Goal: Transaction & Acquisition: Download file/media

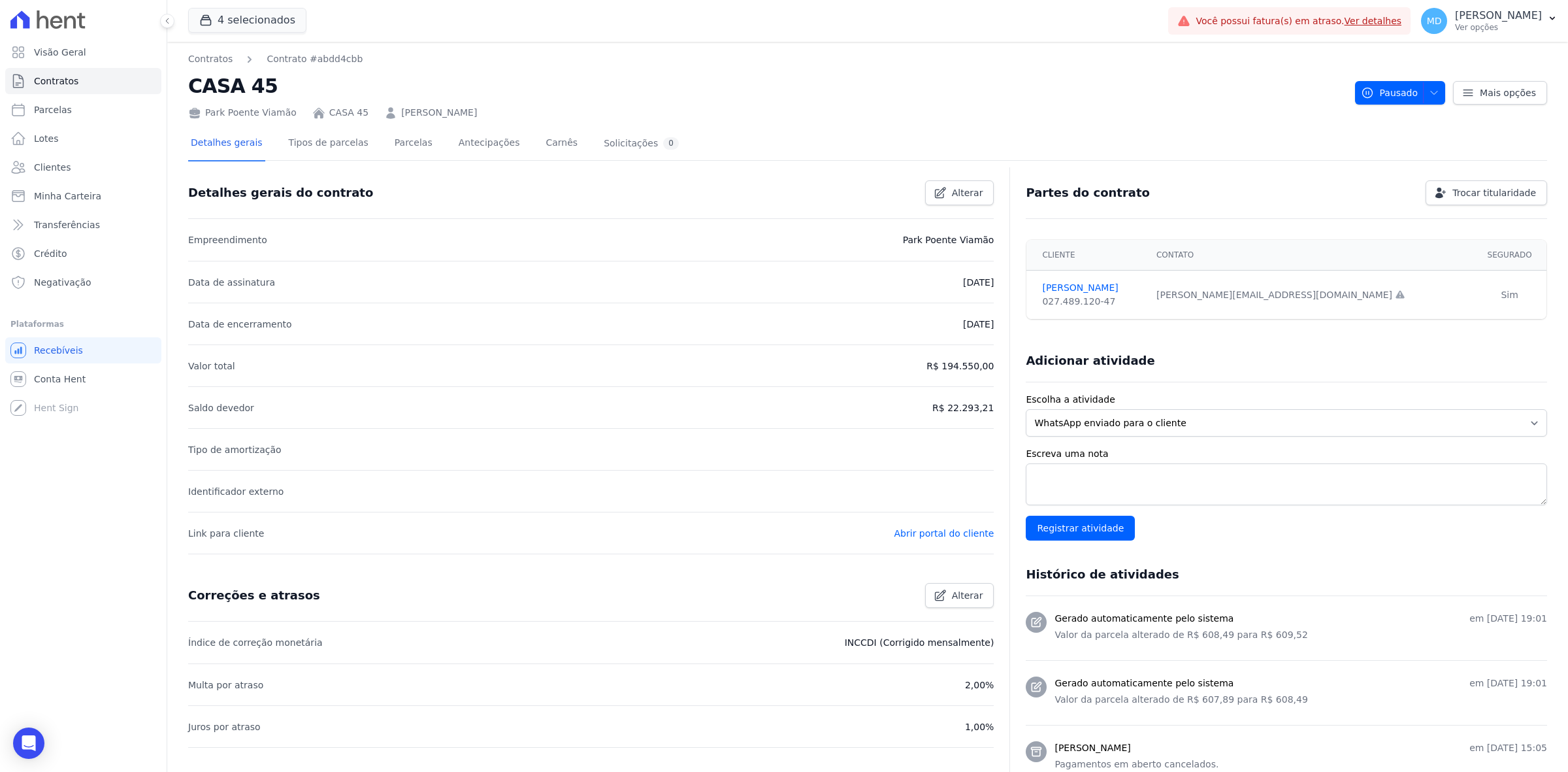
click at [128, 151] on ul "Visão Geral Contratos [GEOGRAPHIC_DATA] Lotes Clientes Minha Carteira Transferê…" at bounding box center [83, 167] width 156 height 256
click at [115, 161] on link "Clientes" at bounding box center [83, 167] width 156 height 26
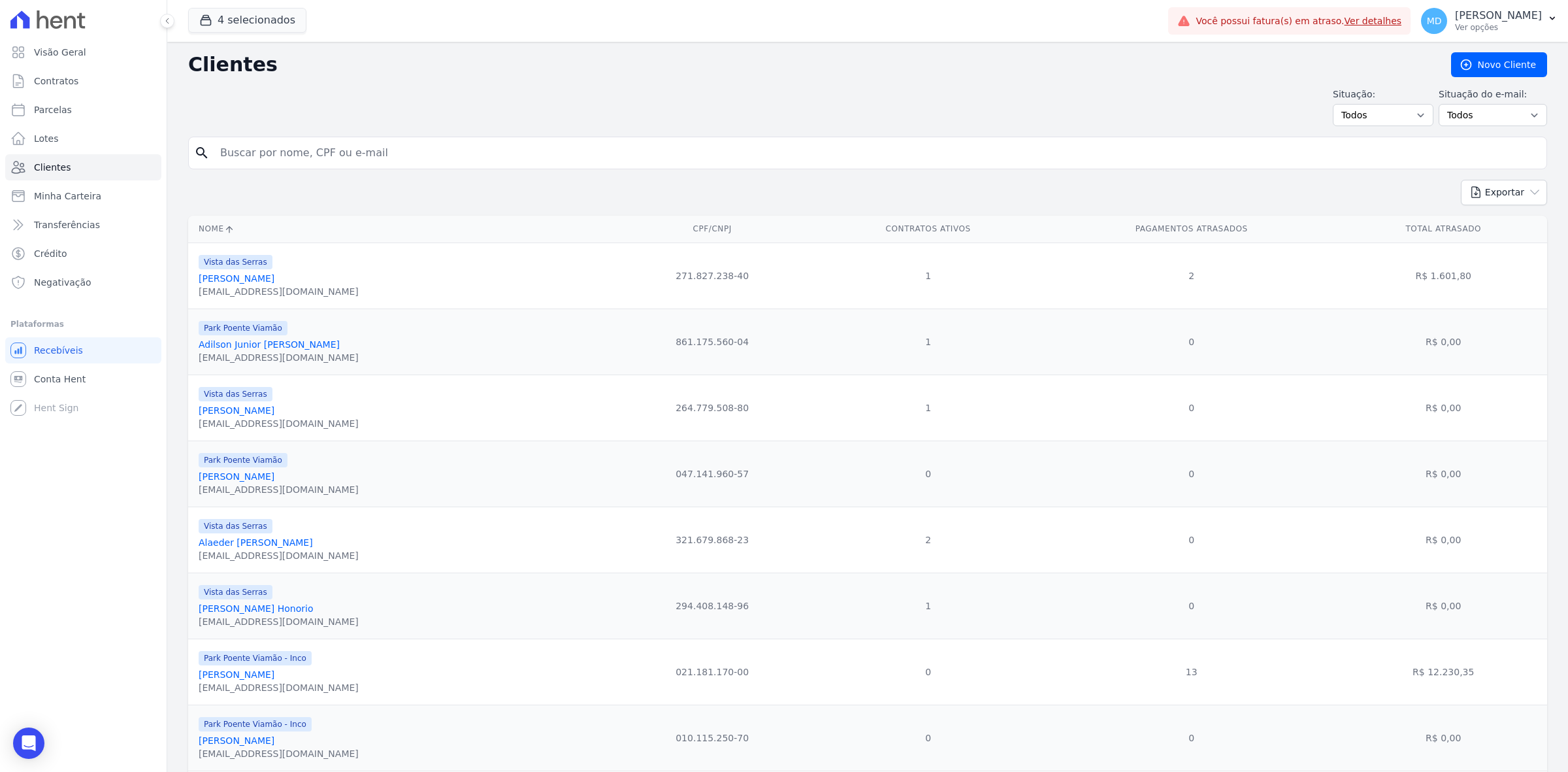
click at [369, 150] on input "search" at bounding box center [876, 153] width 1329 height 26
click at [359, 151] on input "search" at bounding box center [876, 153] width 1329 height 26
click at [262, 346] on link "Adilson Junior [PERSON_NAME]" at bounding box center [269, 344] width 141 height 10
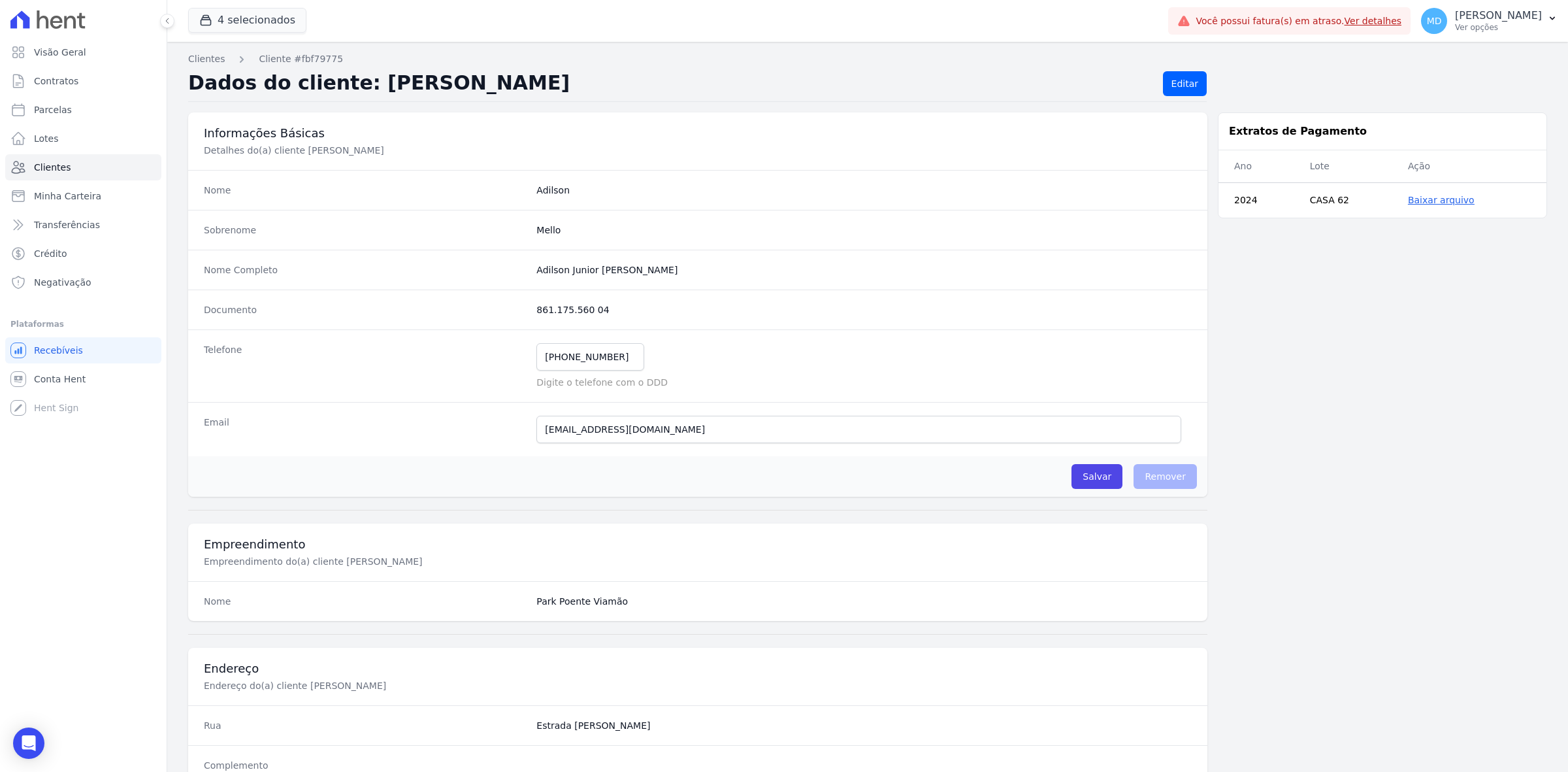
scroll to position [455, 0]
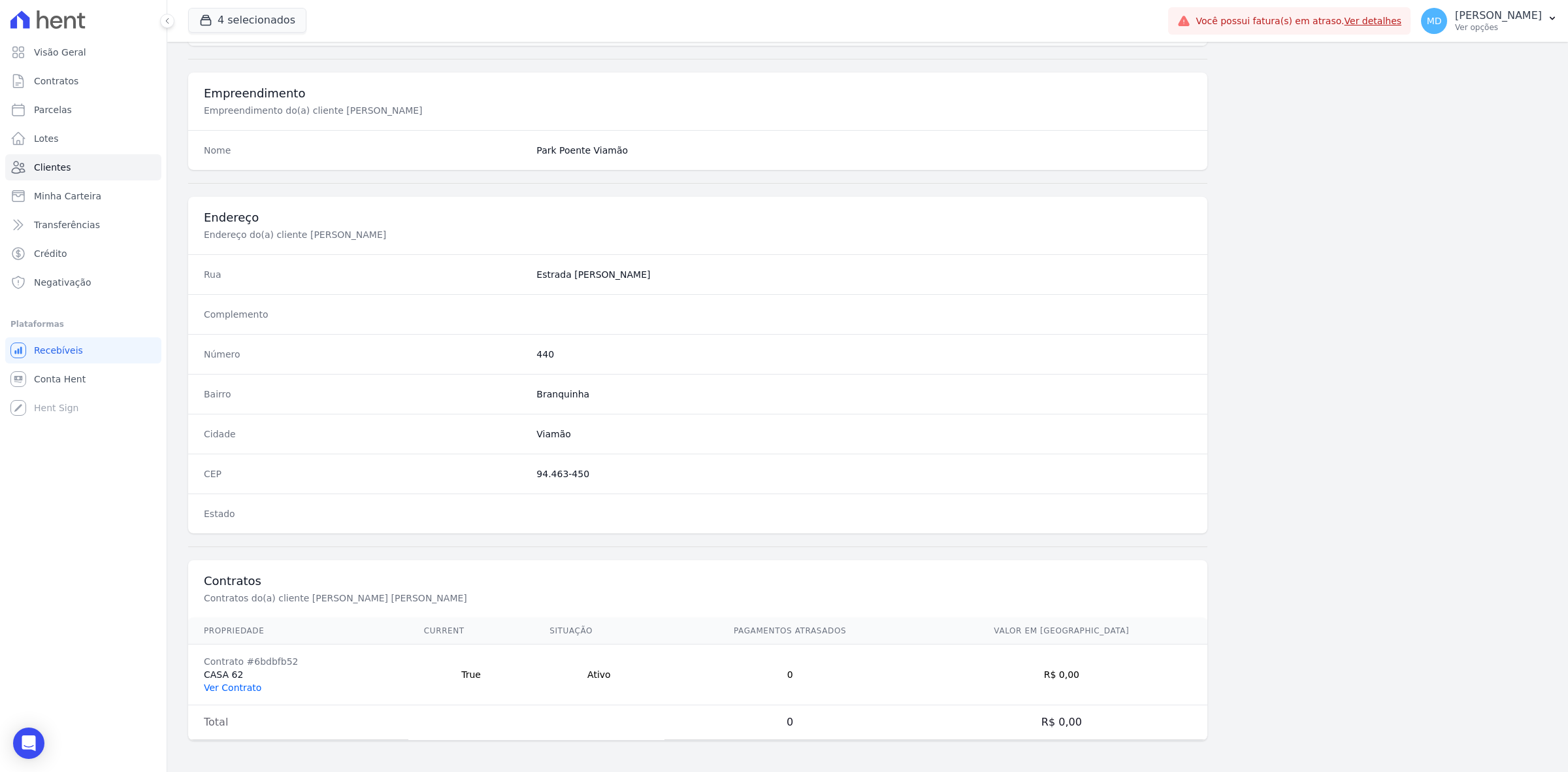
click at [238, 691] on link "Ver Contrato" at bounding box center [233, 688] width 57 height 10
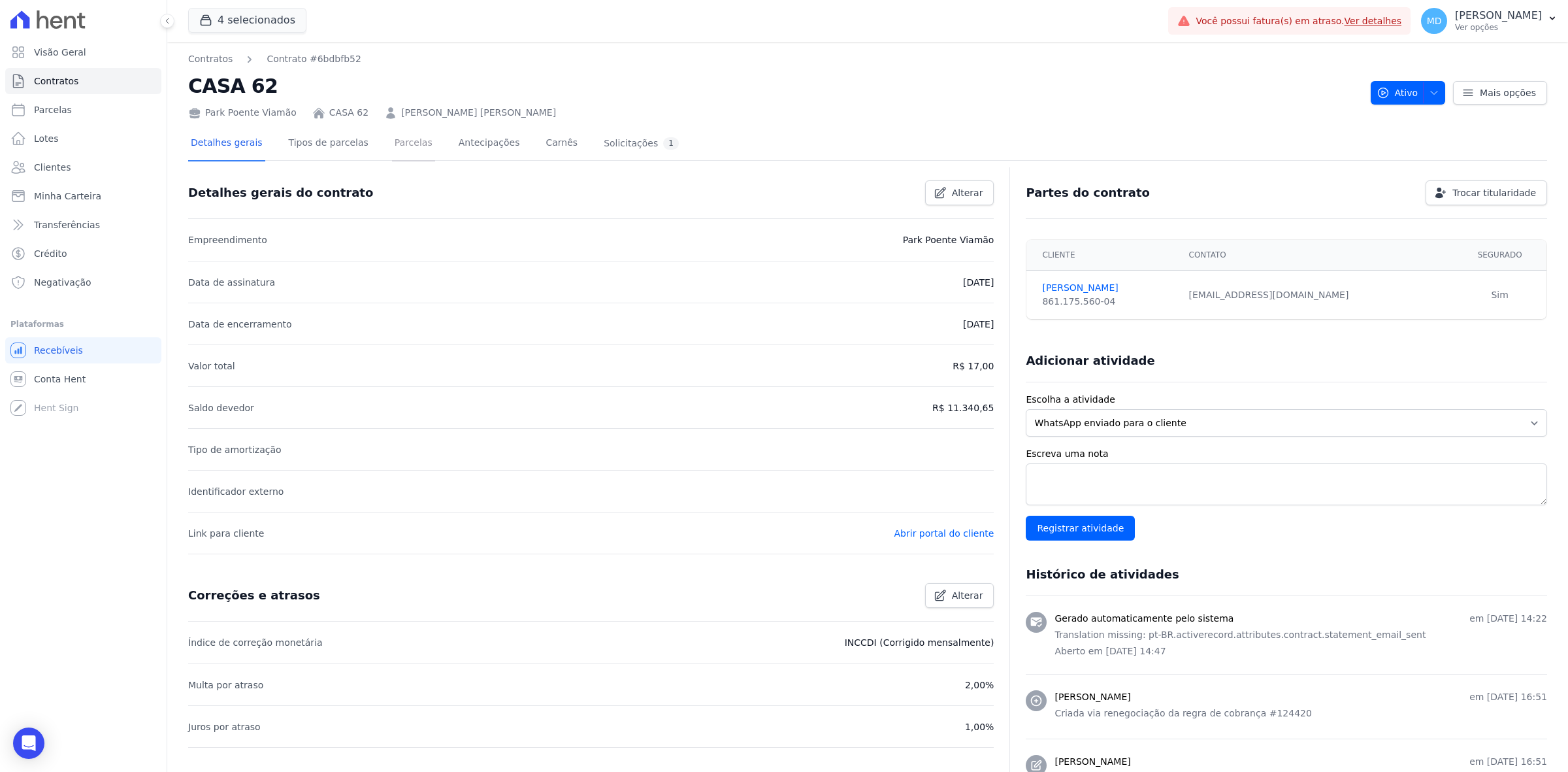
click at [392, 158] on link "Parcelas" at bounding box center [414, 144] width 43 height 35
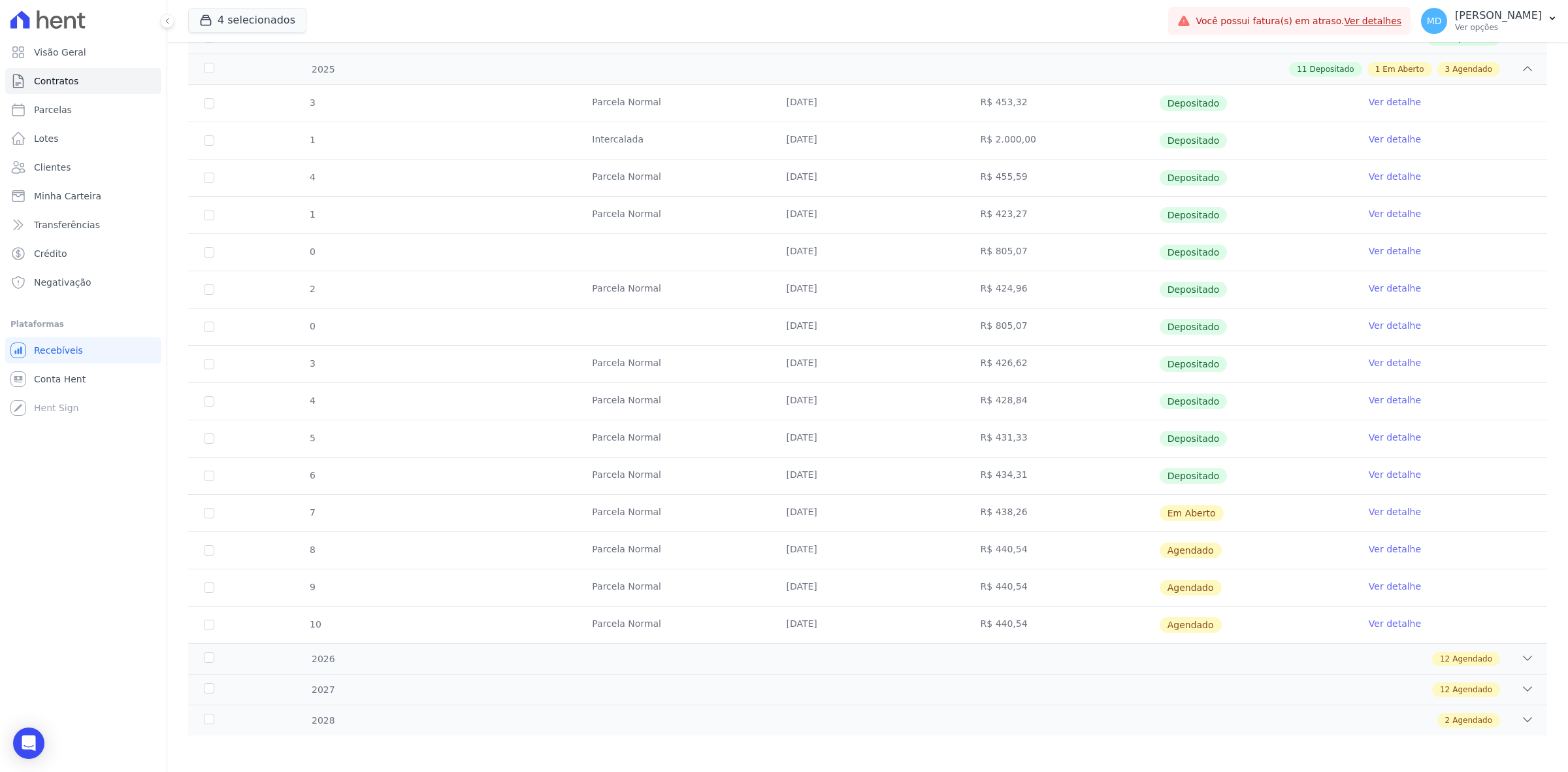
scroll to position [256, 0]
drag, startPoint x: 982, startPoint y: 509, endPoint x: 1024, endPoint y: 506, distance: 42.1
click at [1024, 506] on td "R$ 438,26" at bounding box center [1061, 510] width 194 height 37
drag, startPoint x: 980, startPoint y: 400, endPoint x: 1020, endPoint y: 402, distance: 40.0
click at [1020, 402] on td "R$ 428,84" at bounding box center [1061, 398] width 194 height 37
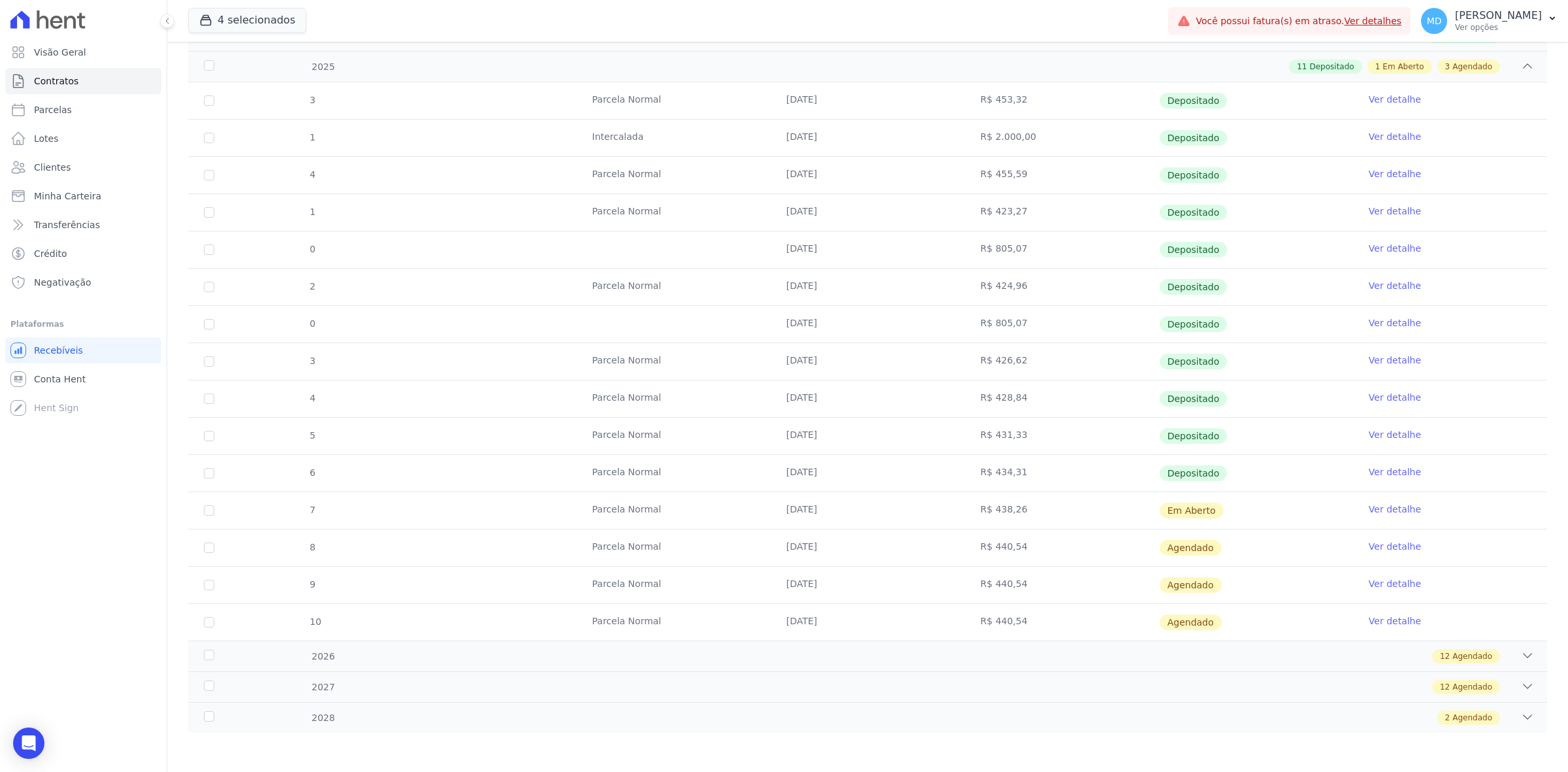
drag, startPoint x: 974, startPoint y: 436, endPoint x: 1021, endPoint y: 443, distance: 47.5
click at [1021, 443] on td "R$ 431,33" at bounding box center [1061, 436] width 194 height 37
drag, startPoint x: 973, startPoint y: 468, endPoint x: 1004, endPoint y: 469, distance: 31.0
click at [1004, 469] on td "R$ 434,31" at bounding box center [1061, 473] width 194 height 37
click at [968, 509] on td "R$ 438,26" at bounding box center [1061, 510] width 194 height 37
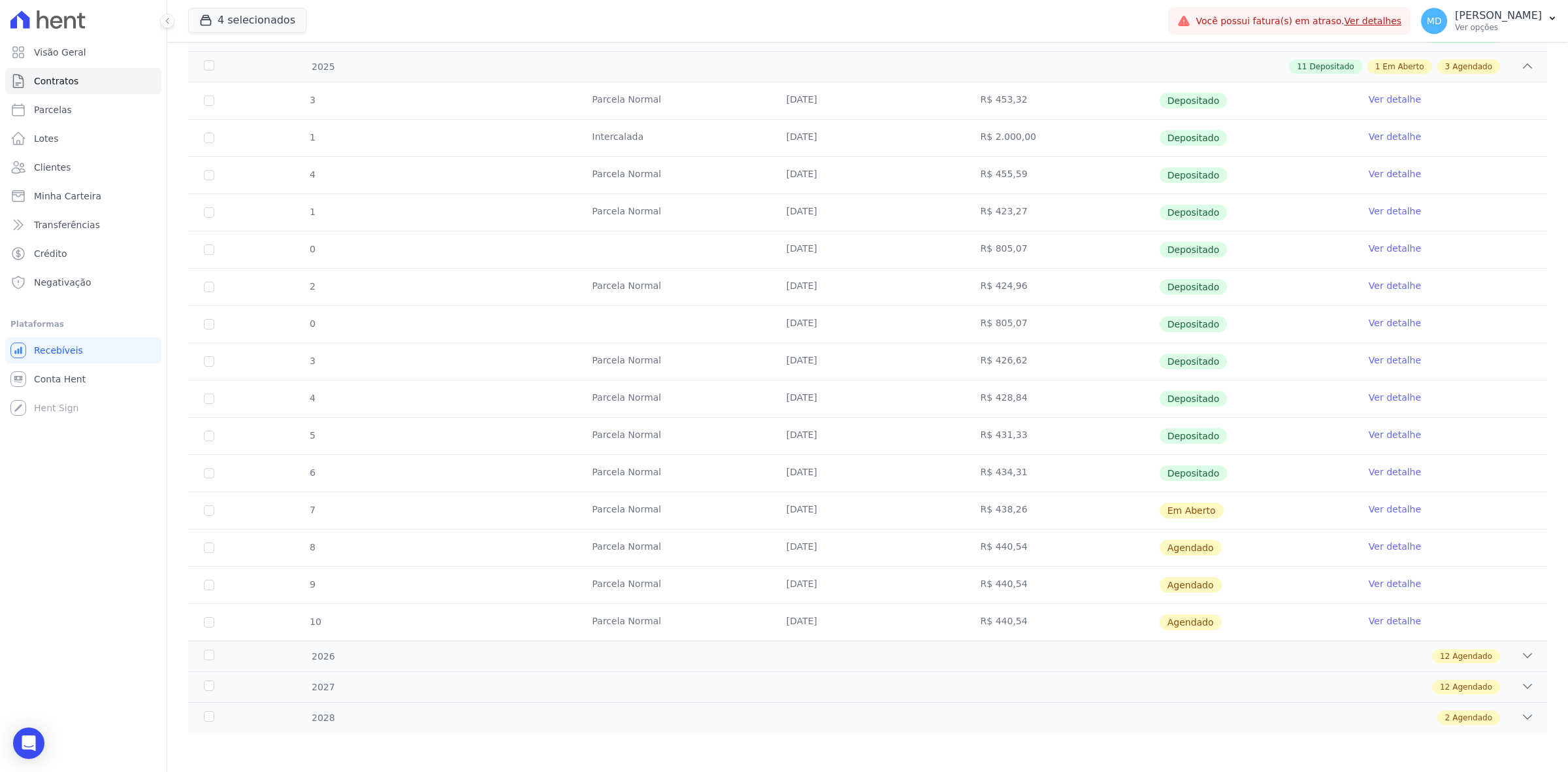
click at [1159, 515] on td "Em Aberto" at bounding box center [1255, 510] width 194 height 37
drag, startPoint x: 1160, startPoint y: 511, endPoint x: 1207, endPoint y: 511, distance: 47.0
click at [1207, 511] on span "Em Aberto" at bounding box center [1192, 510] width 64 height 16
drag, startPoint x: 1013, startPoint y: 511, endPoint x: 883, endPoint y: 491, distance: 131.5
click at [883, 491] on tr "7 Parcela Normal 25/09/2025 R$ 438,26 Em Aberto Ver detalhe" at bounding box center [867, 509] width 1359 height 37
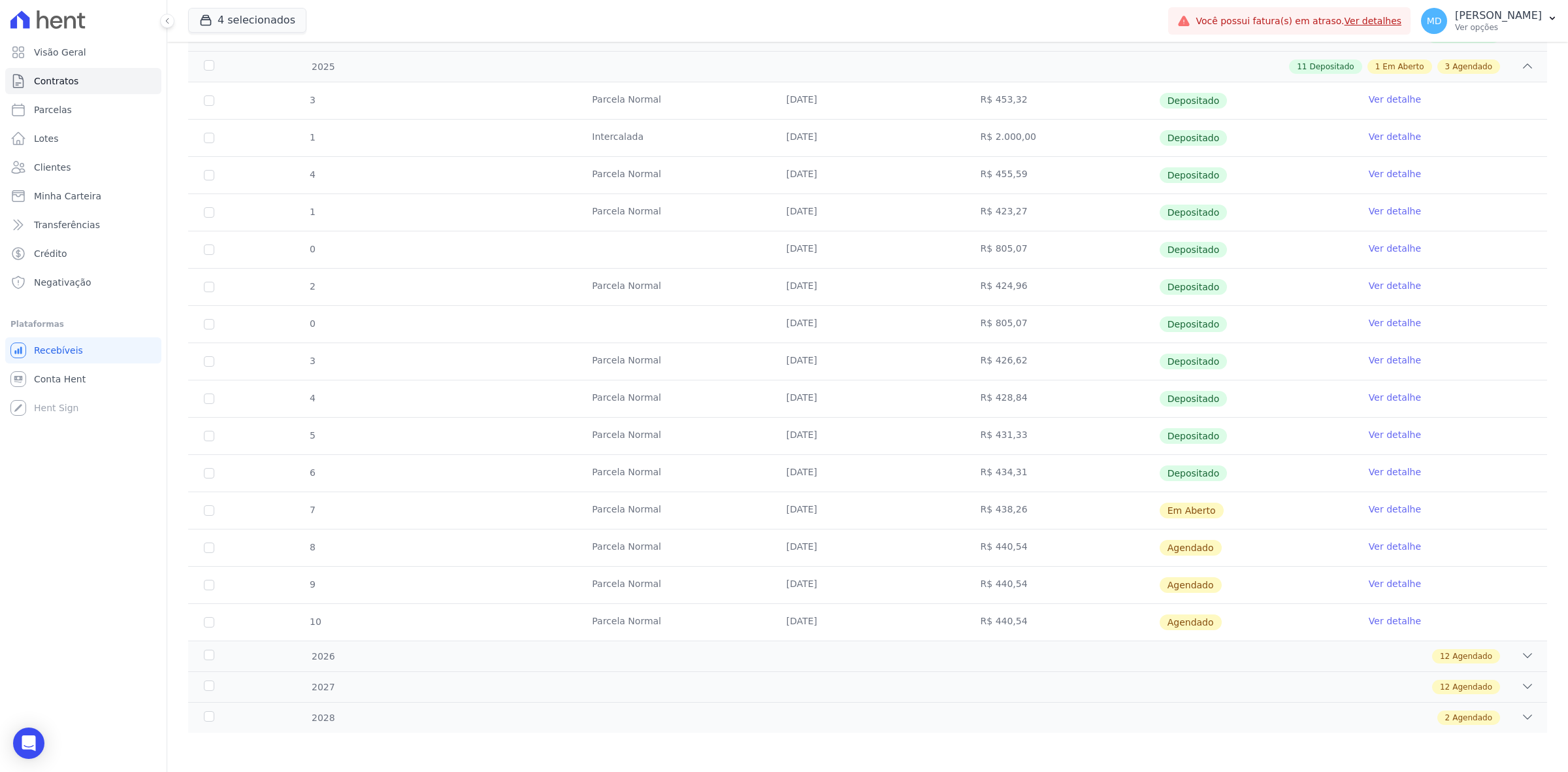
click at [1164, 551] on span "Agendado" at bounding box center [1190, 548] width 62 height 16
click at [1393, 542] on link "Ver detalhe" at bounding box center [1395, 546] width 52 height 13
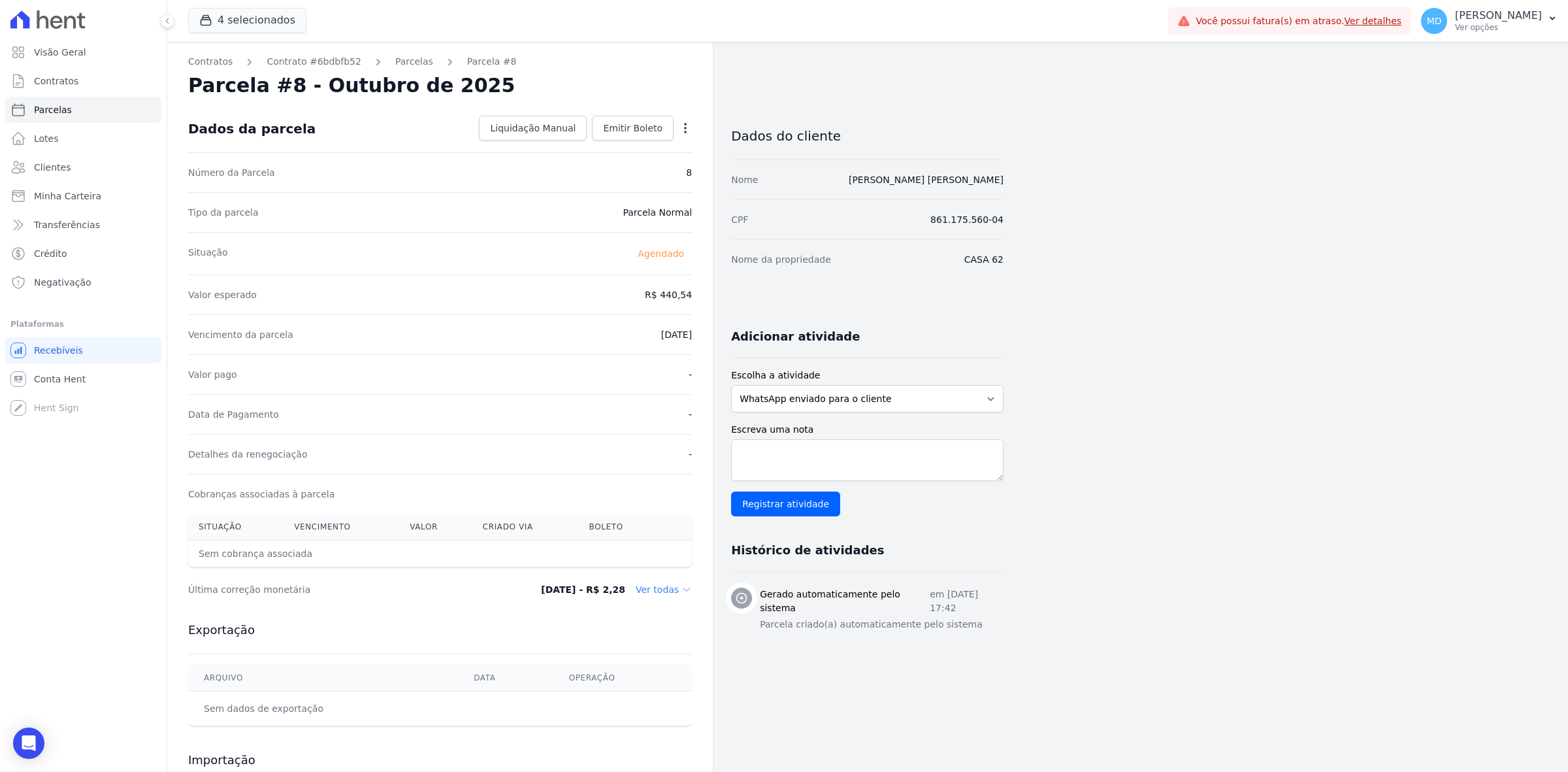
scroll to position [72, 0]
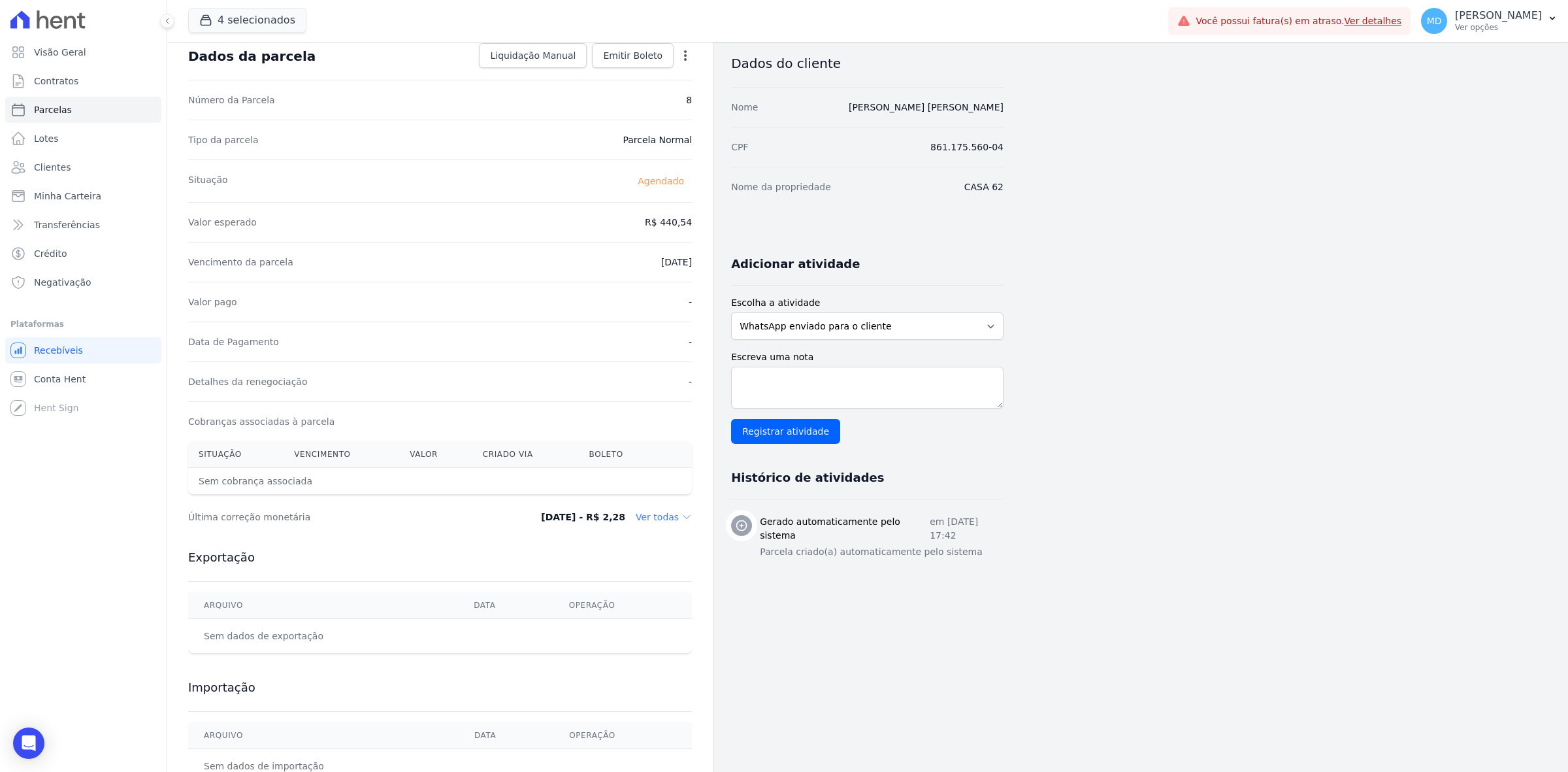
drag, startPoint x: 650, startPoint y: 509, endPoint x: 648, endPoint y: 516, distance: 7.3
click at [648, 516] on div "Última correção monetária 09/09/2025 - R$ 2,28 Ver todas" at bounding box center [439, 516] width 503 height 39
click at [648, 516] on dd "Ver todas" at bounding box center [663, 516] width 56 height 13
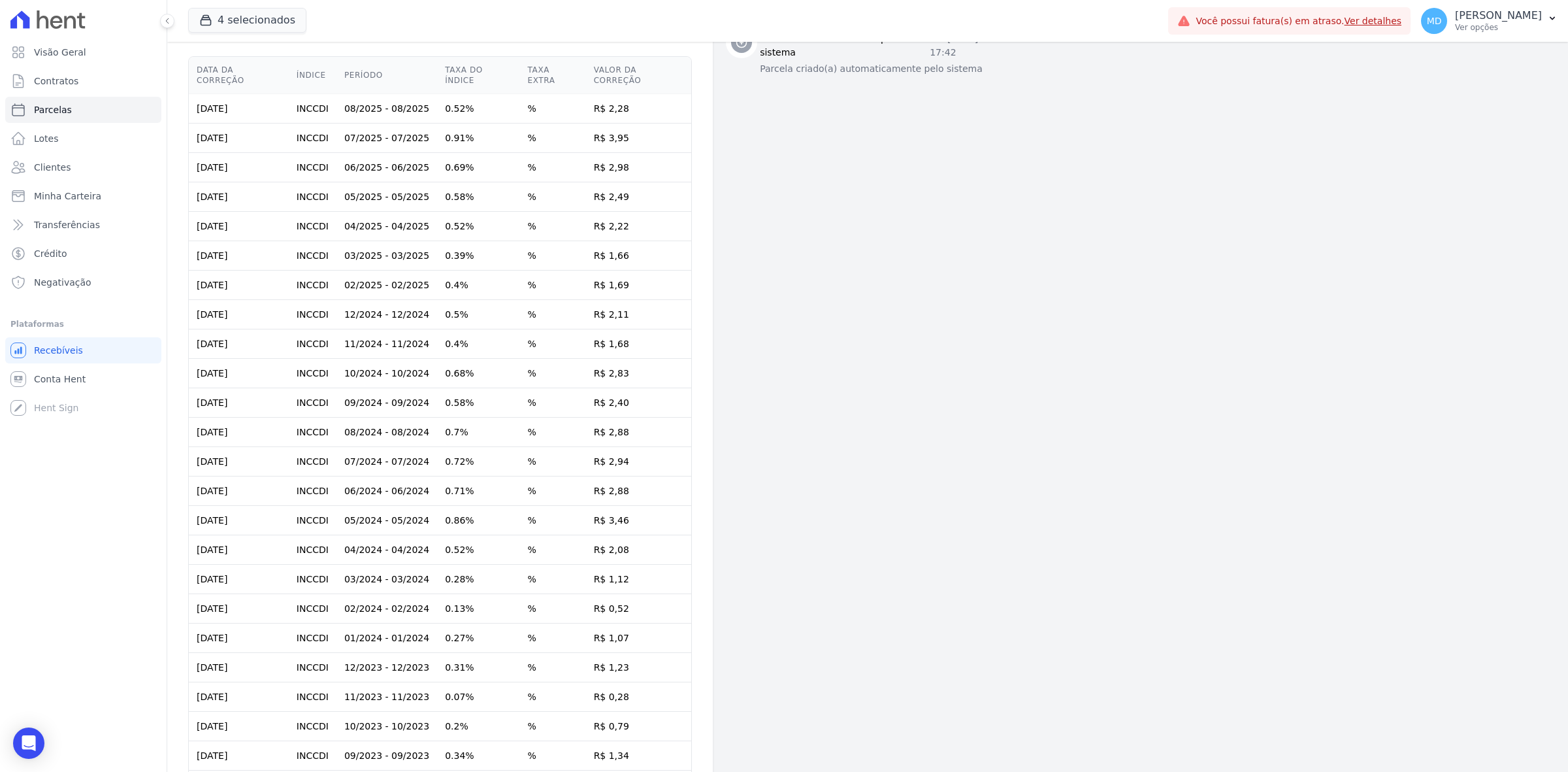
scroll to position [552, 0]
click at [981, 256] on div "Dados do cliente Nome ADILSON JUNIOR NUNES DE MELLO CPF 861.175.560-04 Nome da …" at bounding box center [867, 325] width 272 height 1546
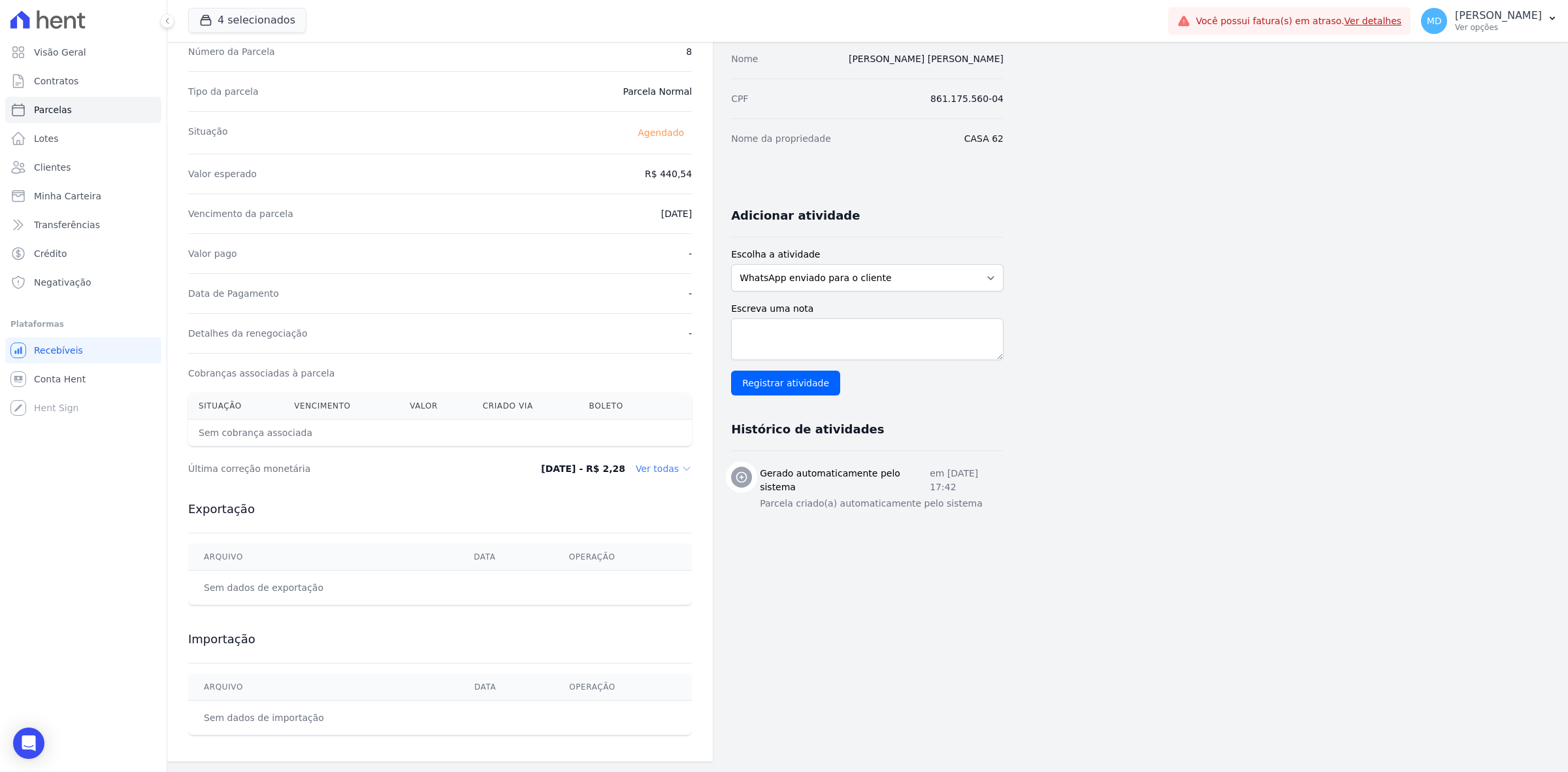
scroll to position [123, 0]
click at [657, 464] on dd "Ver todas" at bounding box center [663, 468] width 56 height 13
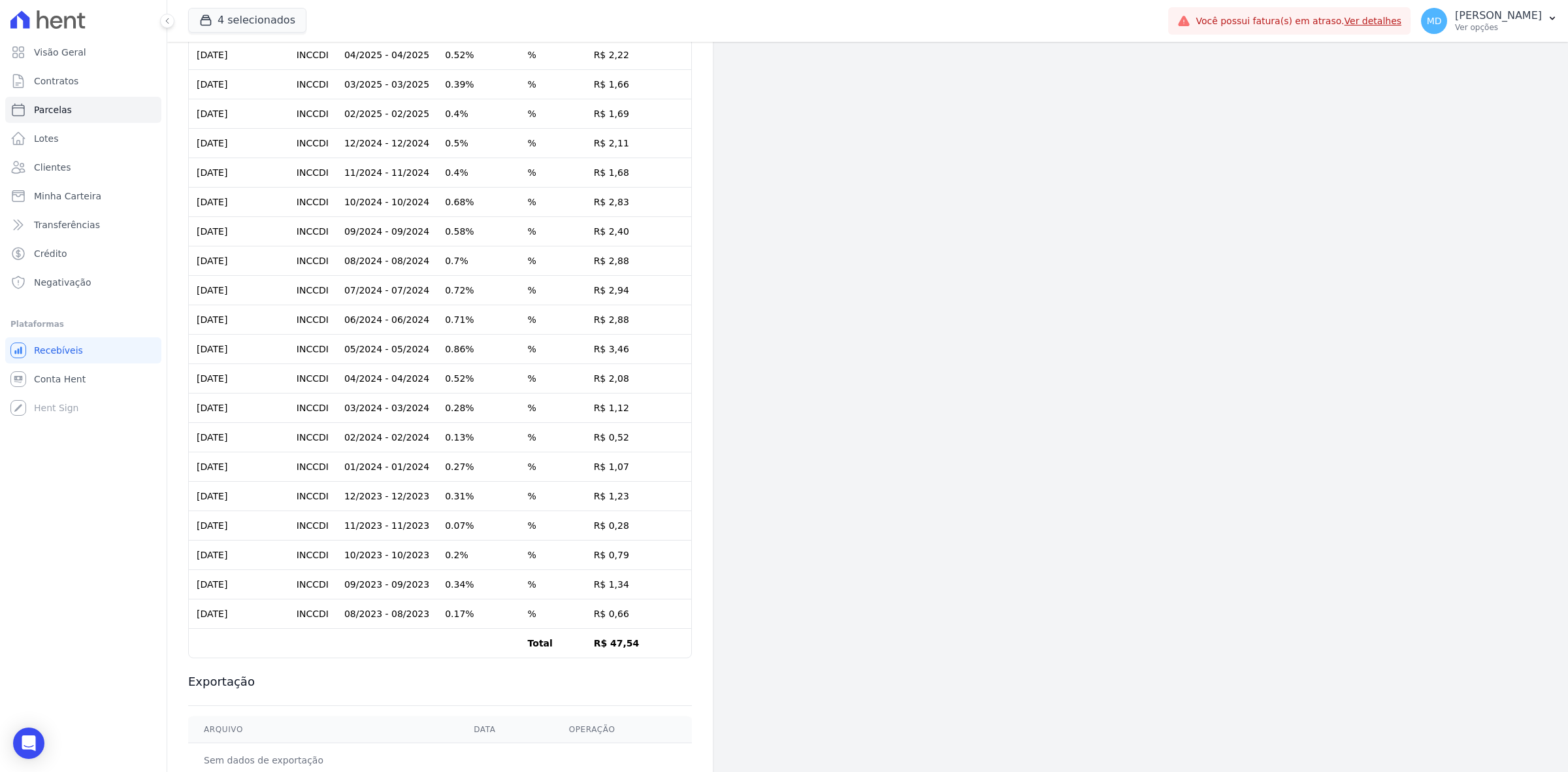
scroll to position [730, 0]
drag, startPoint x: 635, startPoint y: 600, endPoint x: 591, endPoint y: 606, distance: 44.4
click at [591, 606] on td "R$ 0,66" at bounding box center [639, 610] width 106 height 30
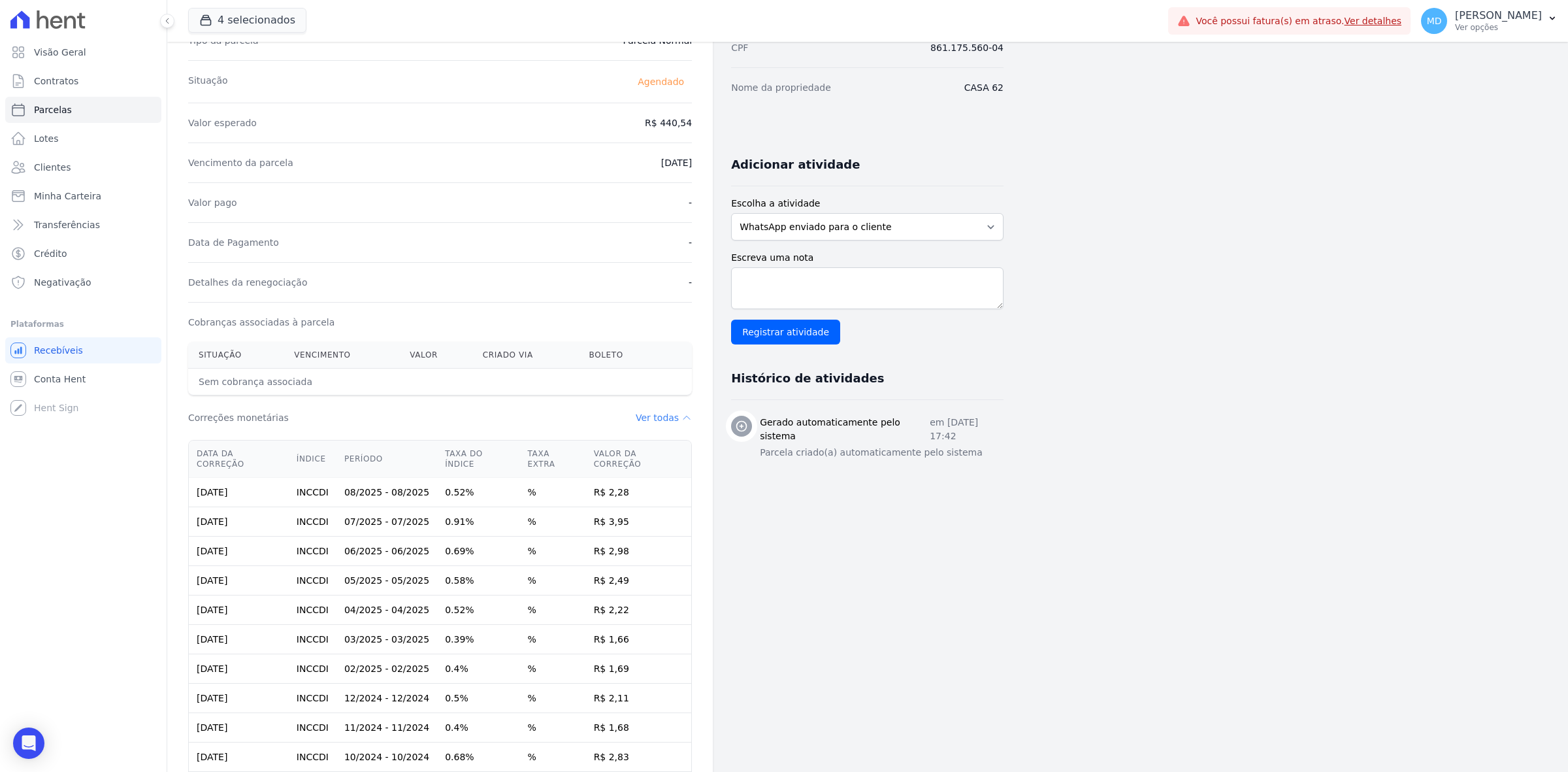
scroll to position [0, 0]
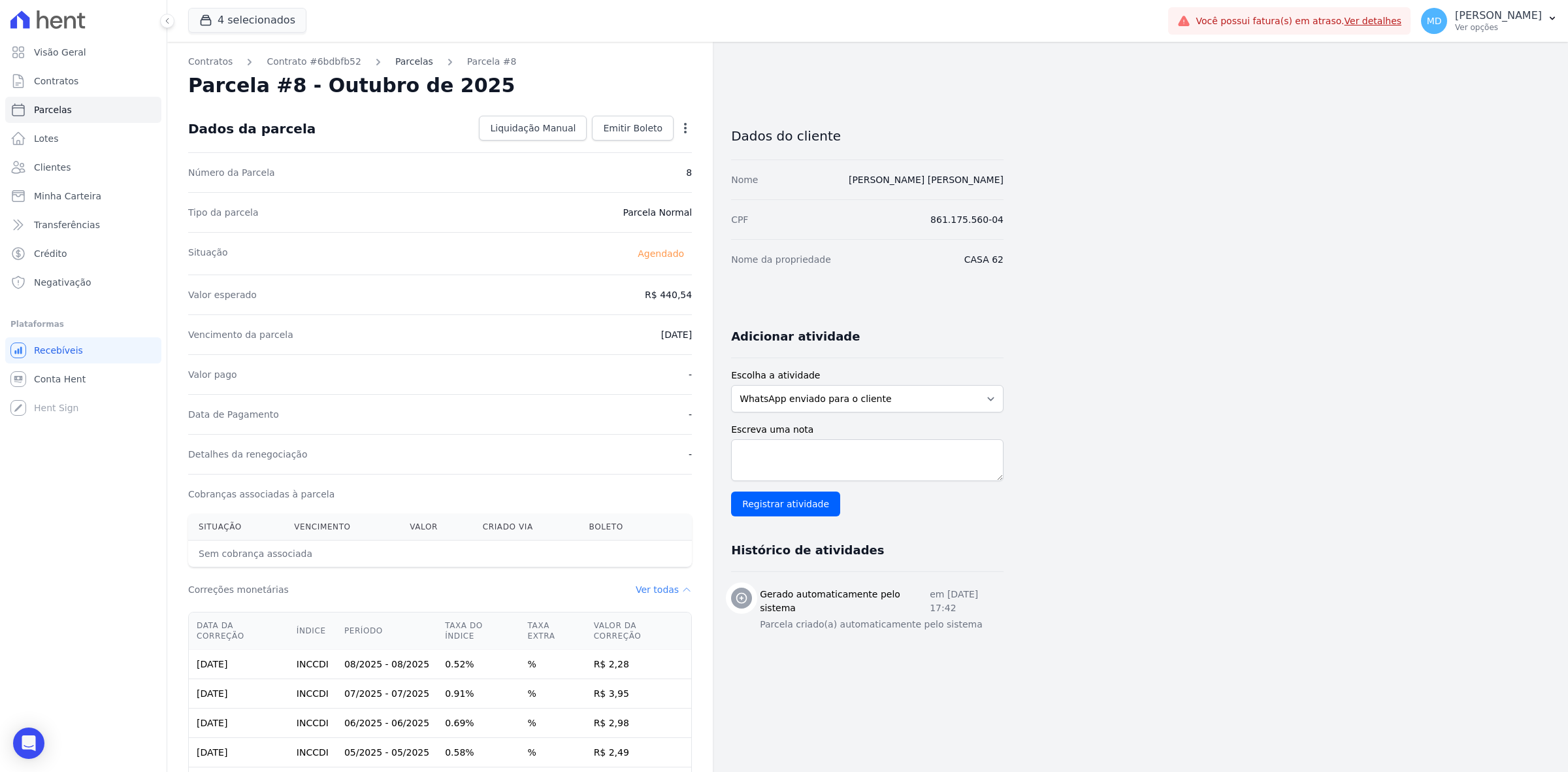
click at [405, 65] on link "Parcelas" at bounding box center [415, 62] width 38 height 14
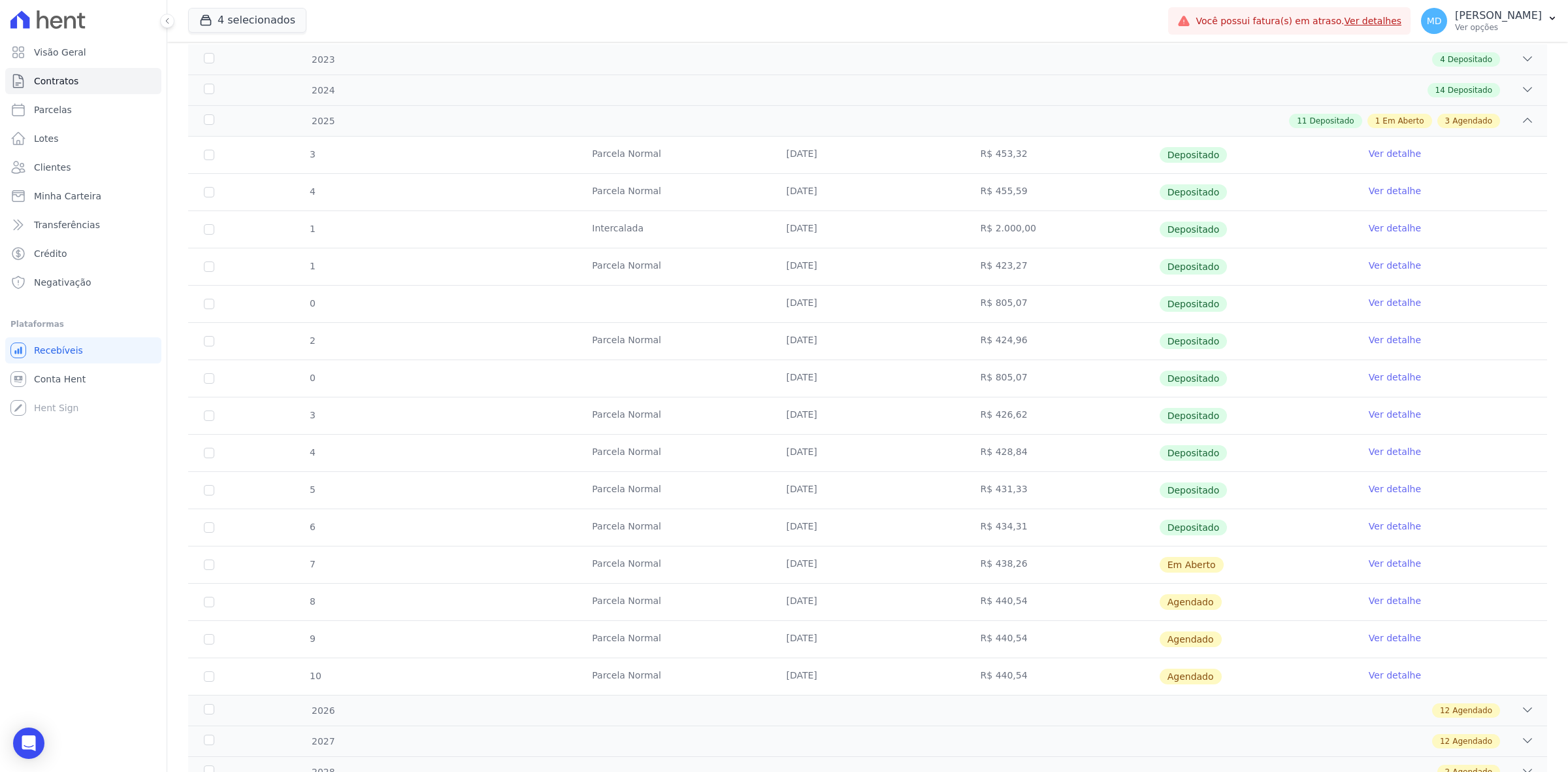
scroll to position [200, 0]
drag, startPoint x: 972, startPoint y: 602, endPoint x: 998, endPoint y: 602, distance: 26.0
click at [998, 602] on td "R$ 440,54" at bounding box center [1061, 602] width 194 height 37
drag, startPoint x: 979, startPoint y: 559, endPoint x: 1040, endPoint y: 570, distance: 62.0
click at [1040, 570] on td "R$ 438,26" at bounding box center [1061, 565] width 194 height 37
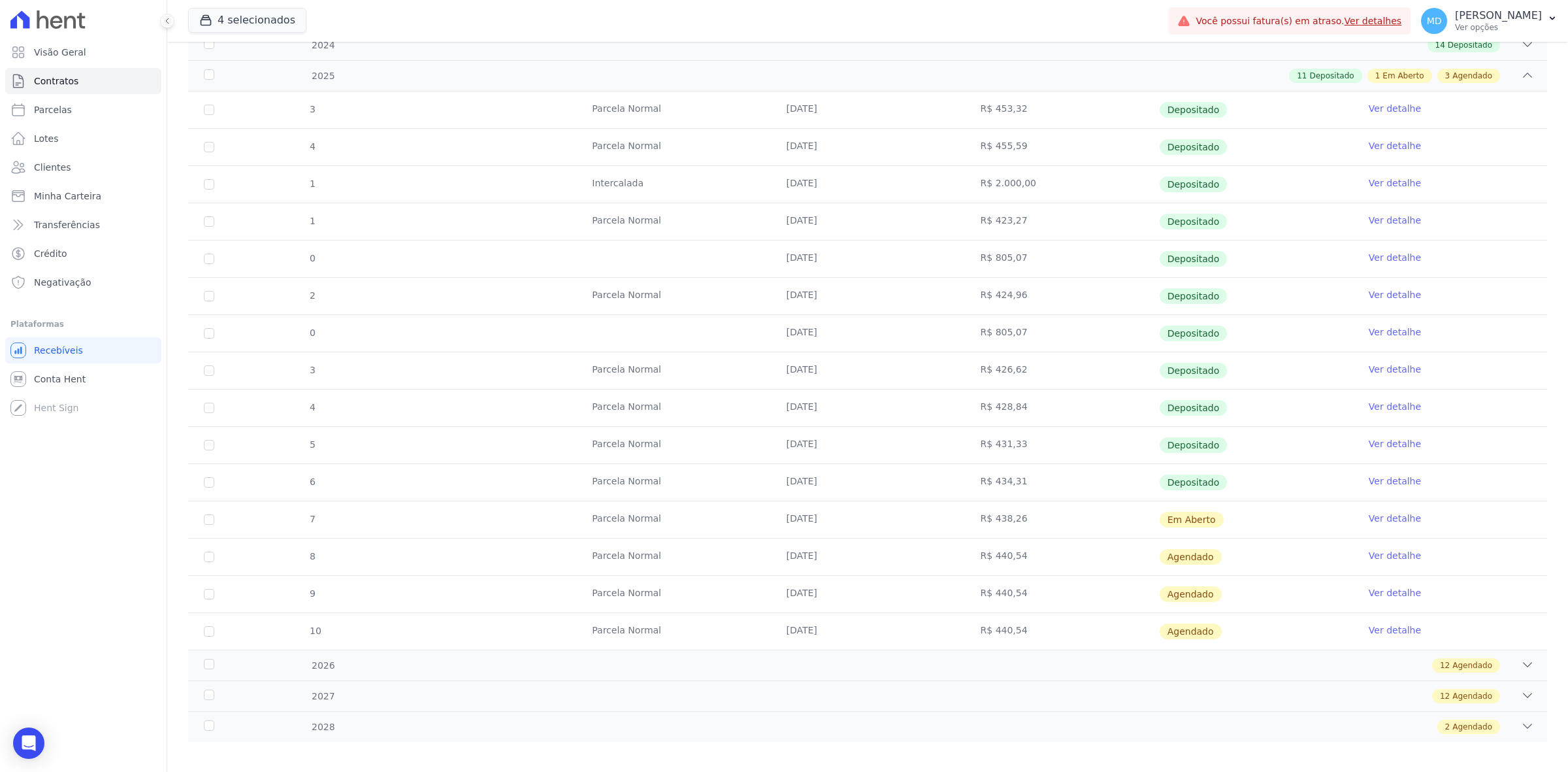
scroll to position [246, 0]
drag, startPoint x: 980, startPoint y: 566, endPoint x: 1030, endPoint y: 563, distance: 50.1
click at [1030, 563] on td "R$ 440,54" at bounding box center [1061, 556] width 194 height 37
drag, startPoint x: 969, startPoint y: 593, endPoint x: 1049, endPoint y: 593, distance: 80.0
click at [1049, 593] on td "R$ 440,54" at bounding box center [1061, 593] width 194 height 37
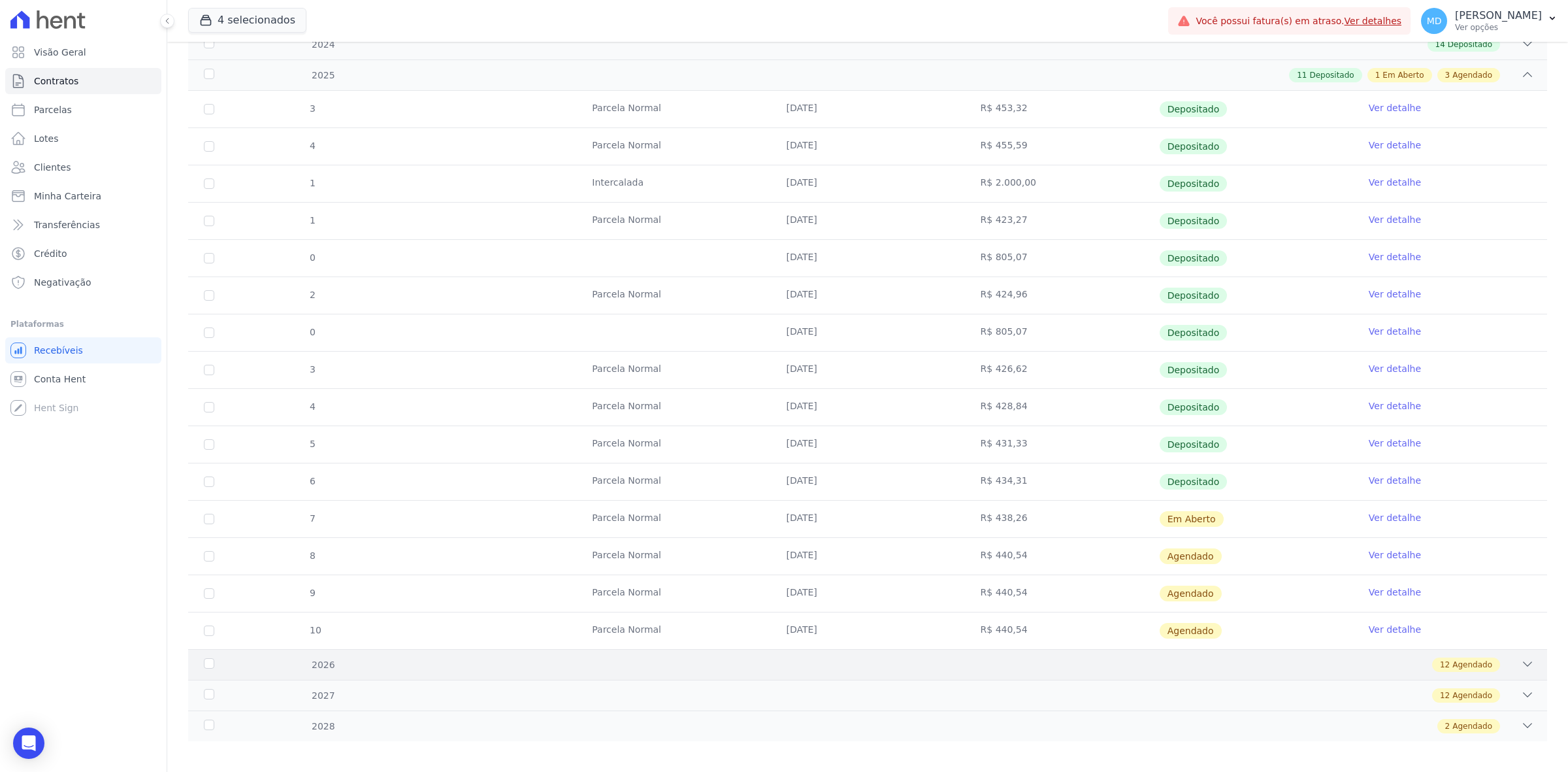
click at [1093, 670] on div "12 Agendado" at bounding box center [934, 664] width 1199 height 15
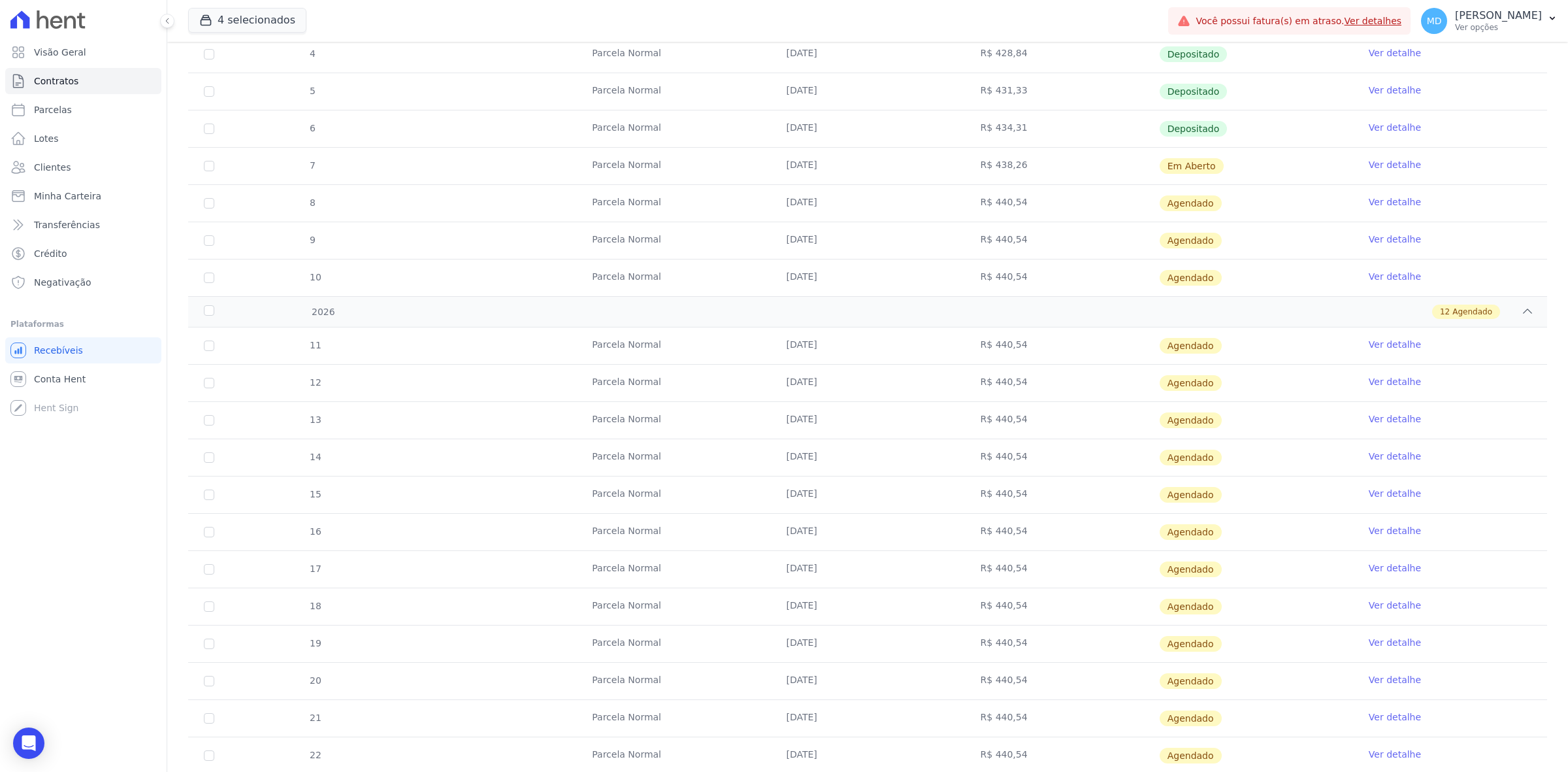
scroll to position [706, 0]
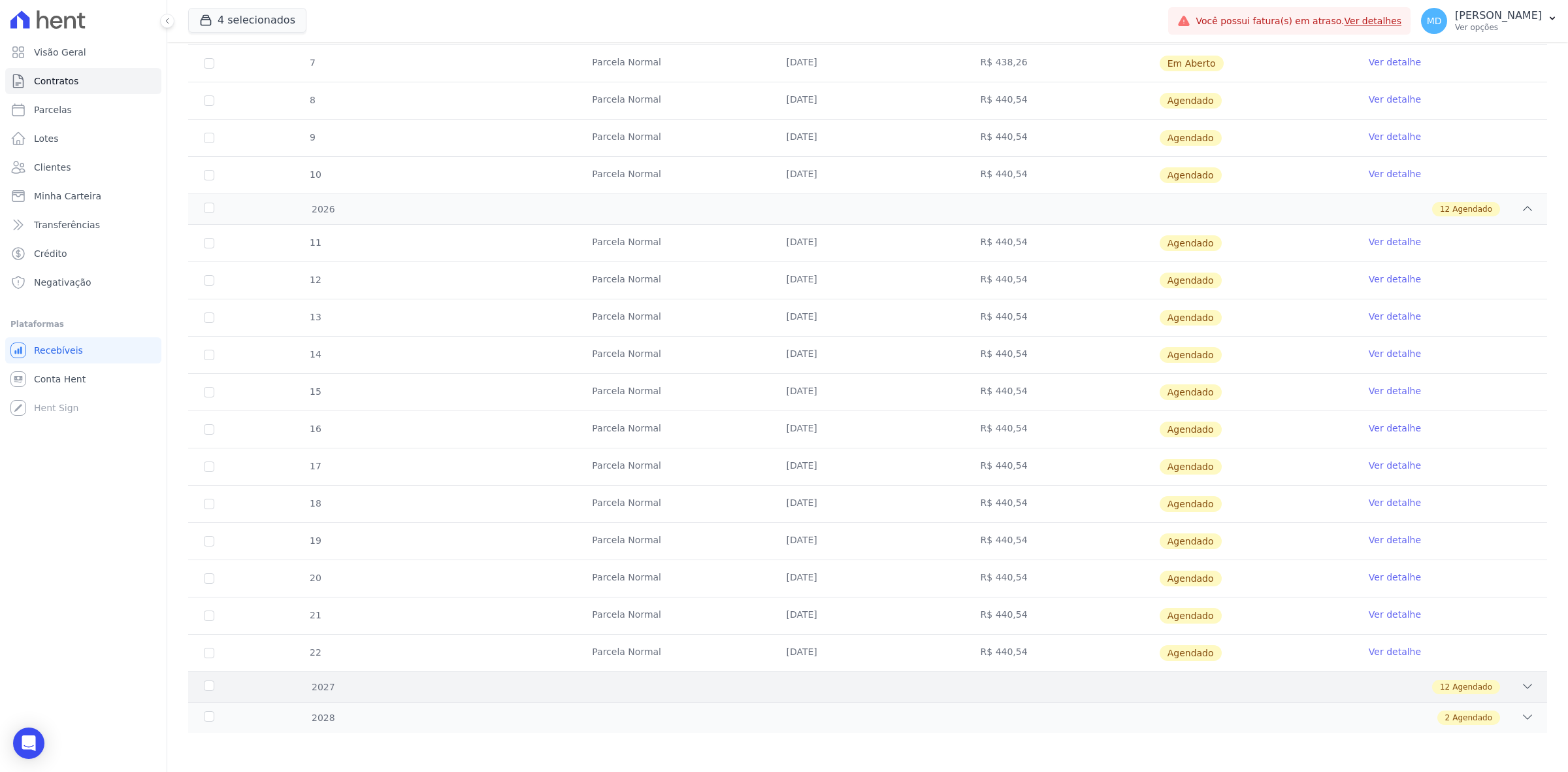
click at [1018, 676] on div "2027 12 Agendado" at bounding box center [867, 686] width 1359 height 30
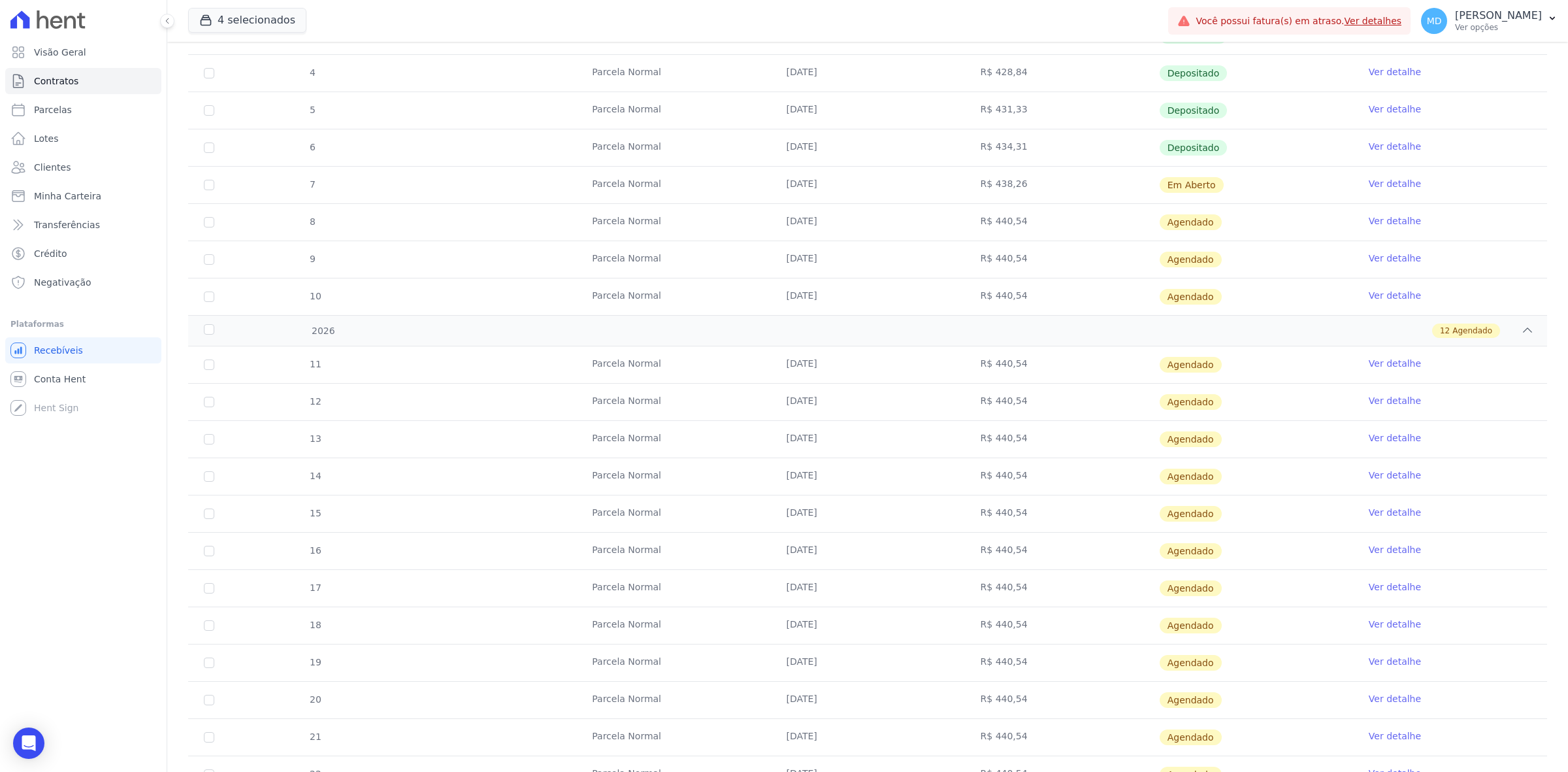
scroll to position [0, 0]
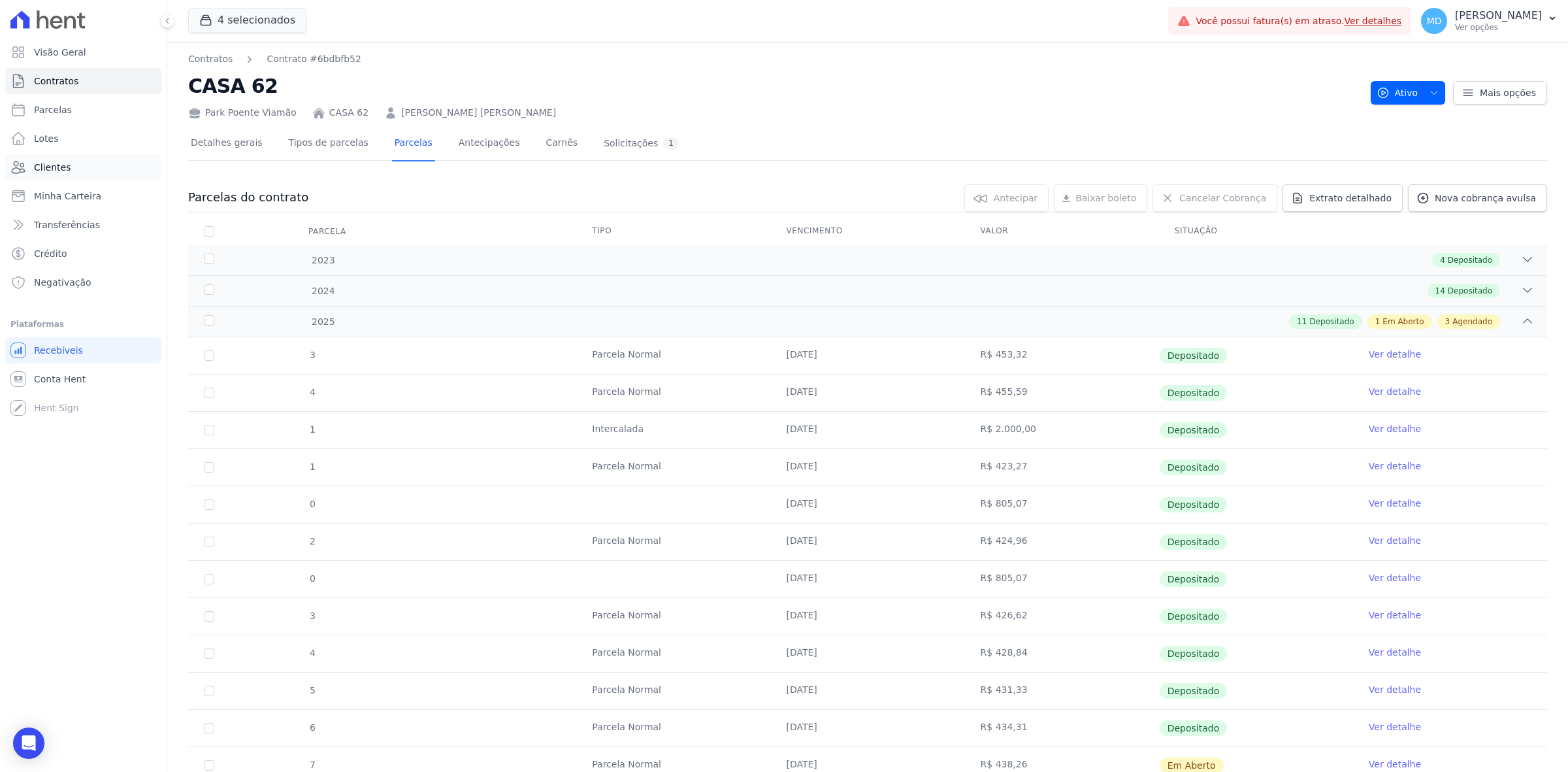
click at [52, 170] on span "Clientes" at bounding box center [52, 167] width 37 height 13
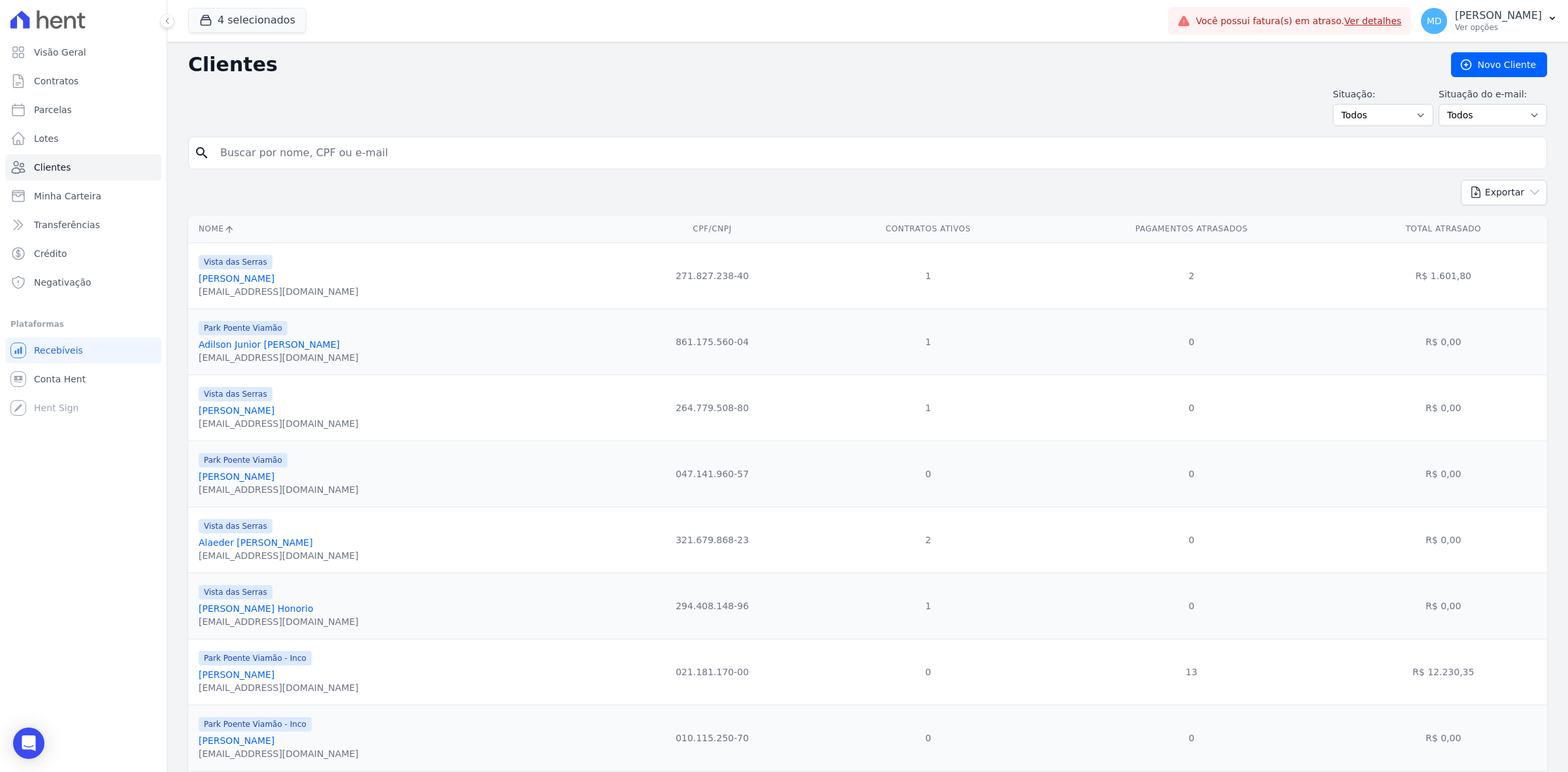
click at [362, 151] on input "search" at bounding box center [876, 153] width 1329 height 26
type input "a"
click at [229, 13] on button "4 selecionados" at bounding box center [247, 20] width 118 height 25
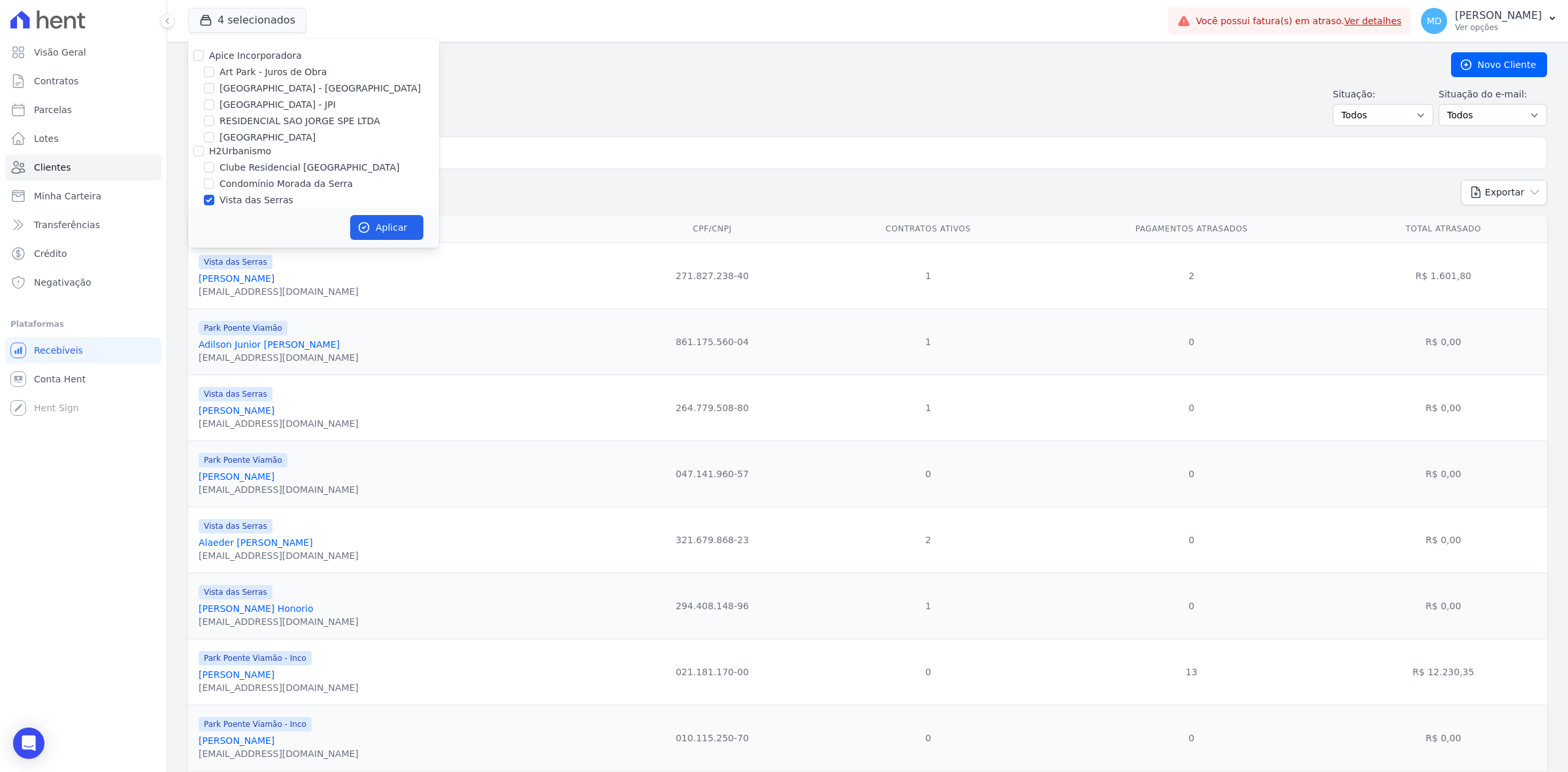
click at [256, 125] on label "RESIDENCIAL SAO JORGE SPE LTDA" at bounding box center [300, 122] width 161 height 14
click at [215, 125] on input "RESIDENCIAL SAO JORGE SPE LTDA" at bounding box center [209, 121] width 10 height 10
checkbox input "true"
click at [415, 233] on button "Aplicar" at bounding box center [387, 227] width 73 height 25
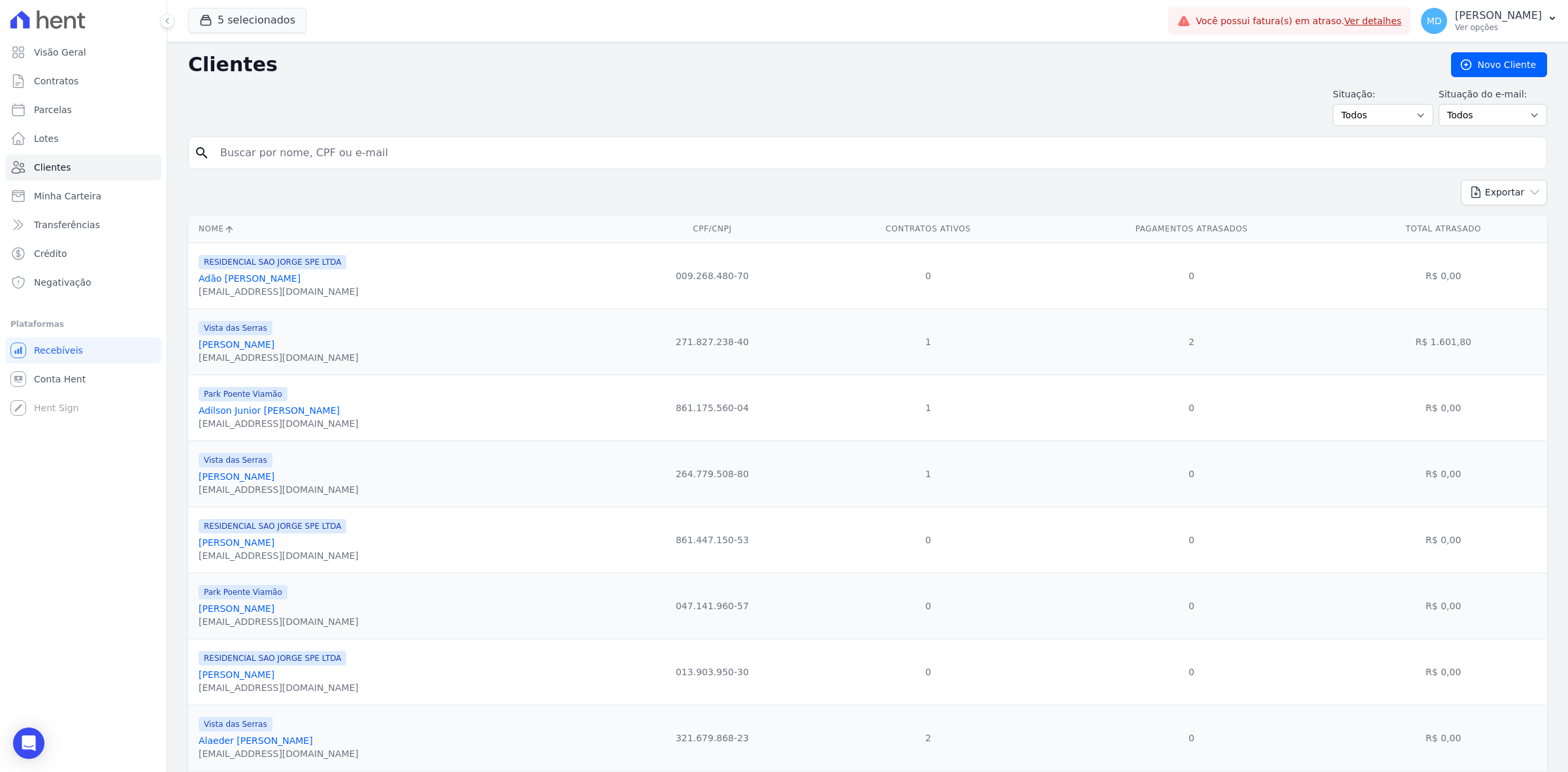
click at [477, 151] on input "search" at bounding box center [876, 153] width 1329 height 26
type input "asão"
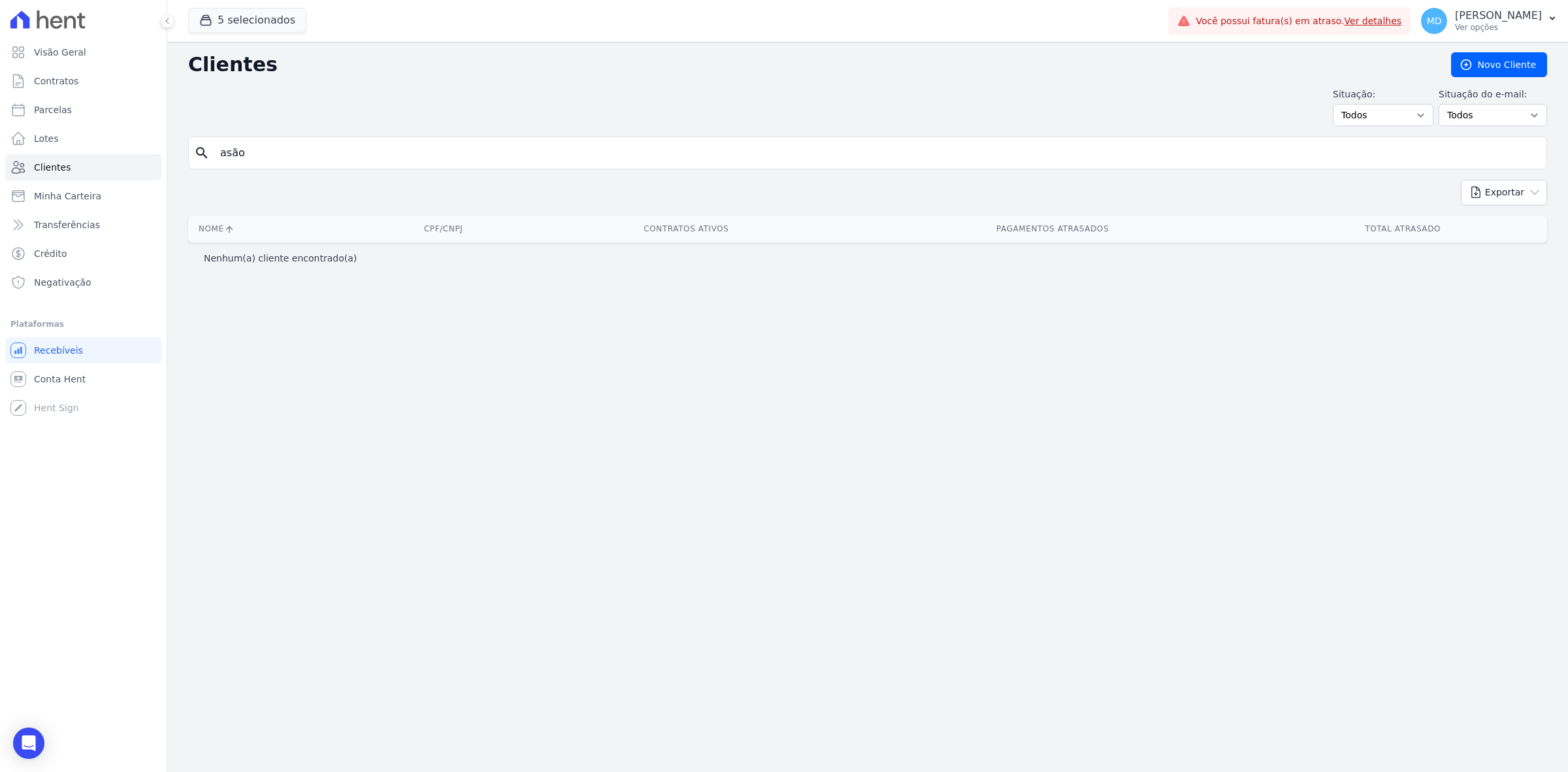
click at [477, 151] on input "asão" at bounding box center [876, 153] width 1329 height 26
type input "s"
type input "adão"
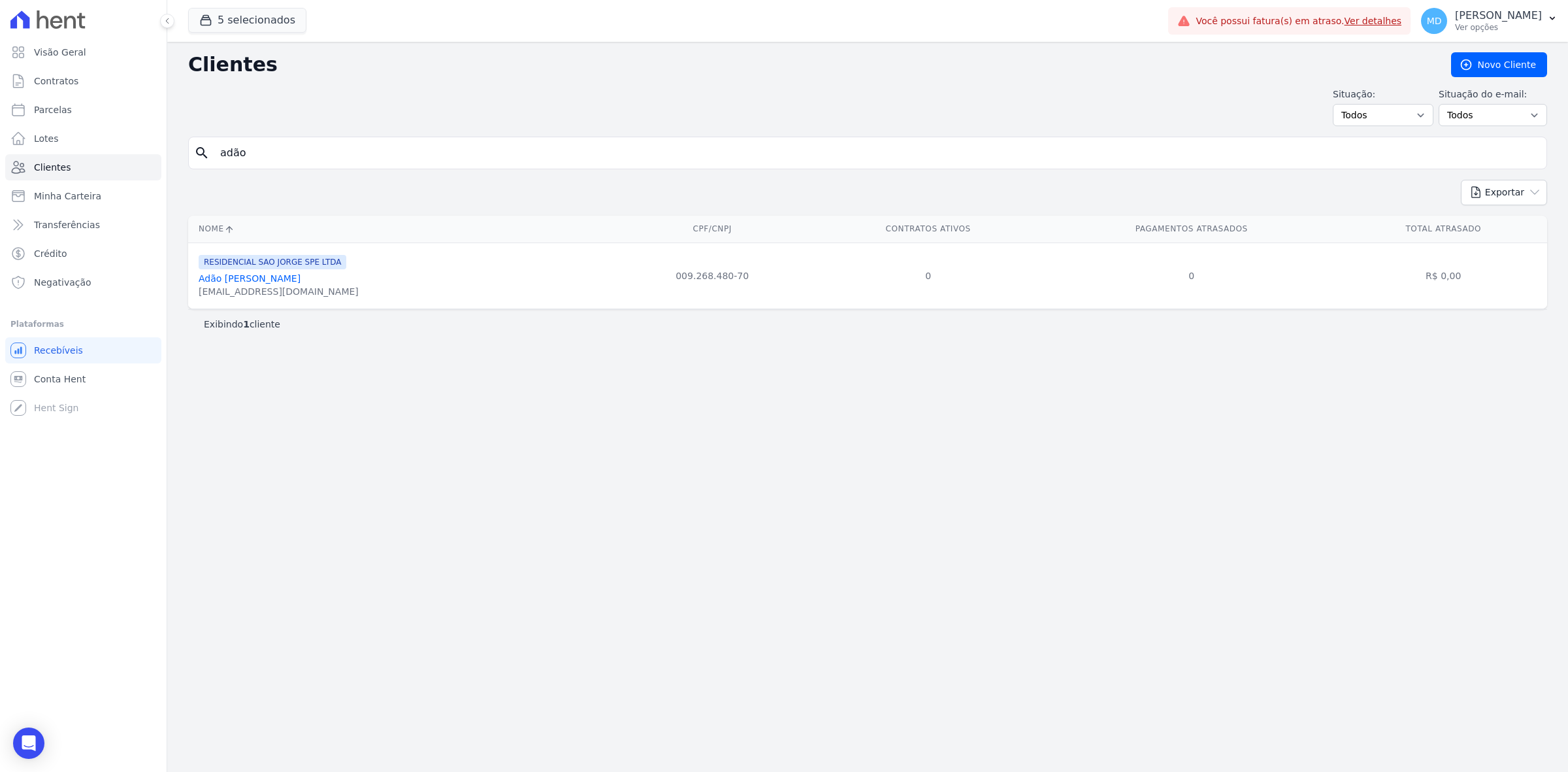
click at [281, 282] on link "Adão Rafael Pinto Viana" at bounding box center [249, 278] width 102 height 10
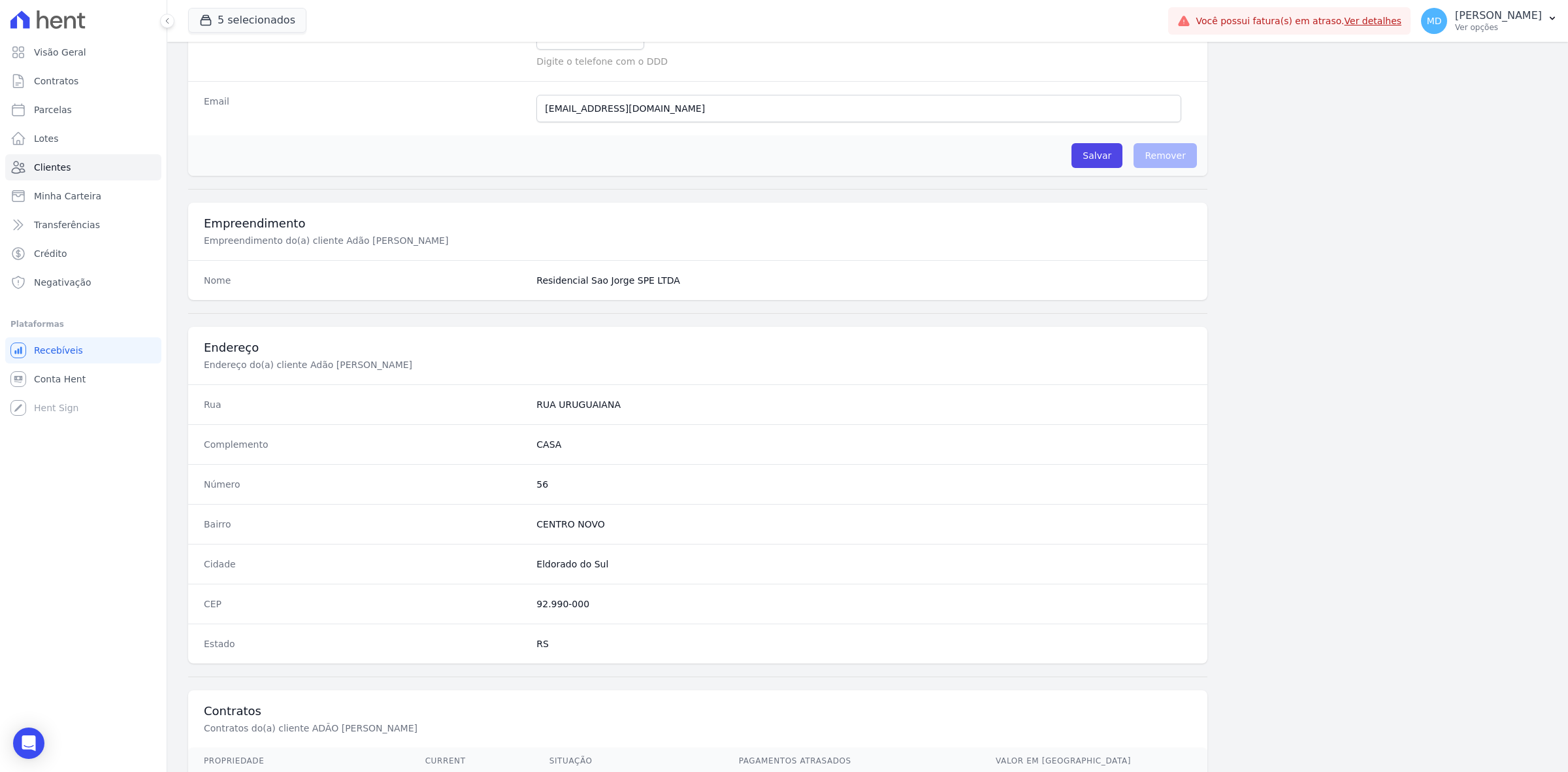
scroll to position [455, 0]
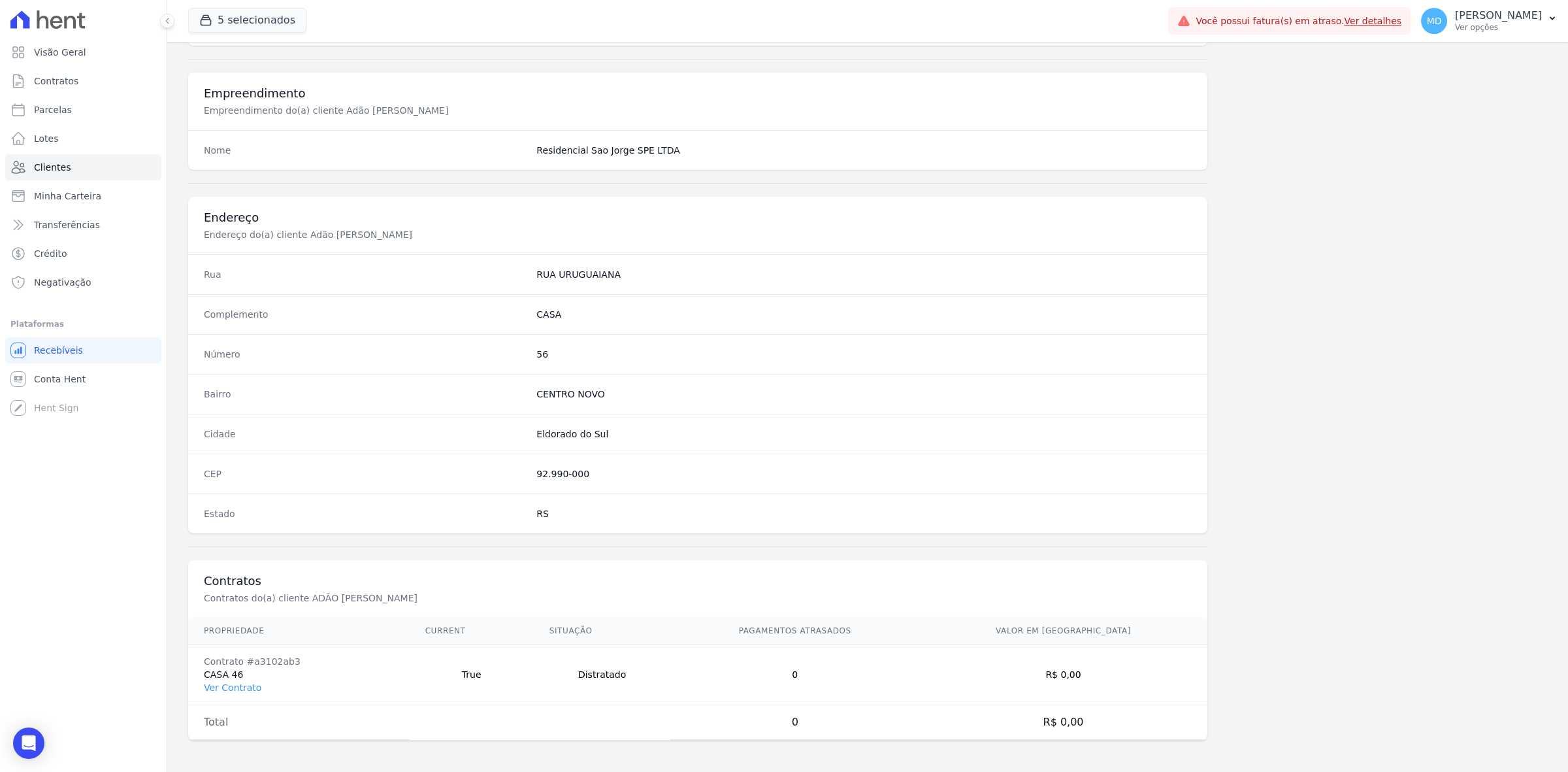
click at [247, 680] on td "Contrato #a3102ab3 CASA 46 Ver Contrato" at bounding box center [298, 675] width 222 height 61
click at [241, 688] on link "Ver Contrato" at bounding box center [233, 688] width 57 height 10
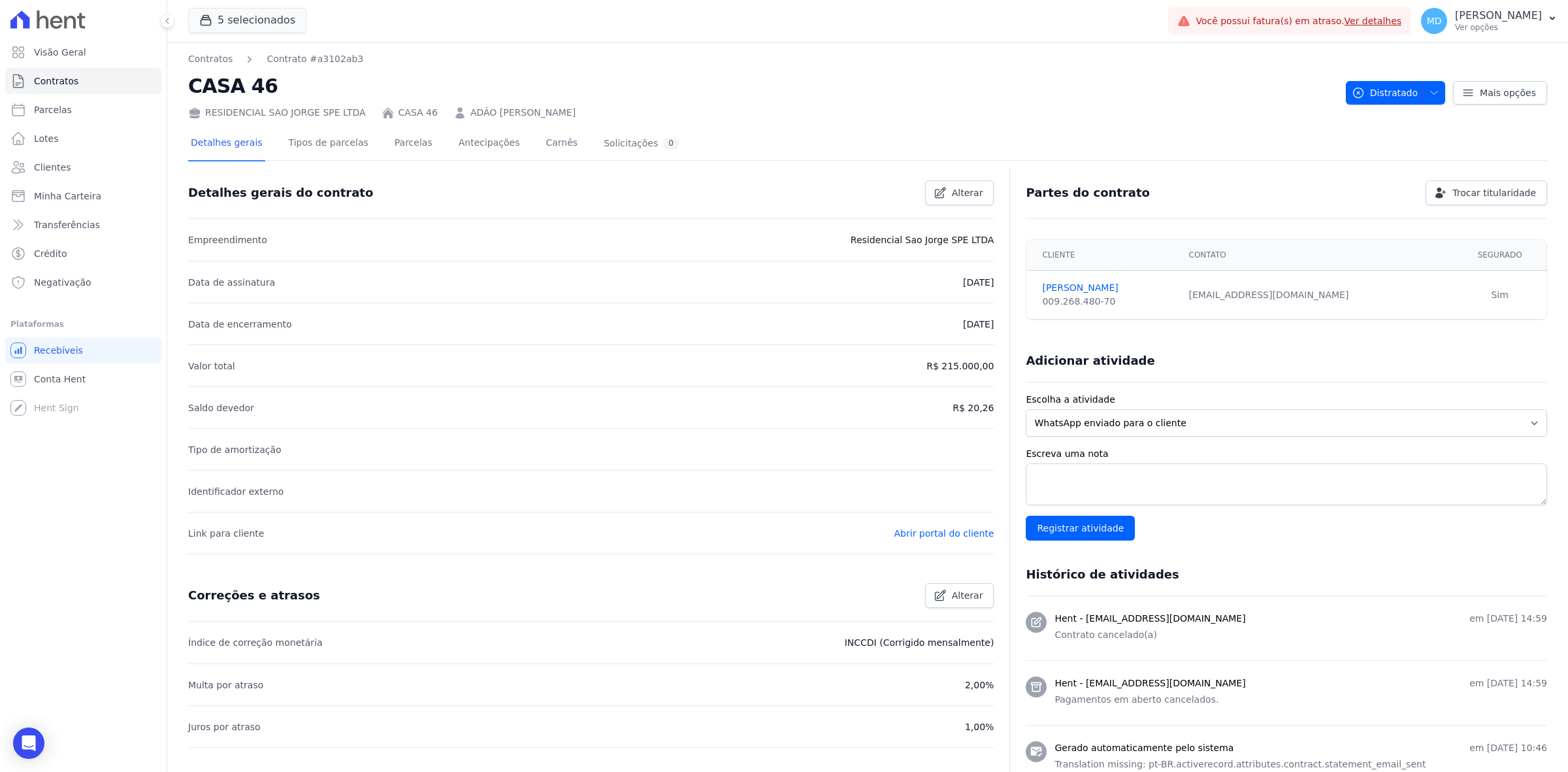
click at [396, 478] on li "Identificador externo" at bounding box center [590, 490] width 806 height 42
click at [392, 143] on link "Parcelas" at bounding box center [414, 144] width 43 height 35
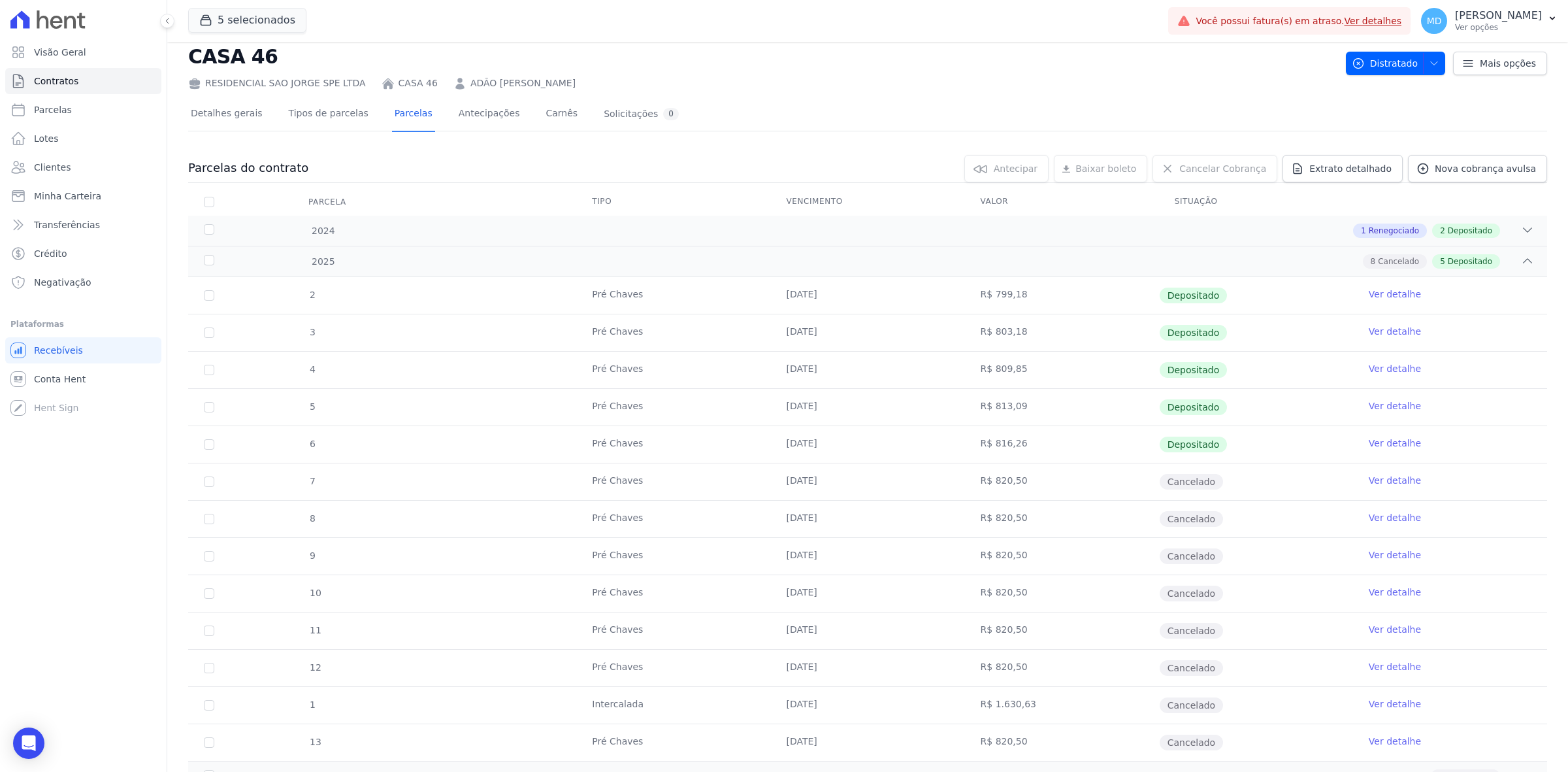
scroll to position [33, 0]
drag, startPoint x: 972, startPoint y: 443, endPoint x: 1000, endPoint y: 445, distance: 28.1
click at [1000, 445] on td "R$ 816,26" at bounding box center [1061, 441] width 194 height 37
drag, startPoint x: 965, startPoint y: 477, endPoint x: 1020, endPoint y: 477, distance: 55.0
click at [1020, 477] on td "R$ 820,50" at bounding box center [1061, 478] width 194 height 37
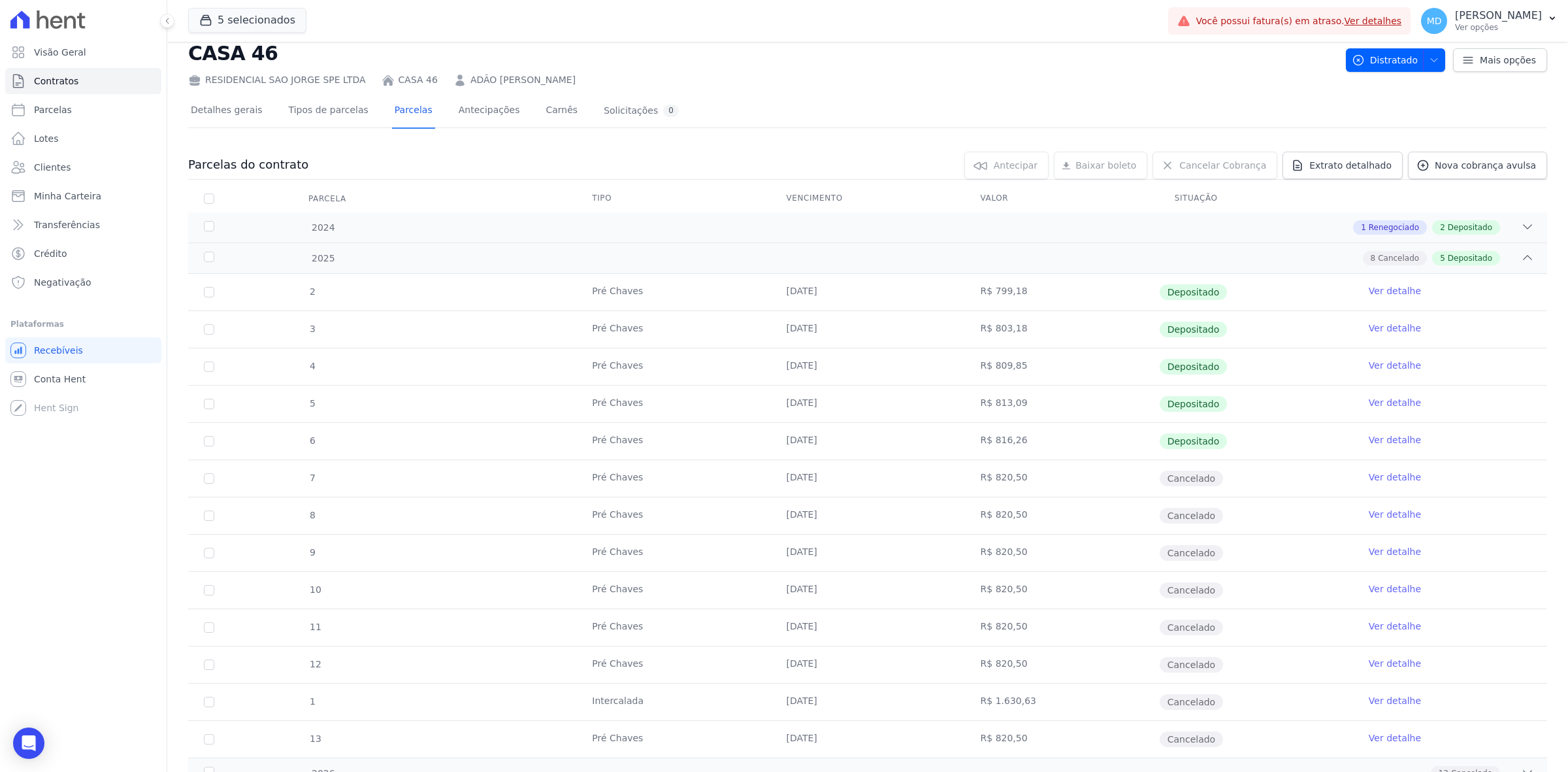
click at [1372, 477] on link "Ver detalhe" at bounding box center [1395, 476] width 52 height 13
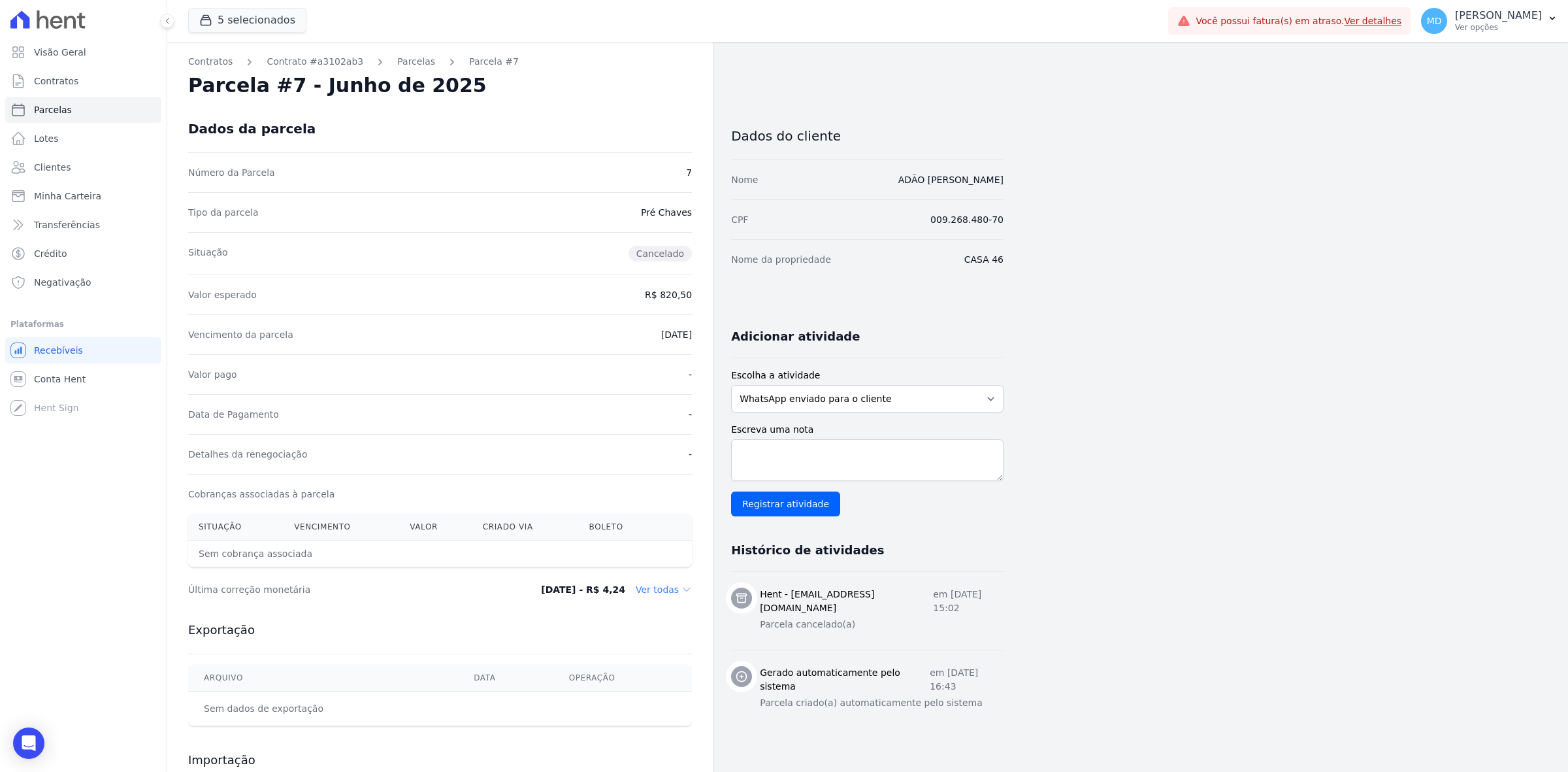
scroll to position [123, 0]
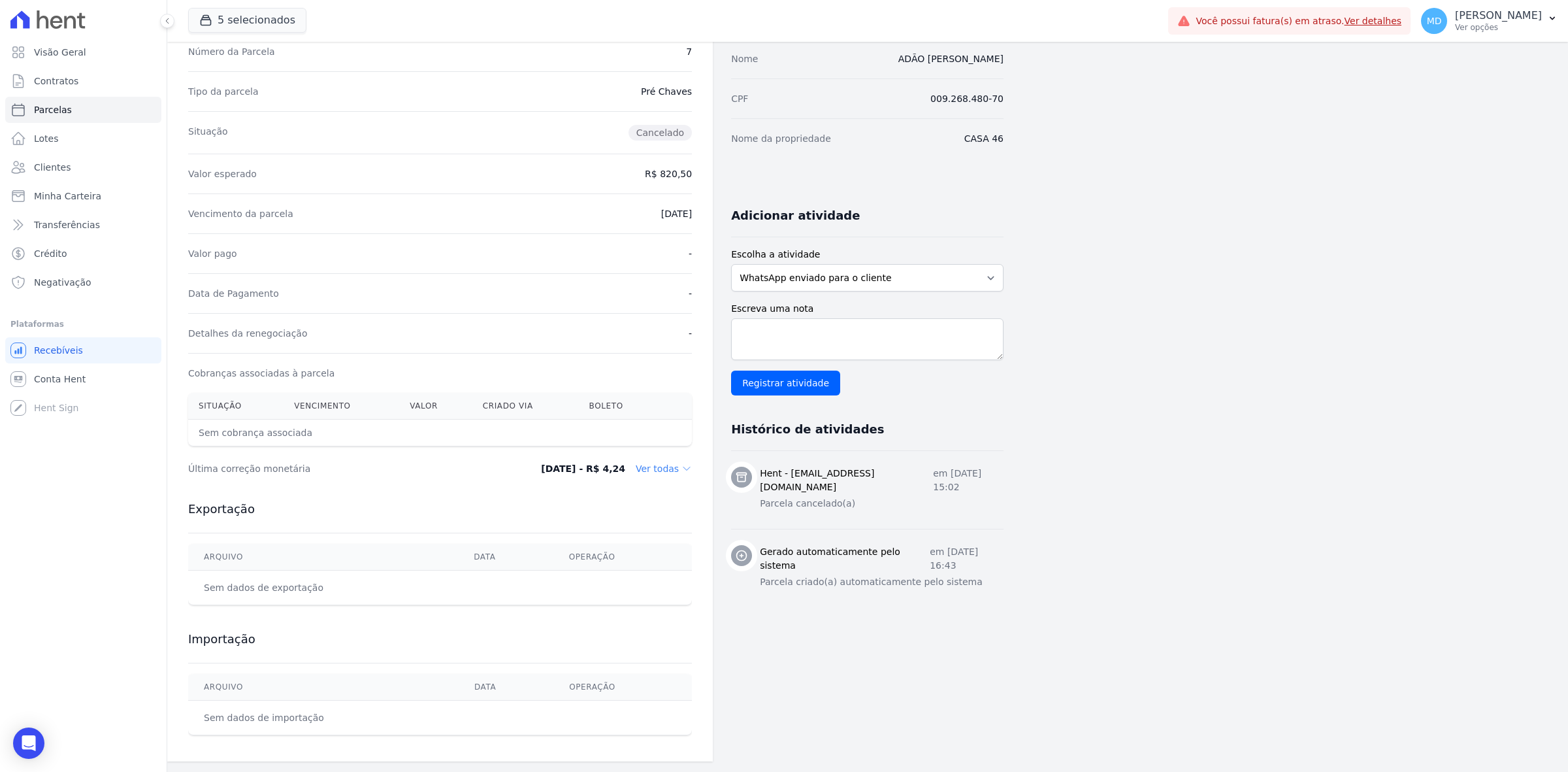
click at [654, 466] on dd "Ver todas" at bounding box center [663, 468] width 56 height 13
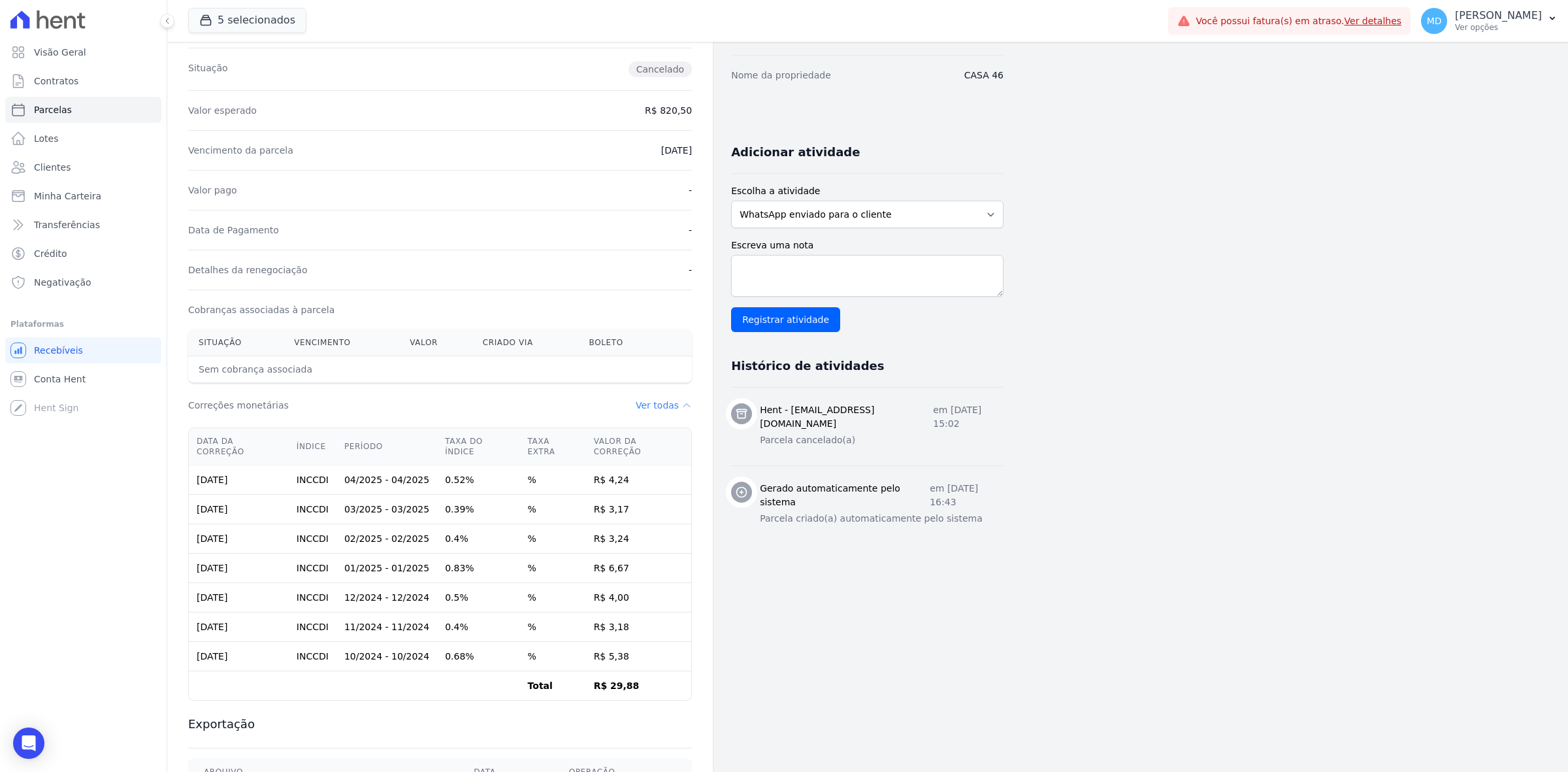
scroll to position [183, 0]
drag, startPoint x: 338, startPoint y: 657, endPoint x: 418, endPoint y: 656, distance: 80.0
click at [418, 656] on td "10/2024 - 10/2024" at bounding box center [387, 658] width 101 height 30
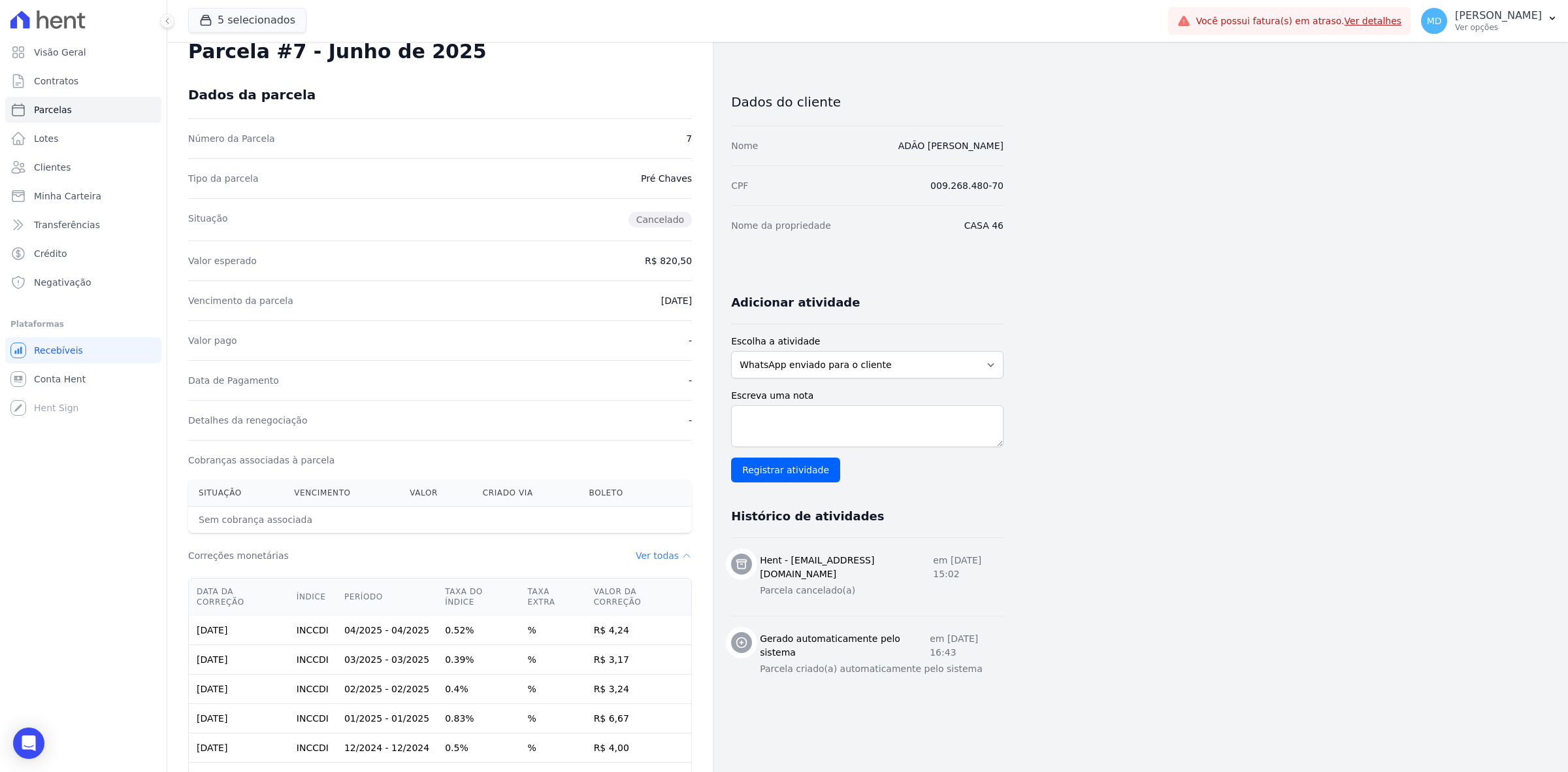
scroll to position [0, 0]
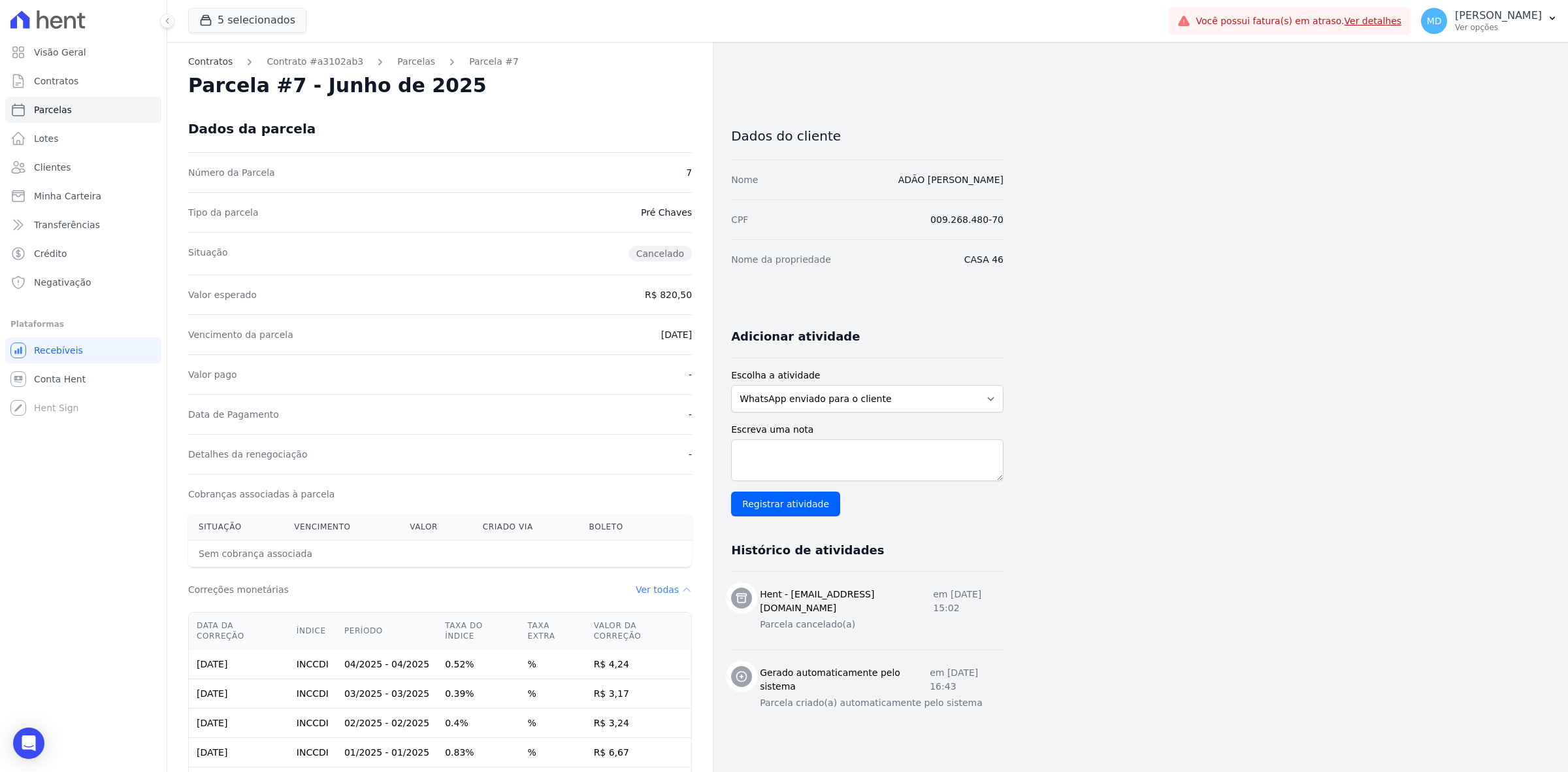
click at [212, 59] on link "Contratos" at bounding box center [209, 62] width 44 height 14
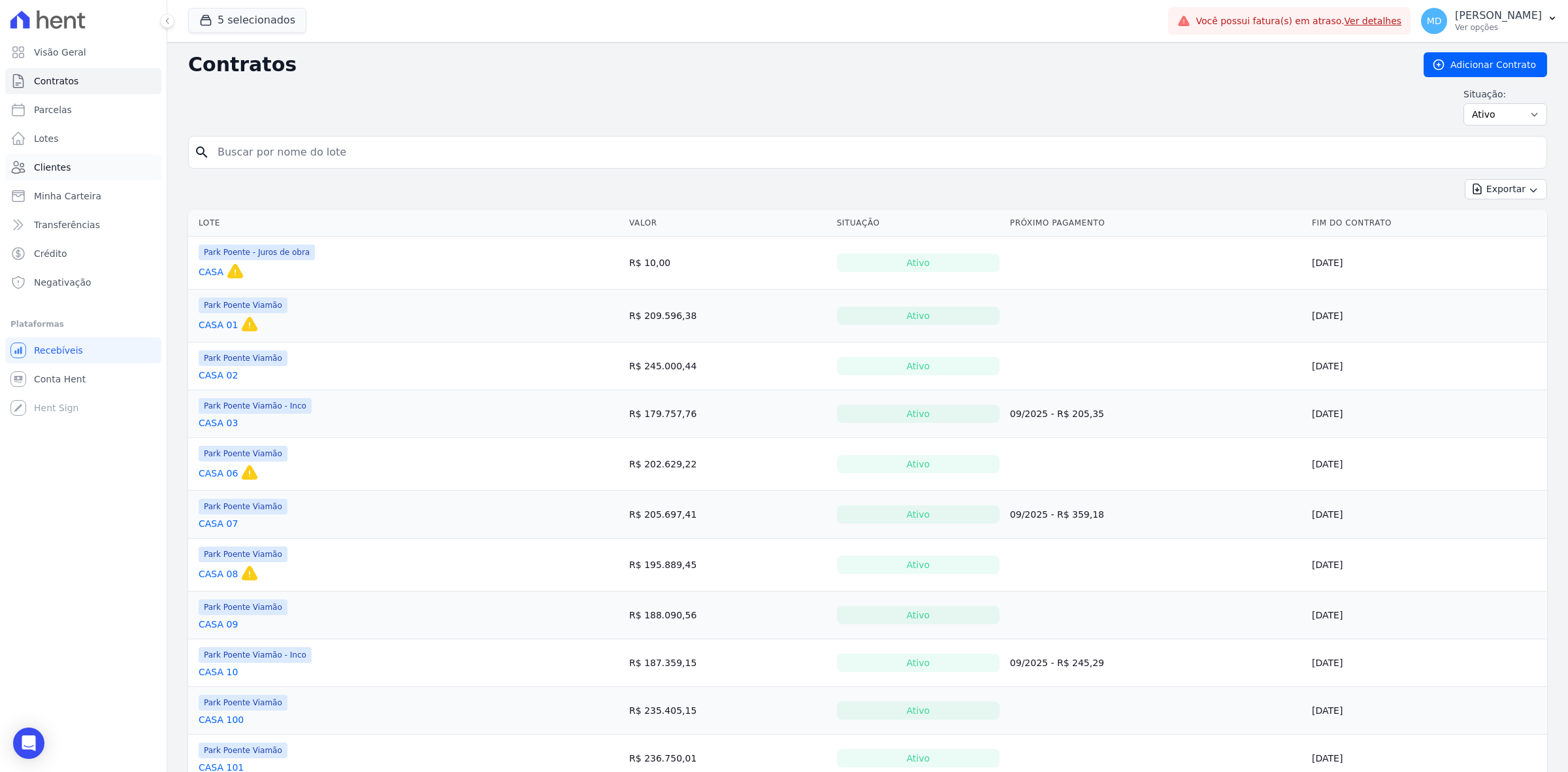
click at [77, 175] on link "Clientes" at bounding box center [83, 167] width 156 height 26
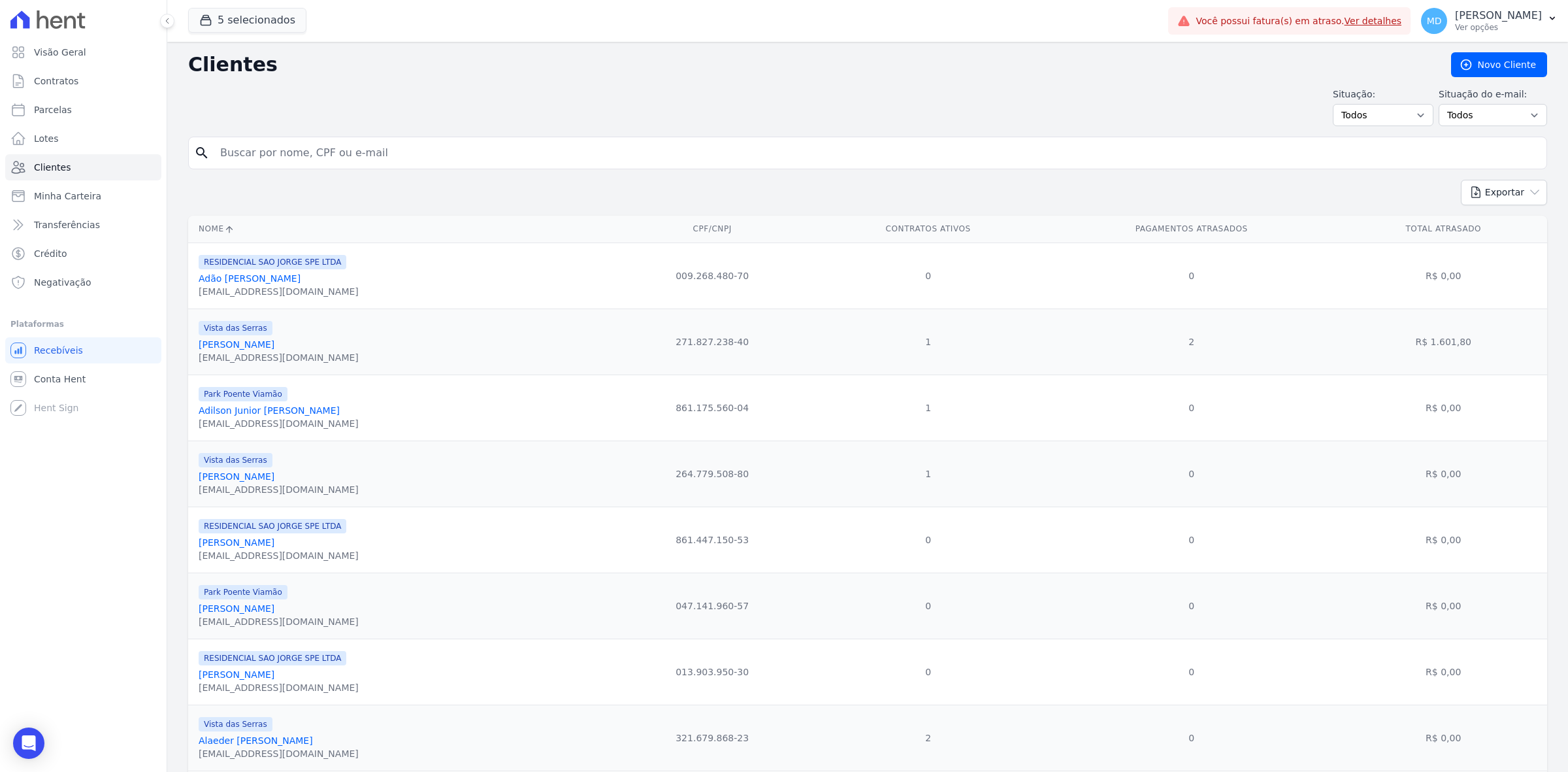
click at [256, 160] on input "search" at bounding box center [876, 153] width 1329 height 26
type input "adão"
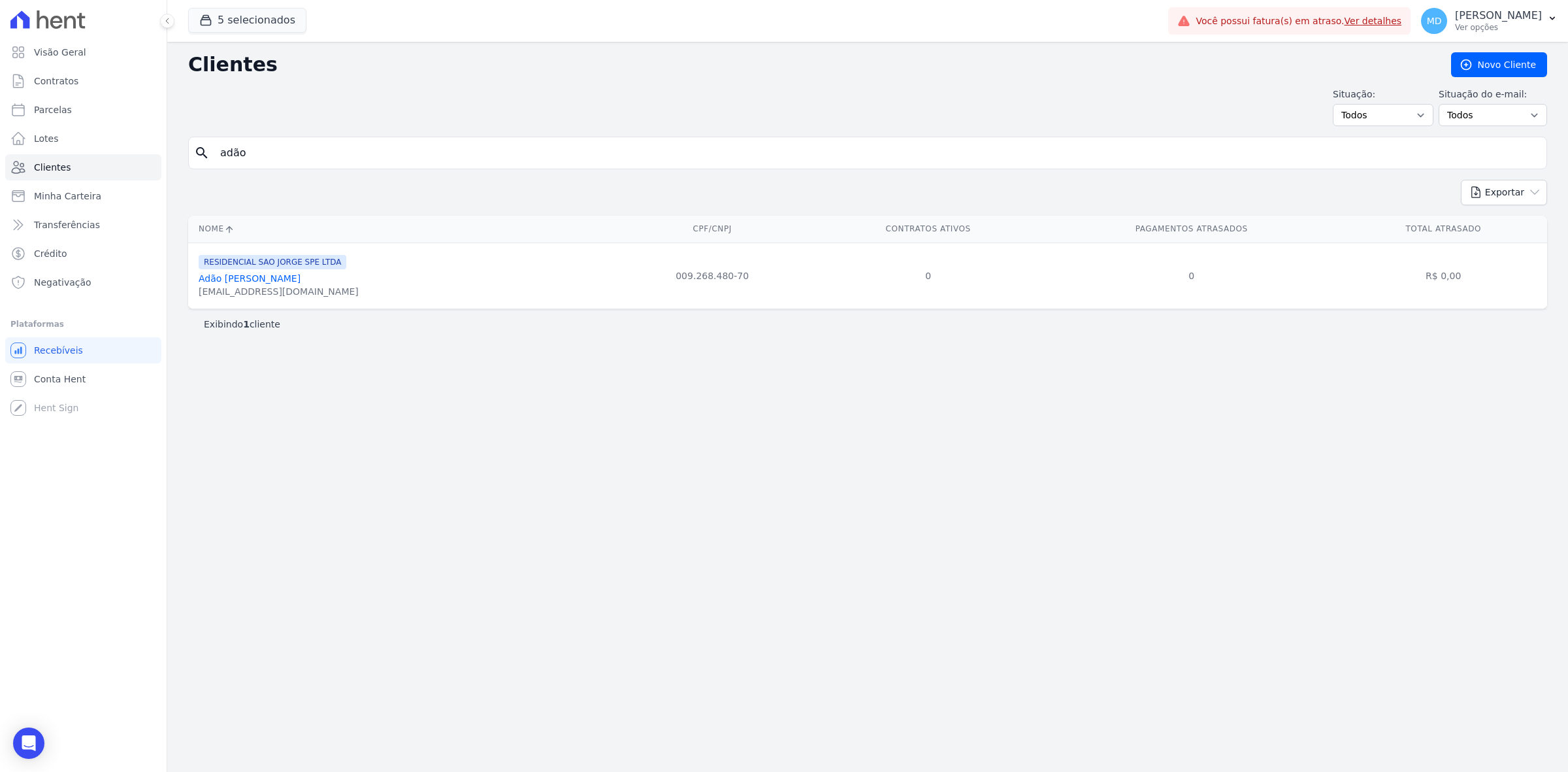
click at [256, 283] on link "Adão Rafael Pinto Viana" at bounding box center [249, 278] width 102 height 10
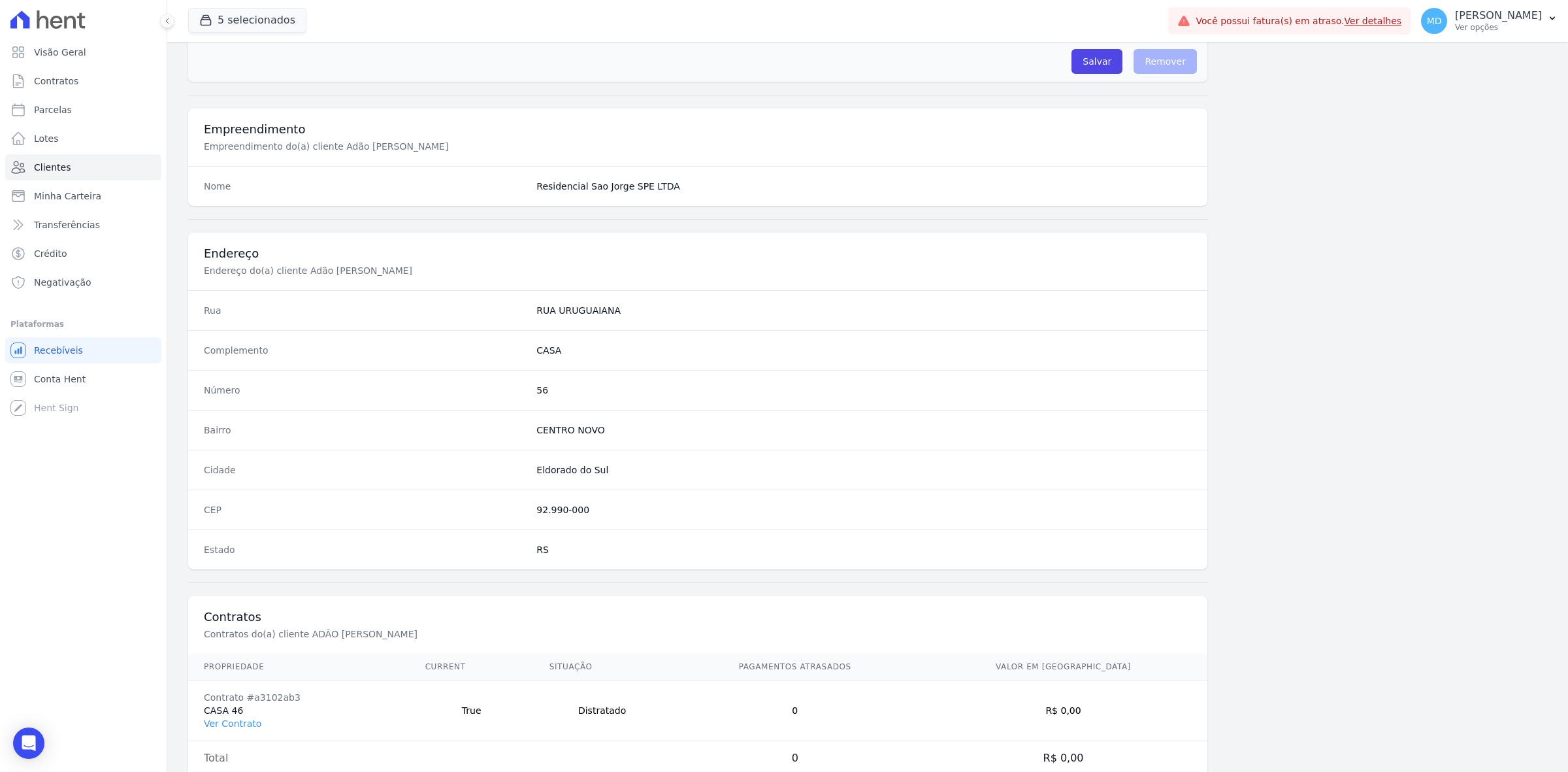
scroll to position [455, 0]
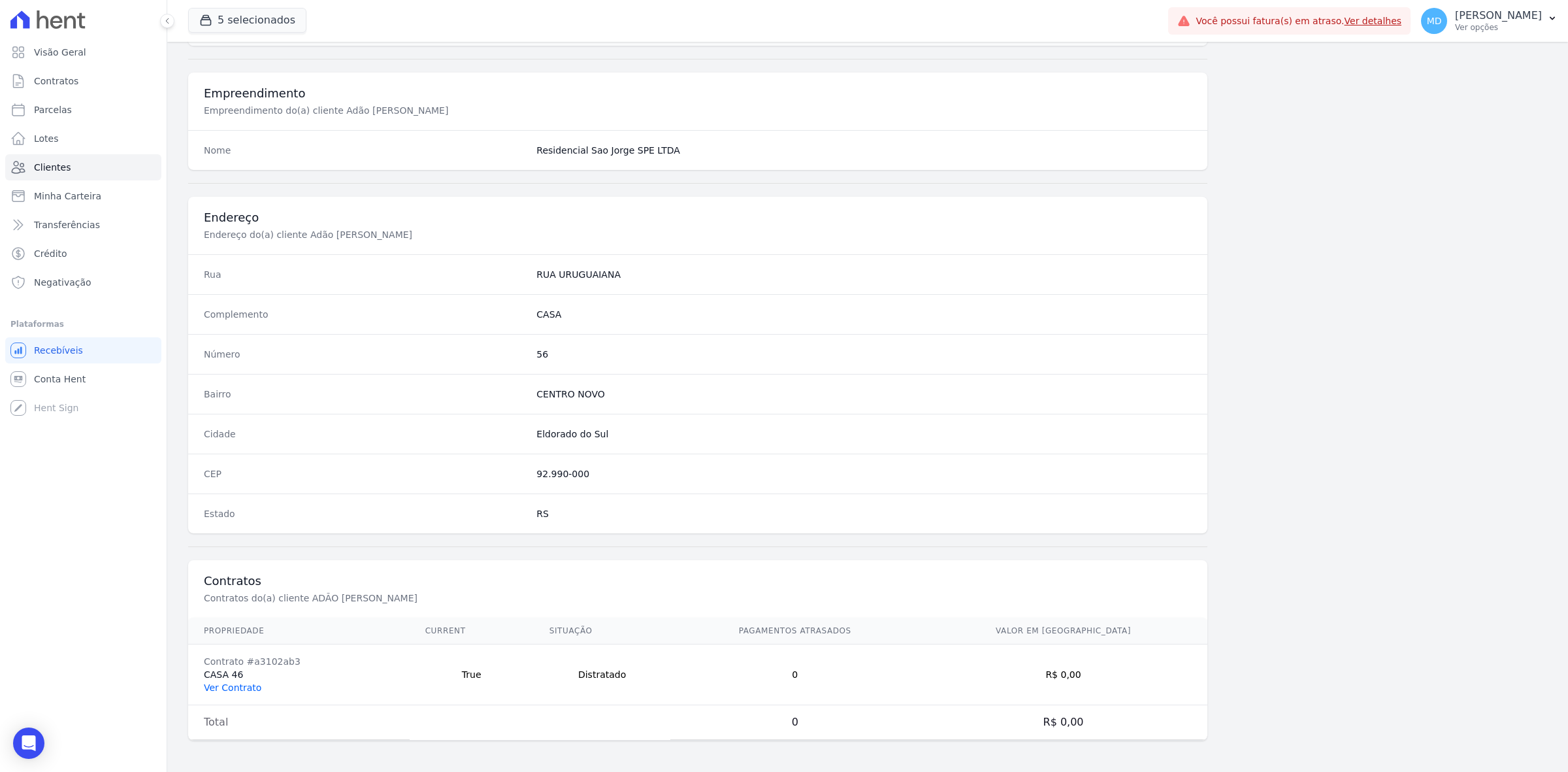
click at [243, 685] on link "Ver Contrato" at bounding box center [233, 688] width 57 height 10
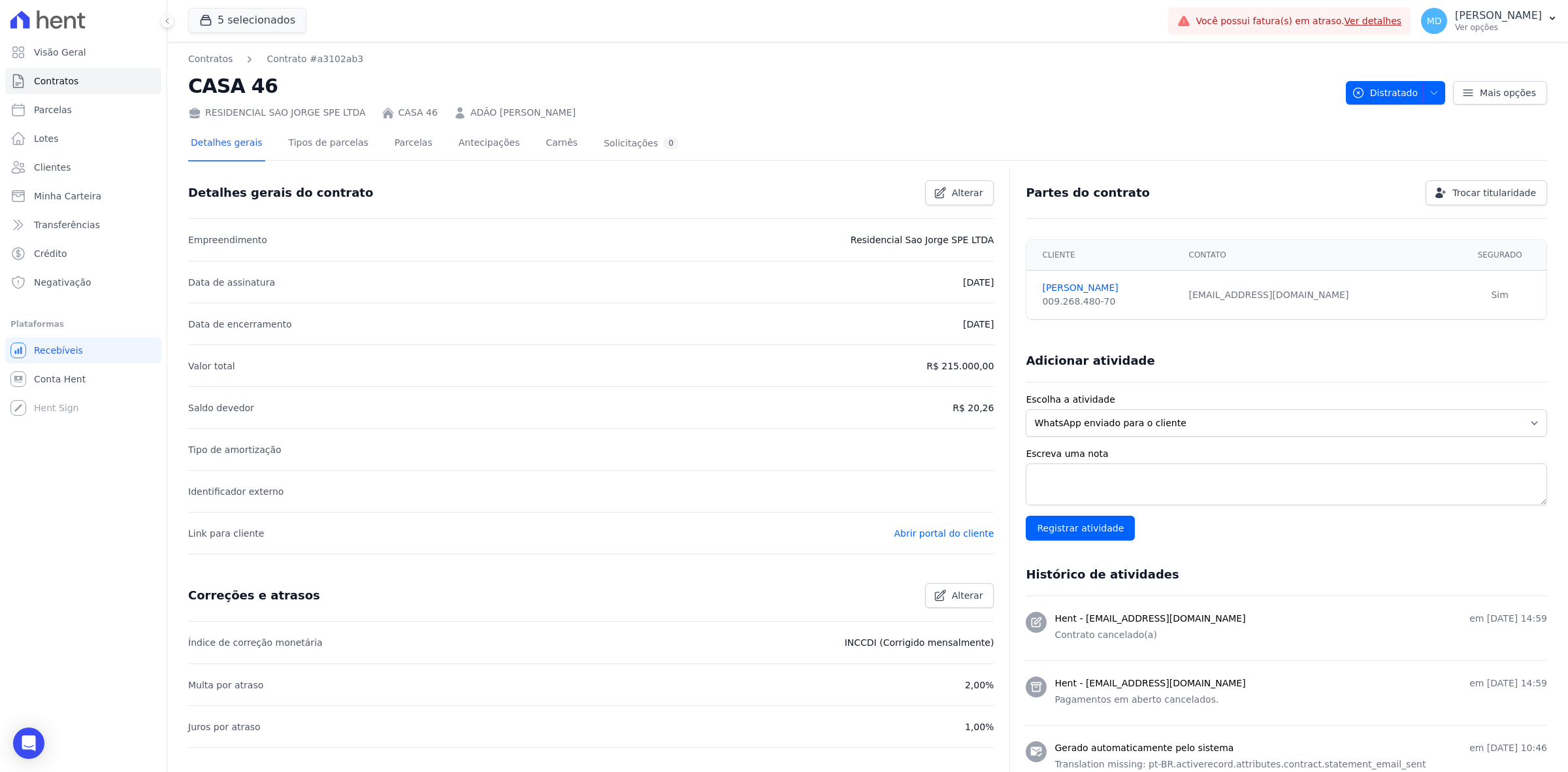
drag, startPoint x: 938, startPoint y: 283, endPoint x: 993, endPoint y: 283, distance: 55.0
click at [993, 283] on div "Detalhes gerais do contrato Alterar Empreendimento Residencial Sao Jorge SPE LT…" at bounding box center [867, 633] width 1359 height 923
click at [392, 138] on link "Parcelas" at bounding box center [414, 144] width 43 height 35
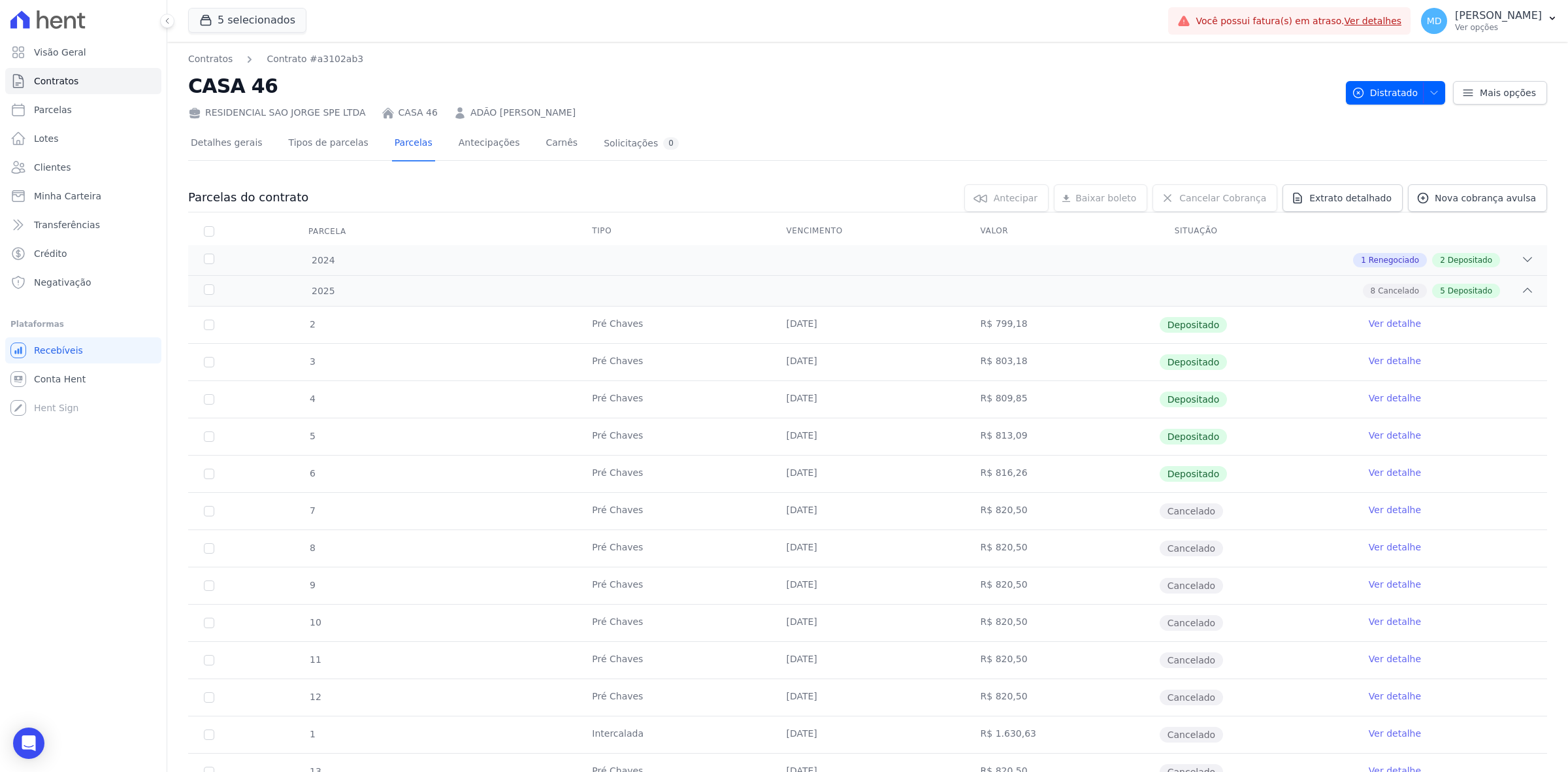
click at [1402, 474] on link "Ver detalhe" at bounding box center [1395, 472] width 52 height 13
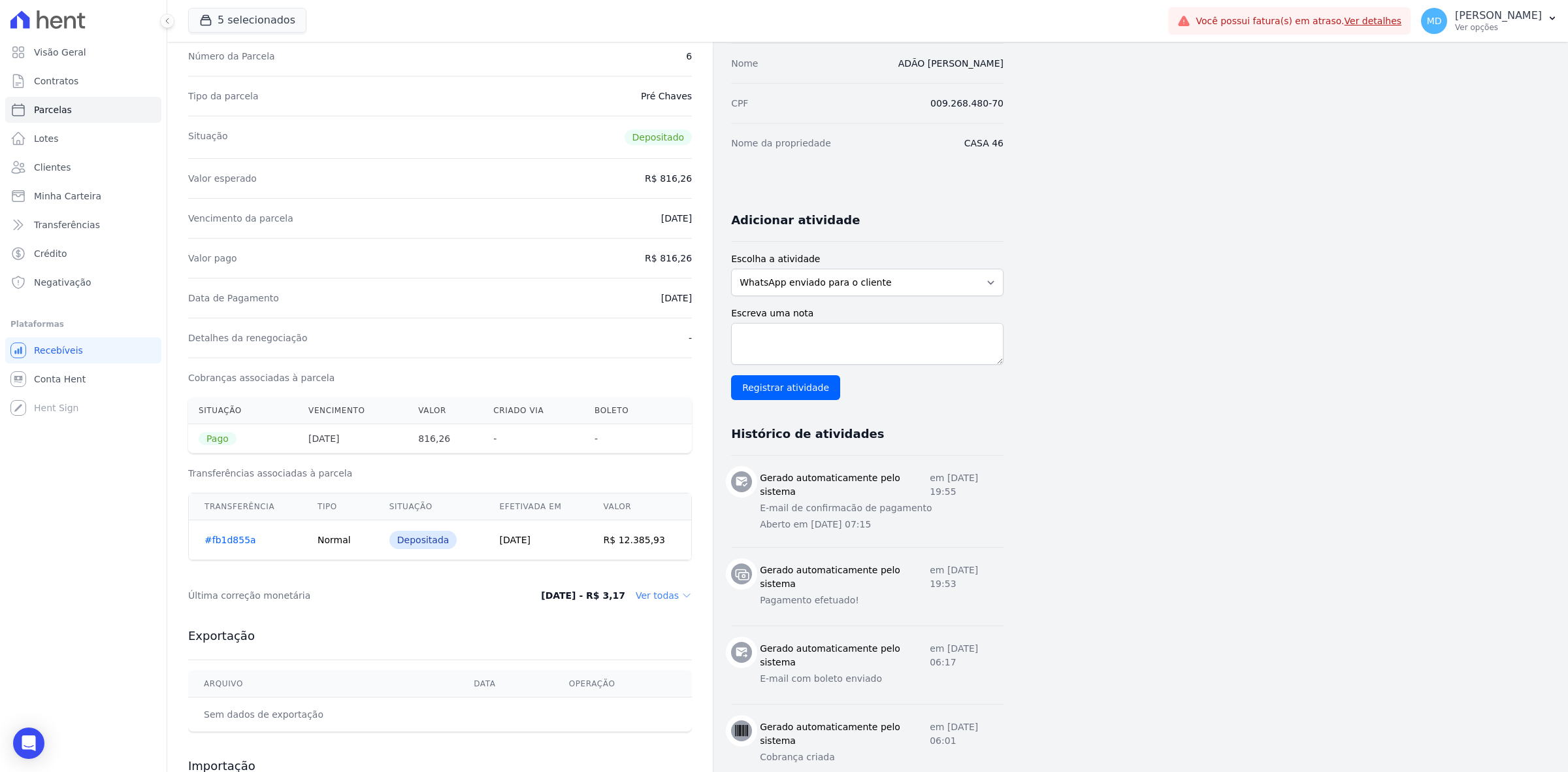
scroll to position [131, 0]
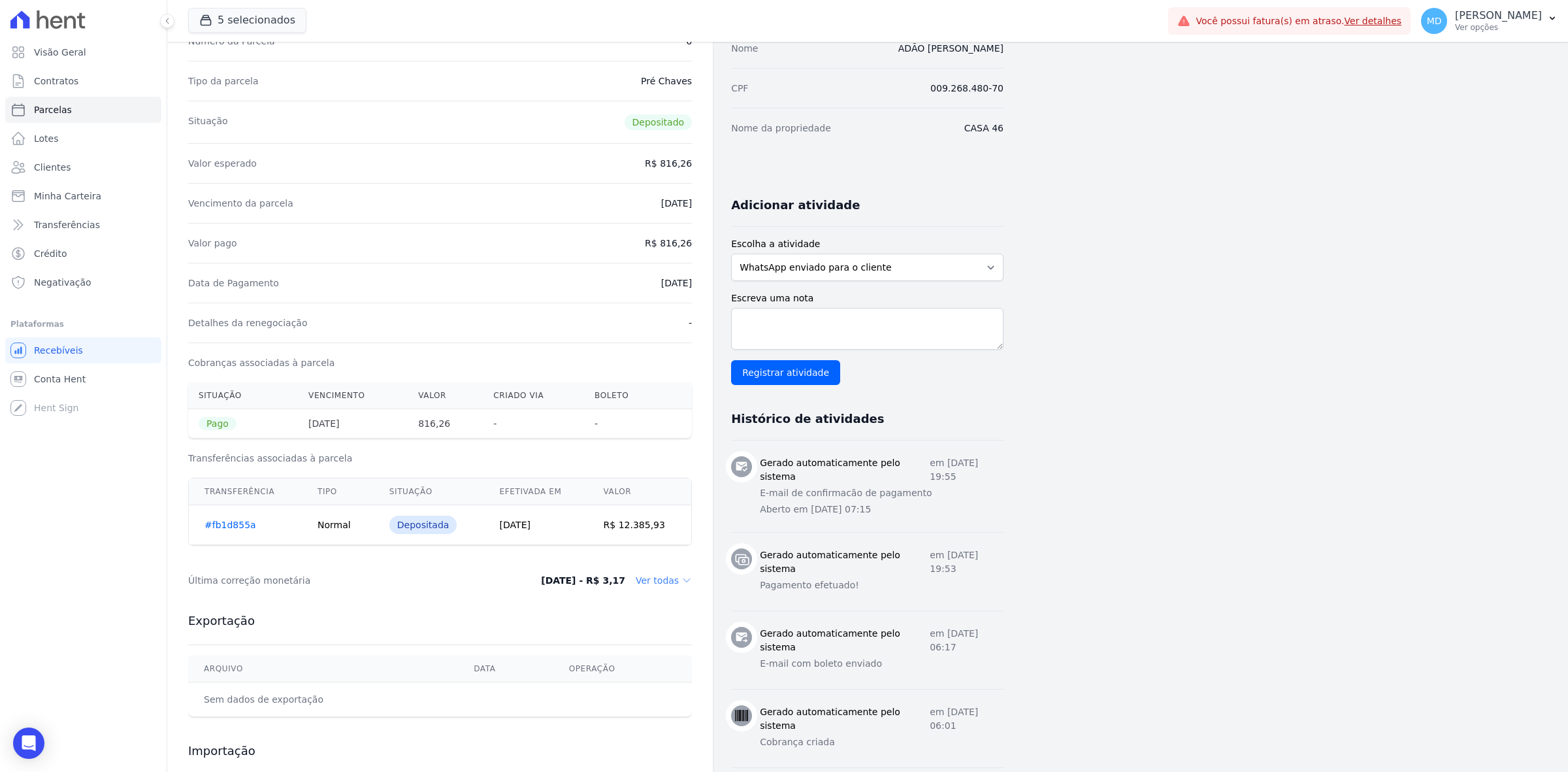
click at [657, 583] on dd "Ver todas" at bounding box center [663, 580] width 56 height 13
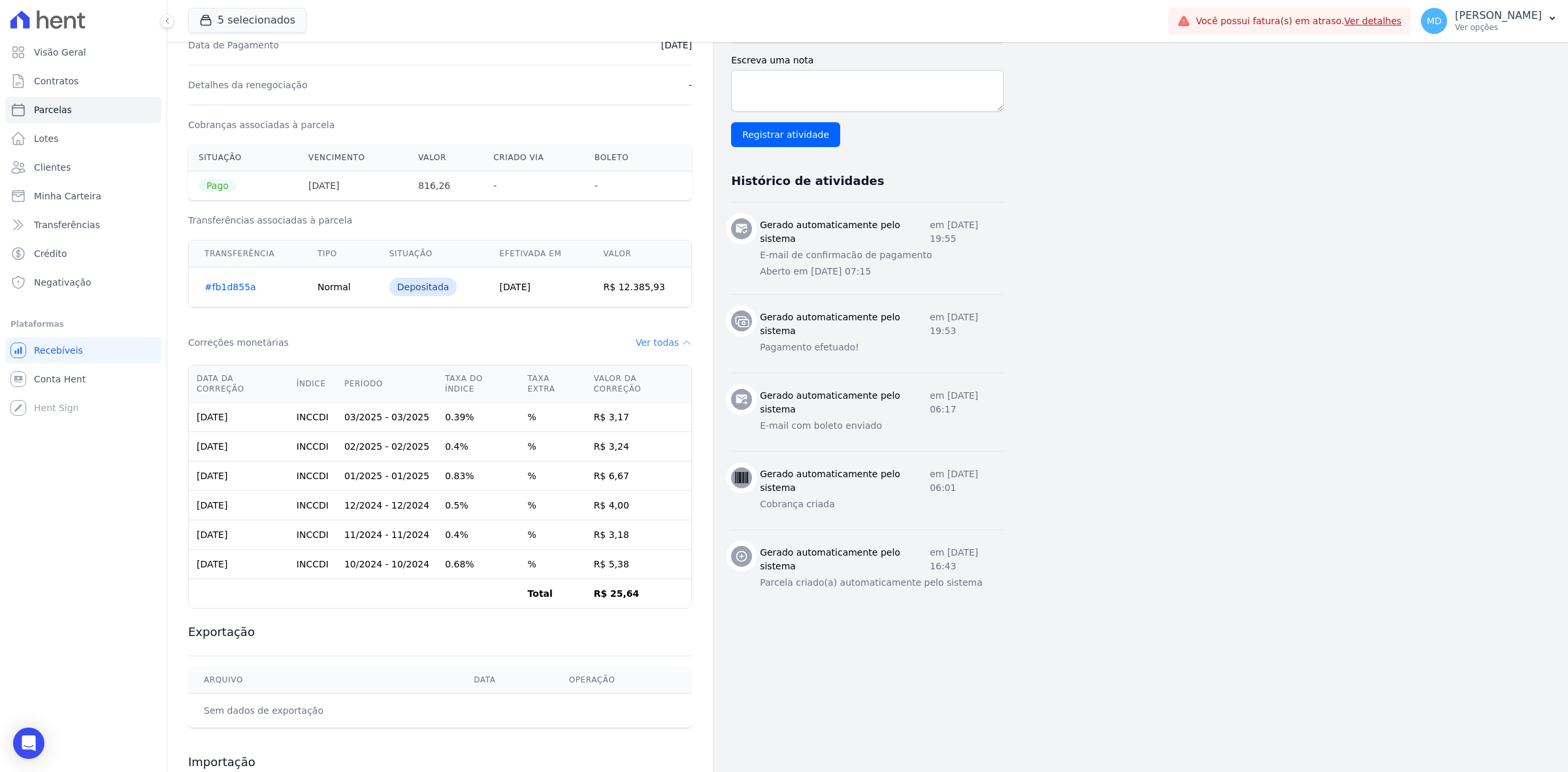
scroll to position [369, 0]
drag, startPoint x: 256, startPoint y: 556, endPoint x: 188, endPoint y: 554, distance: 68.0
click at [189, 554] on td "16/12/2024" at bounding box center [238, 563] width 100 height 30
click at [259, 559] on td "16/12/2024" at bounding box center [238, 563] width 100 height 30
click at [1047, 620] on div "Contratos Contrato #a3102ab3 Parcelas Parcela #6 Parcela #6 - Maio de 2025 Dado…" at bounding box center [856, 277] width 1379 height 1211
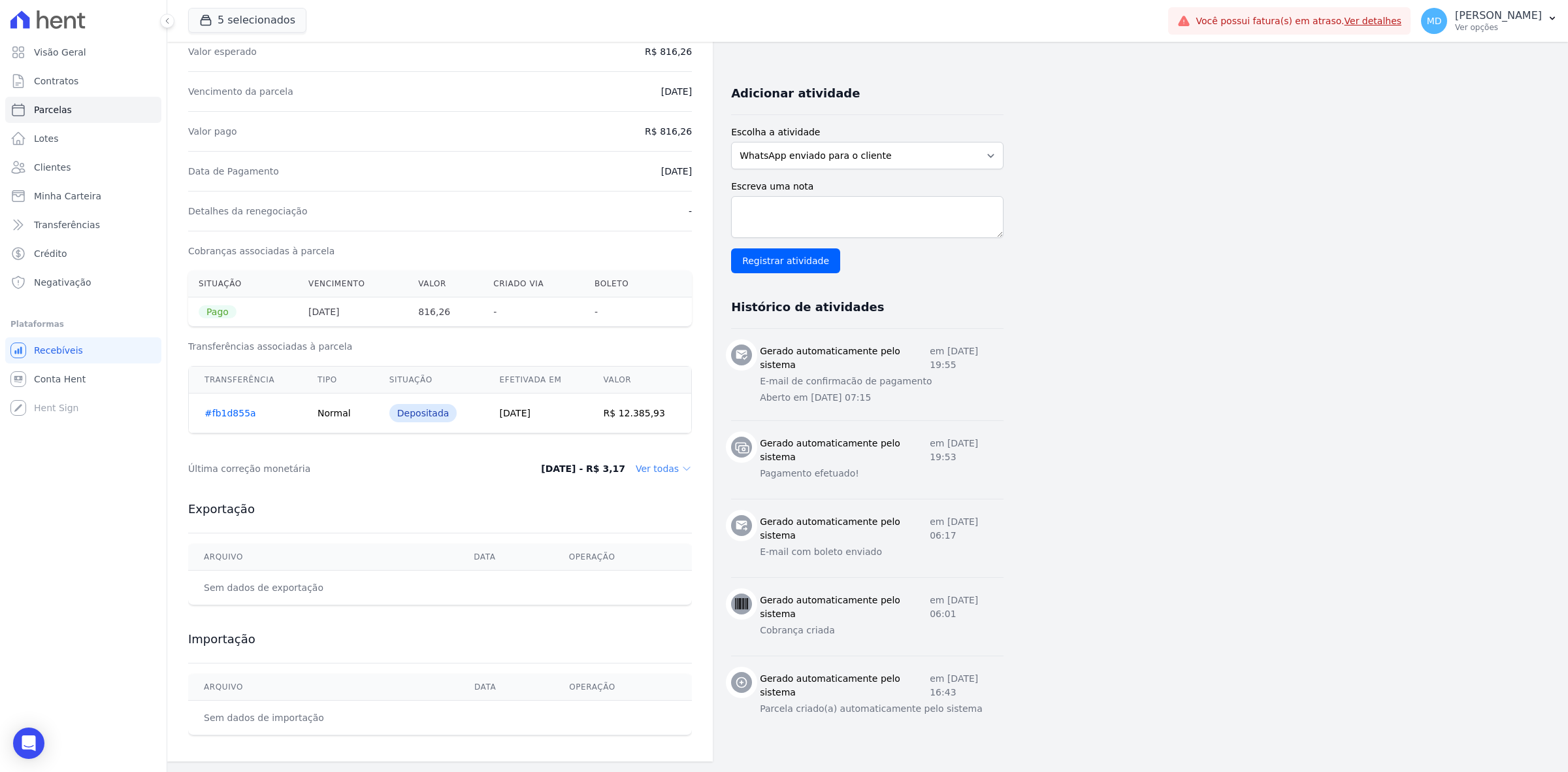
scroll to position [246, 0]
click at [658, 466] on dd "Ver todas" at bounding box center [663, 468] width 56 height 13
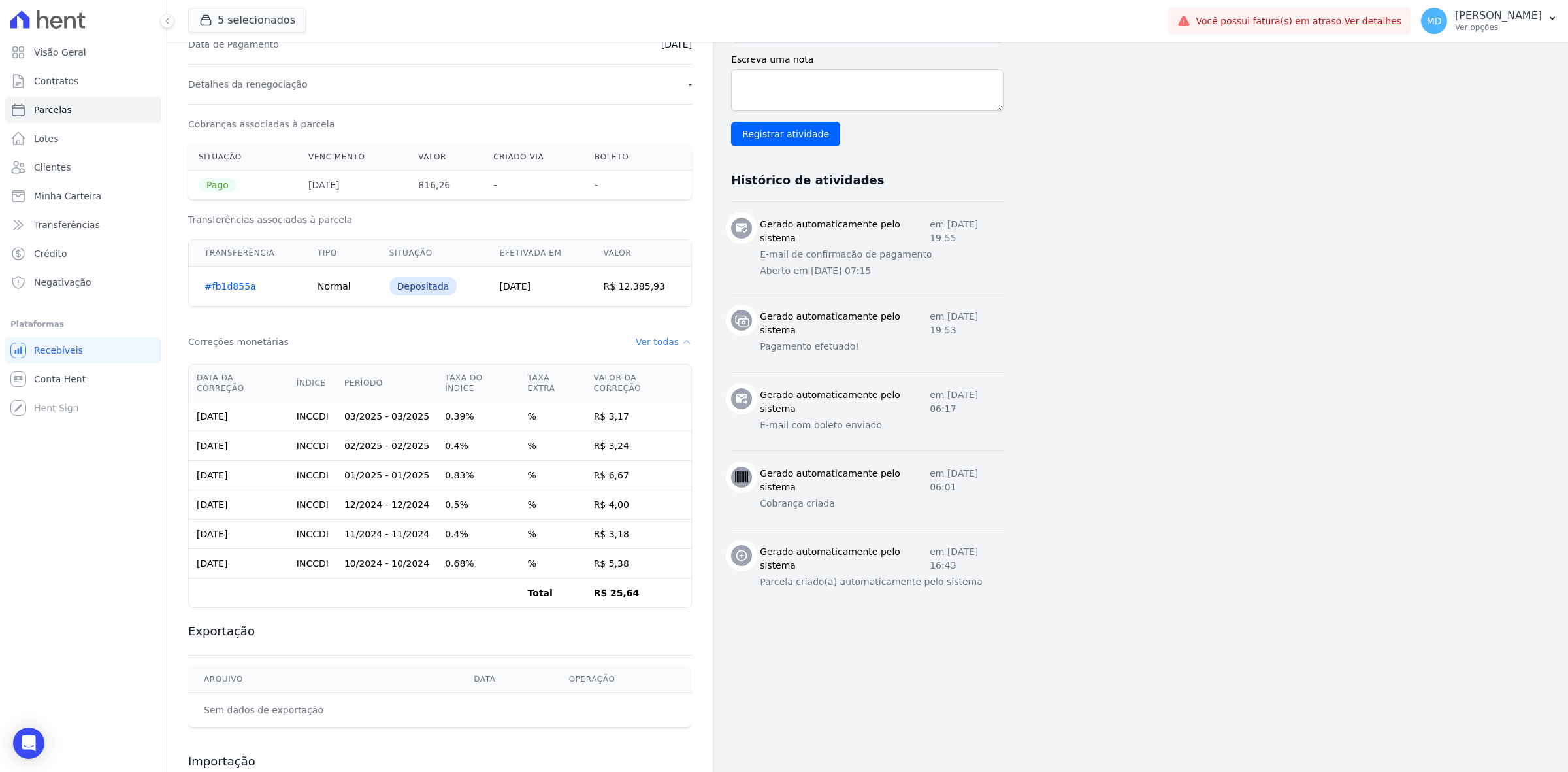
click at [406, 410] on td "03/2025 - 03/2025" at bounding box center [387, 416] width 101 height 30
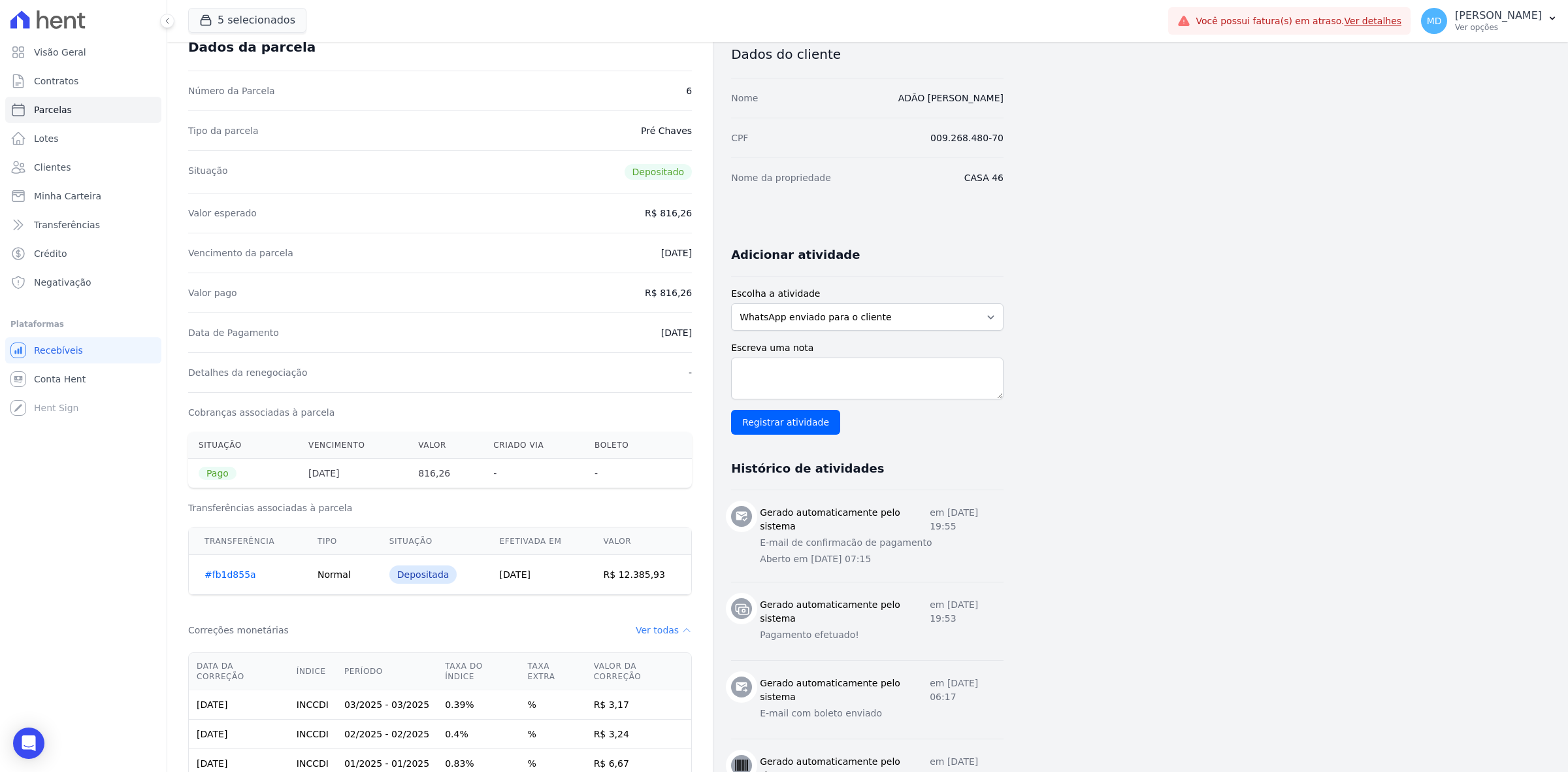
scroll to position [0, 0]
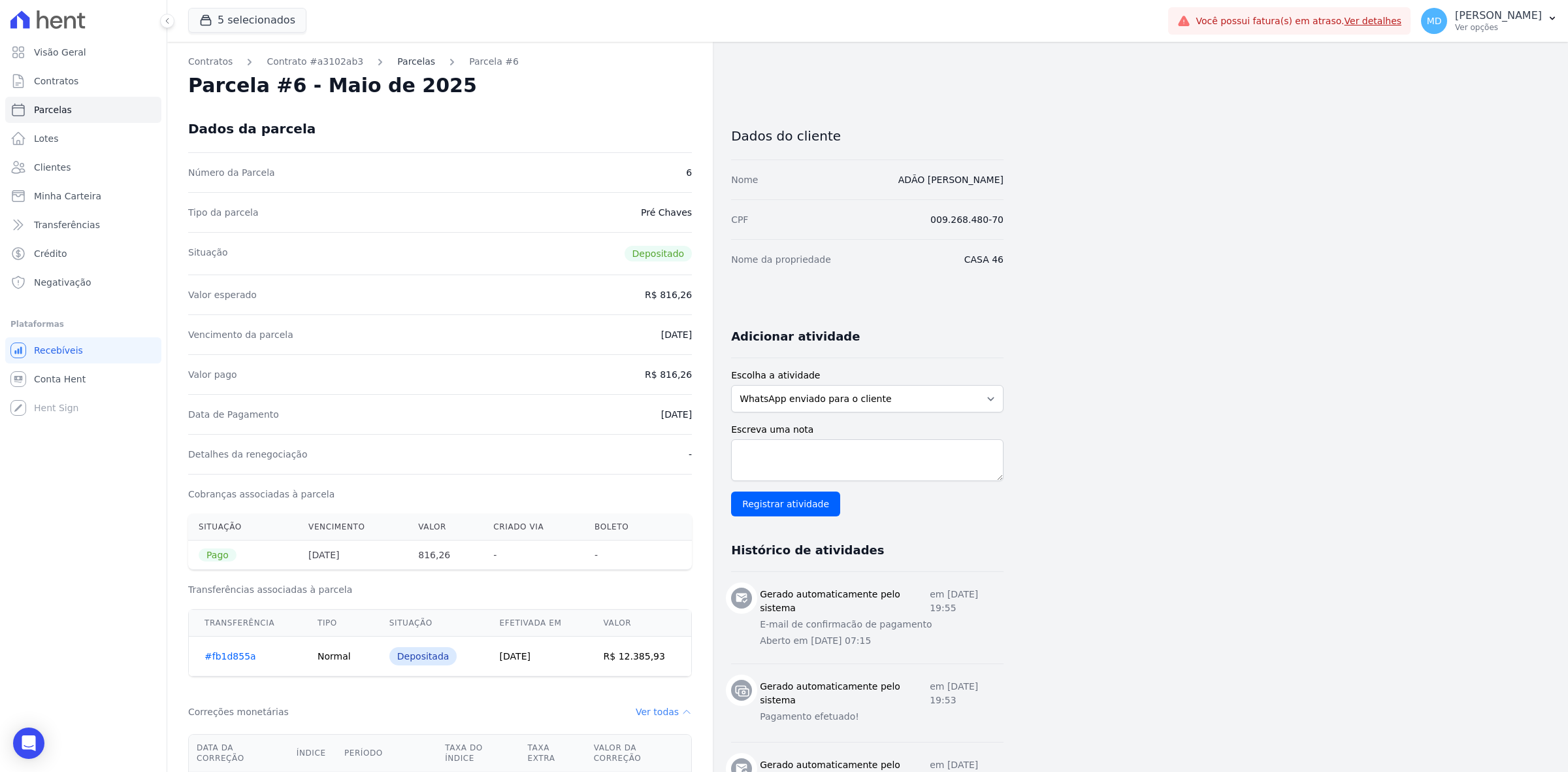
click at [397, 57] on link "Parcelas" at bounding box center [416, 62] width 38 height 14
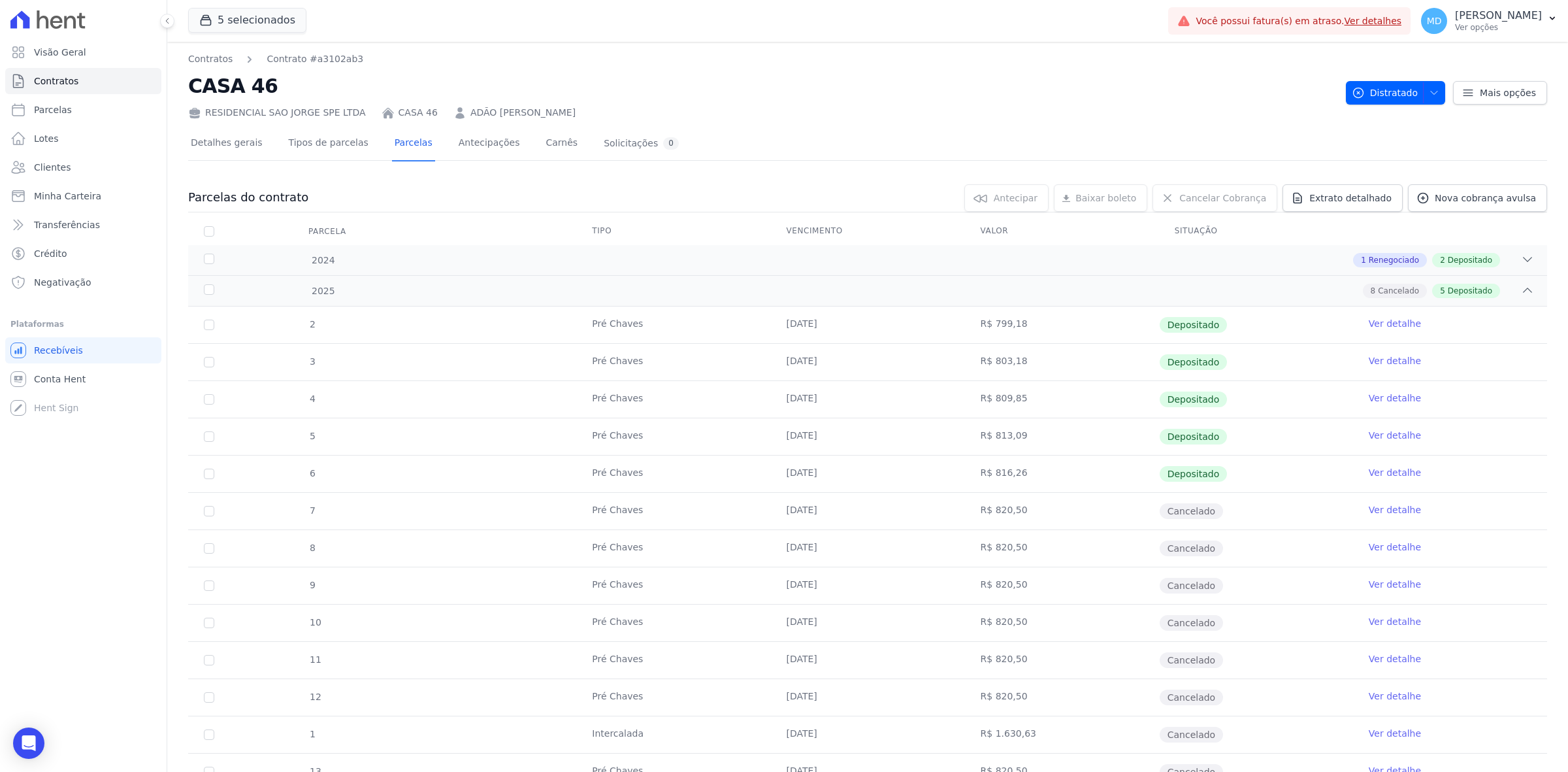
click at [1395, 472] on link "Ver detalhe" at bounding box center [1395, 472] width 52 height 13
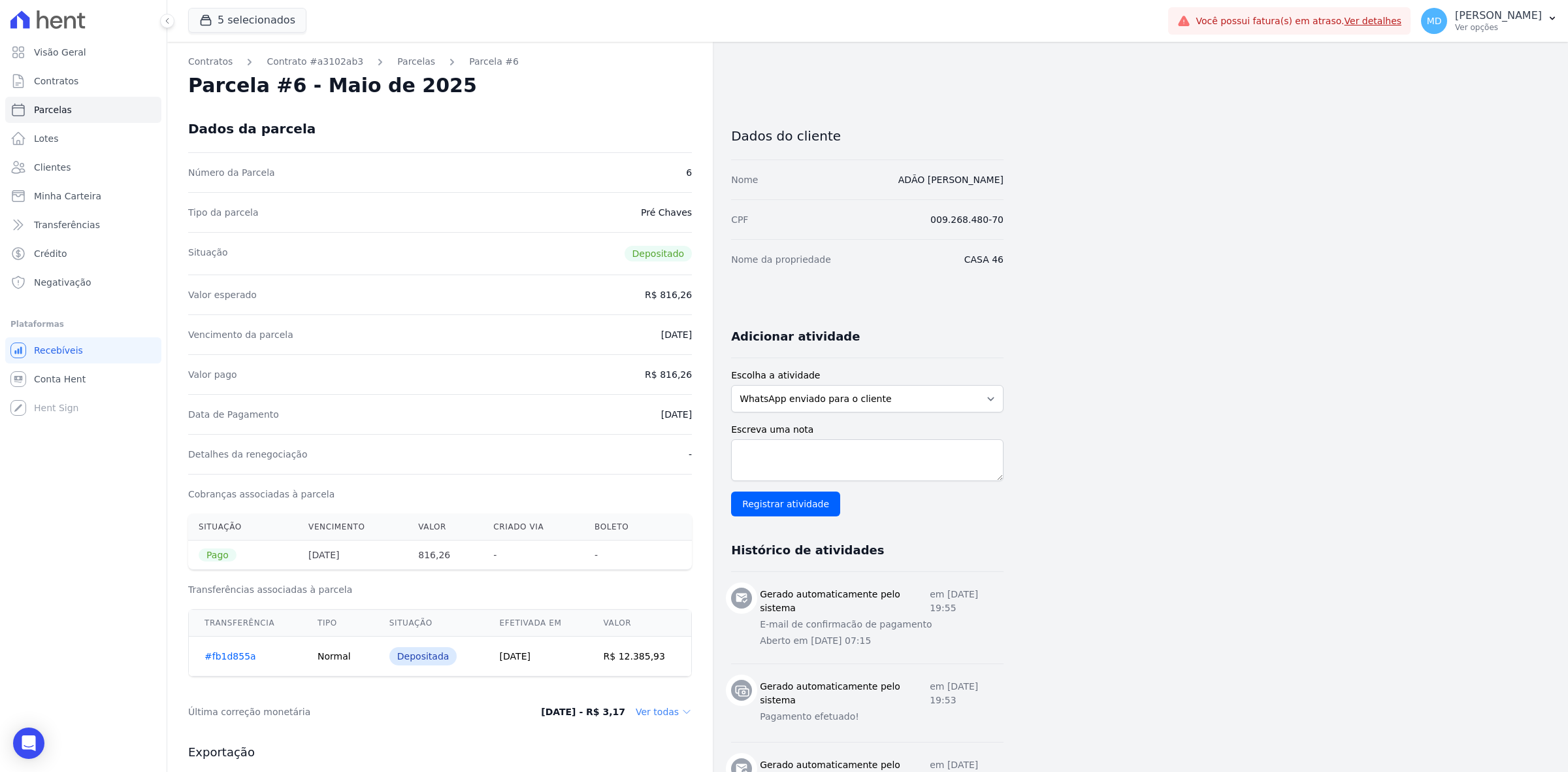
scroll to position [163, 0]
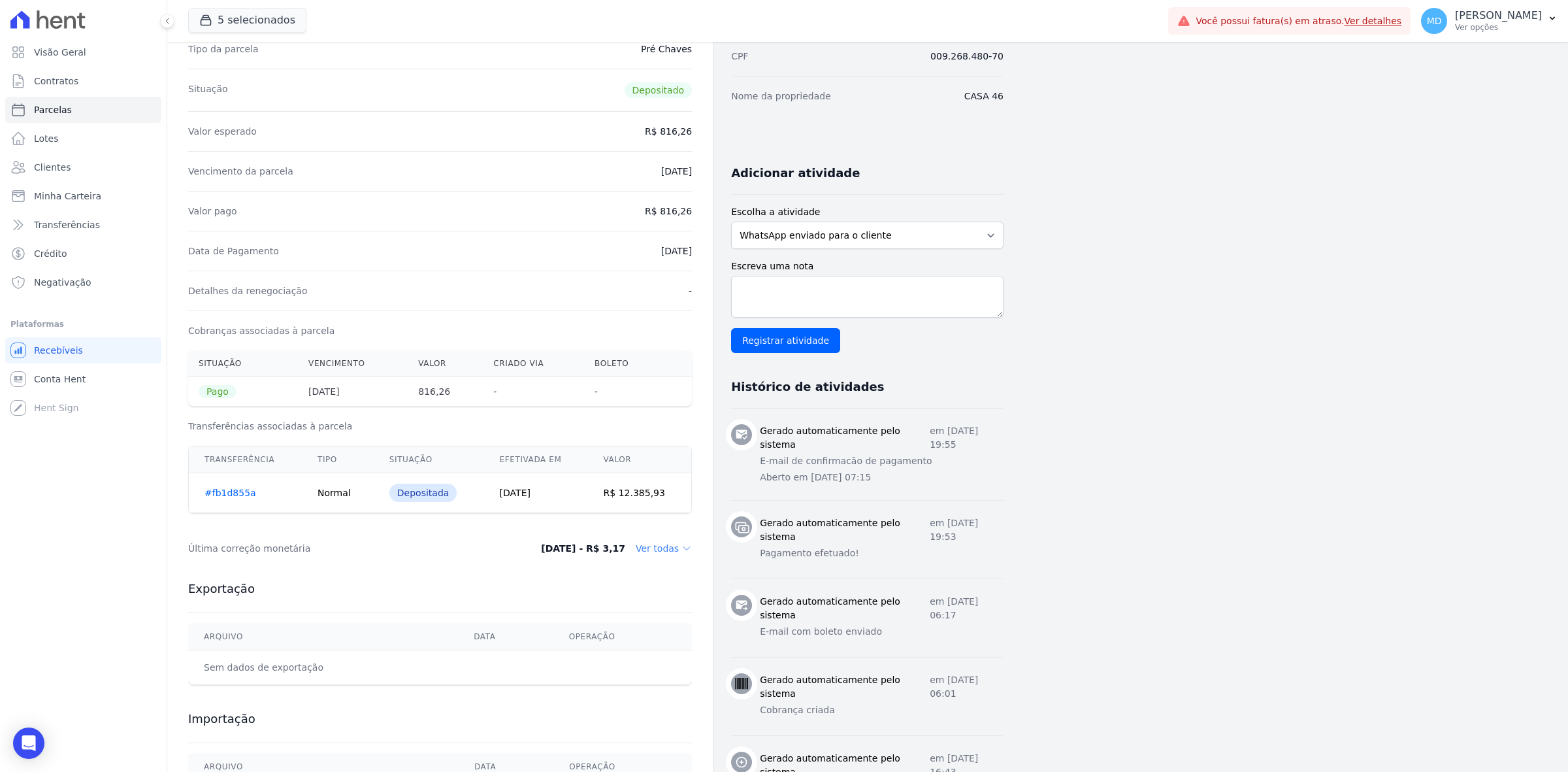
click at [665, 559] on div "Última correção monetária 17/04/2025 - R$ 3,17 Ver todas" at bounding box center [439, 548] width 503 height 39
click at [668, 546] on dd "Ver todas" at bounding box center [663, 548] width 56 height 13
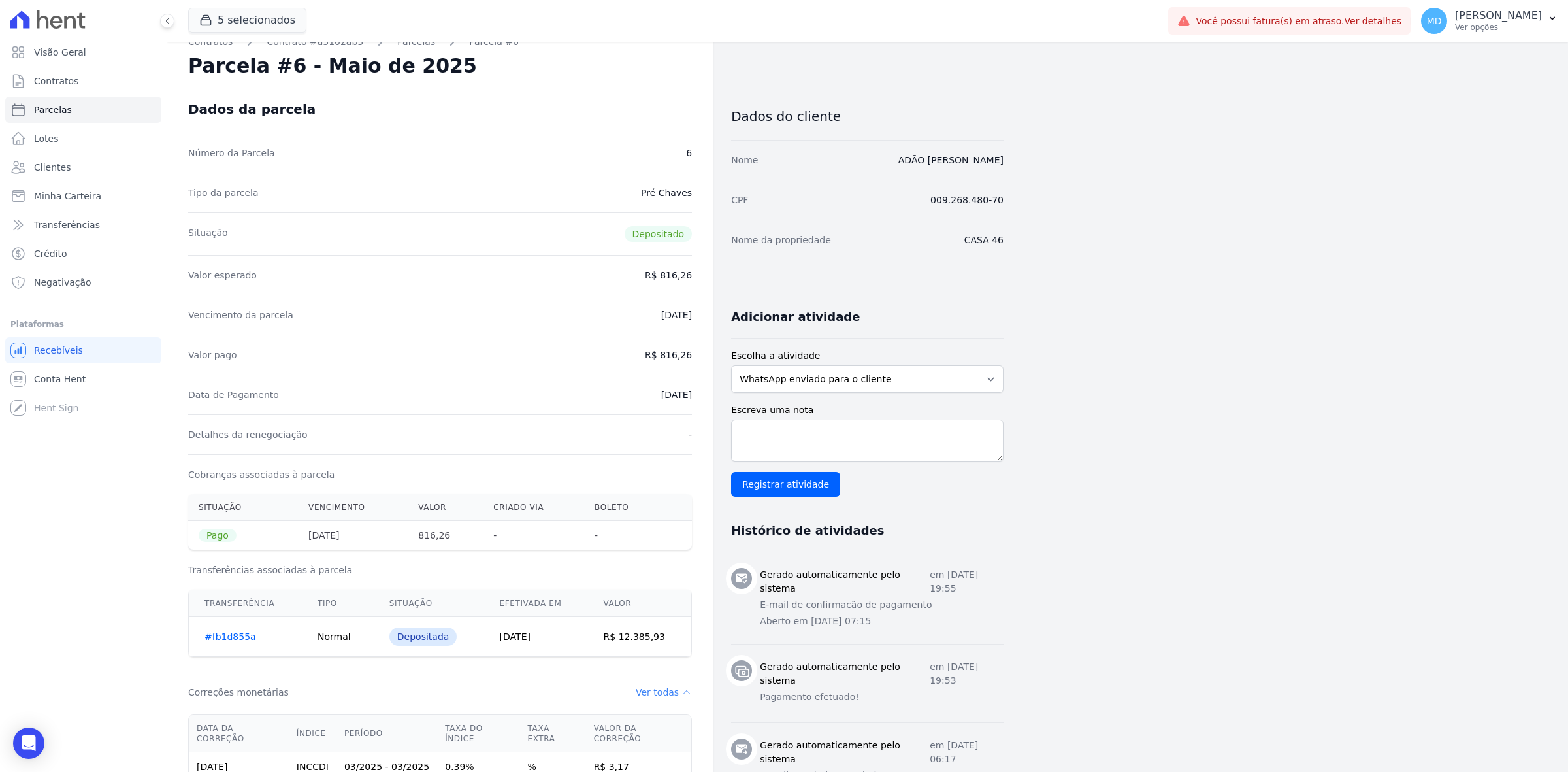
scroll to position [0, 0]
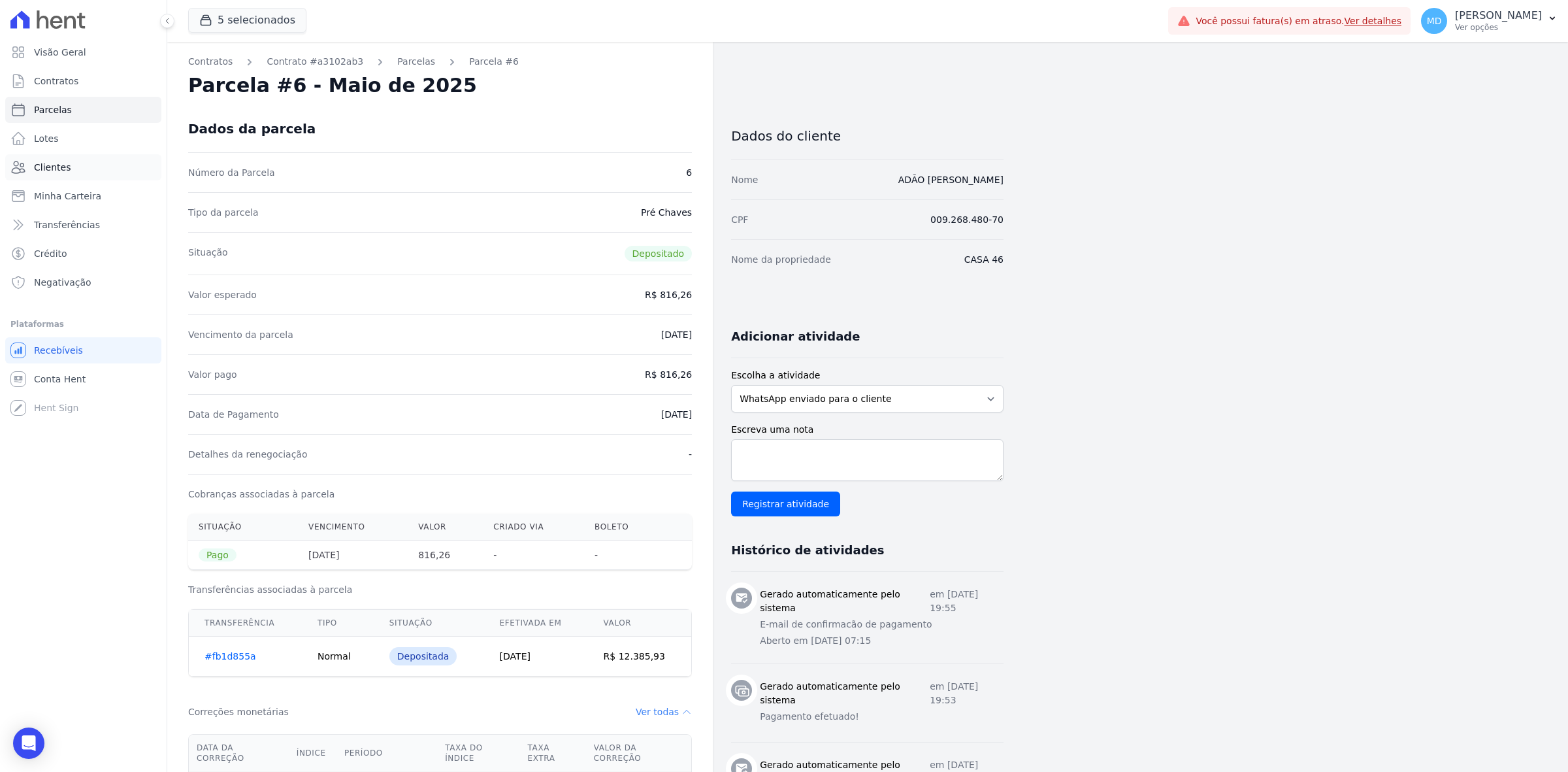
click at [90, 167] on link "Clientes" at bounding box center [83, 167] width 156 height 26
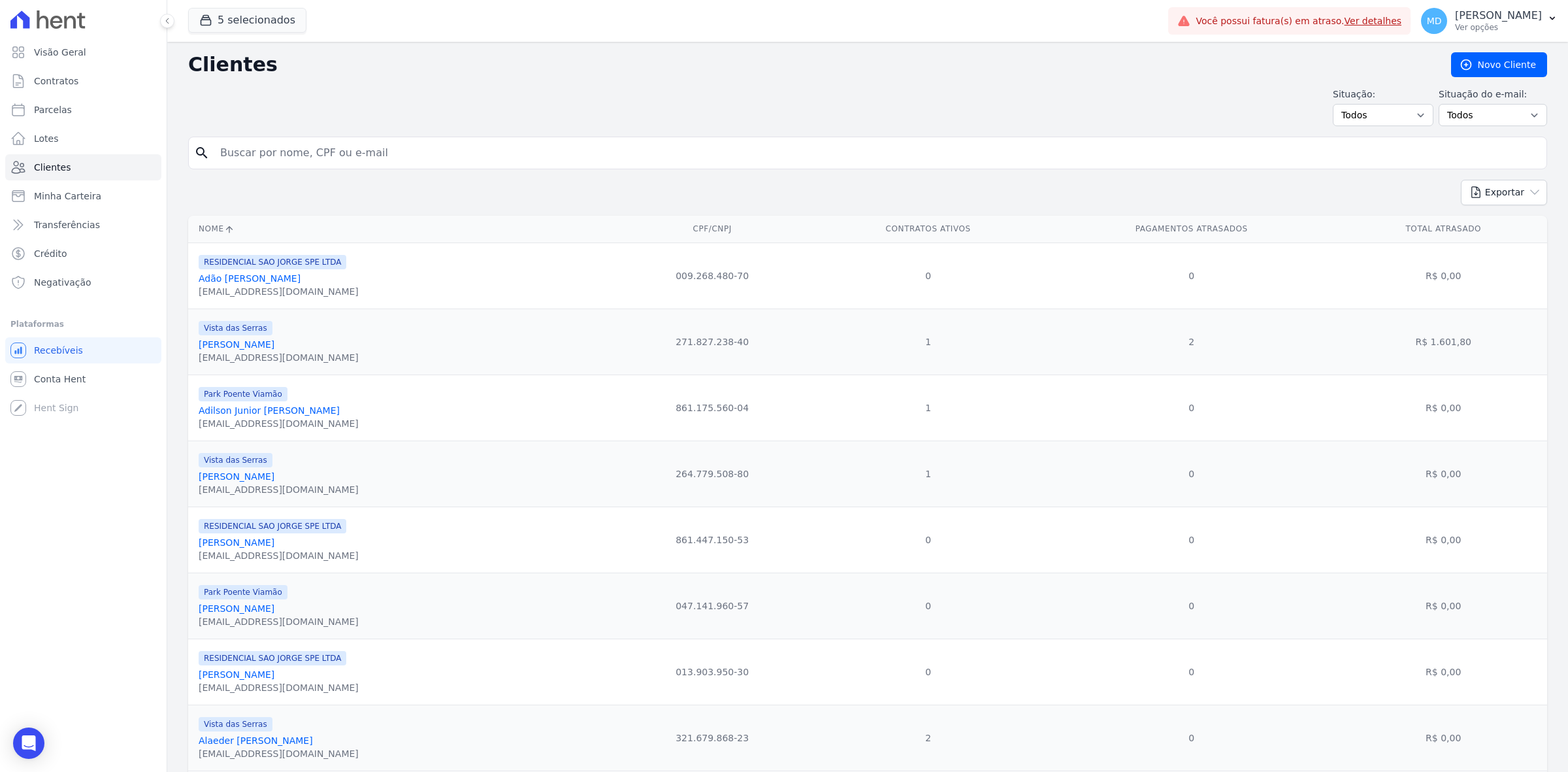
click at [304, 401] on div "Park Poente Viamão" at bounding box center [278, 393] width 160 height 16
click at [308, 416] on link "Adilson Junior Nunes De Mello" at bounding box center [269, 410] width 141 height 10
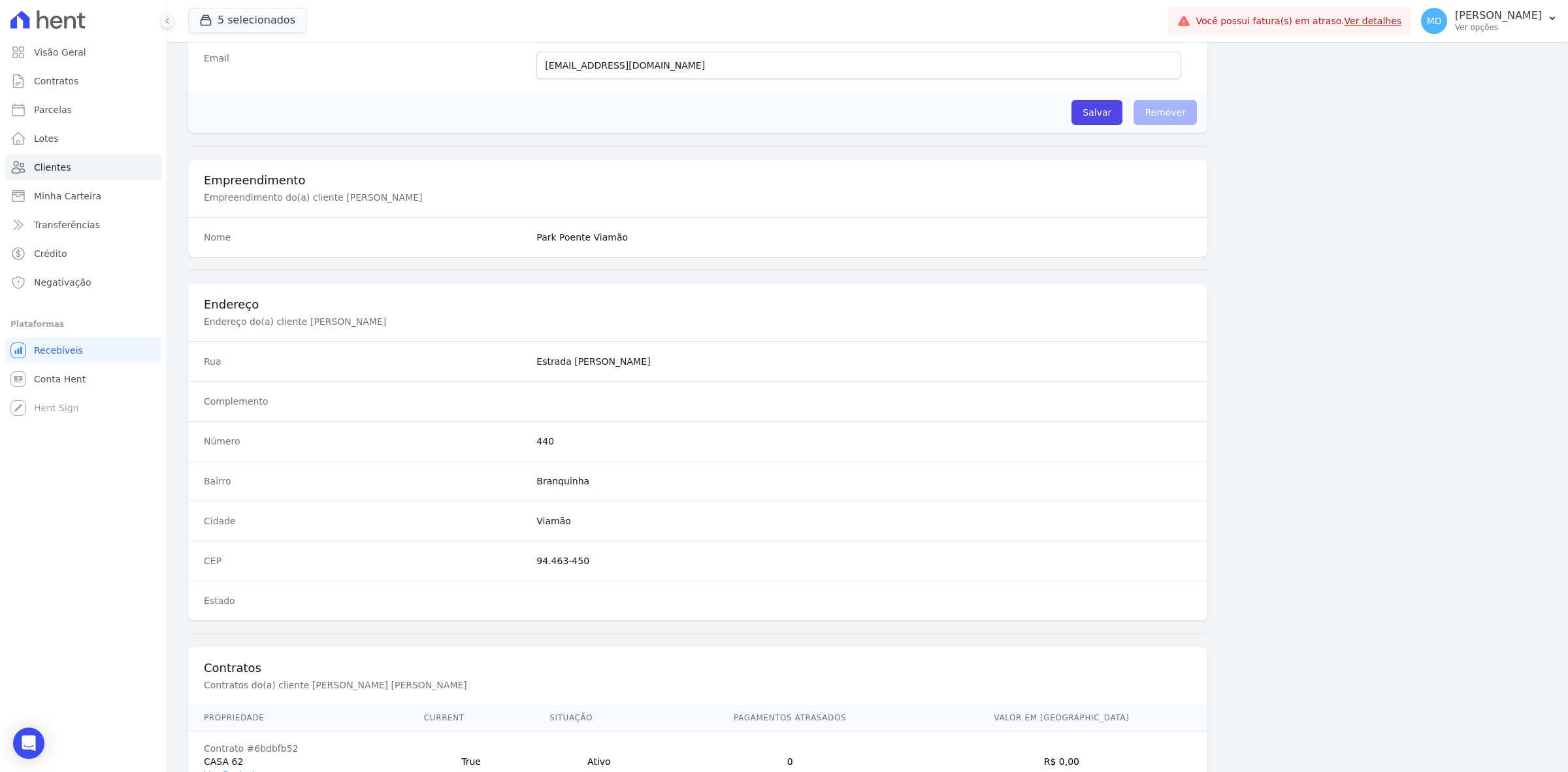
scroll to position [455, 0]
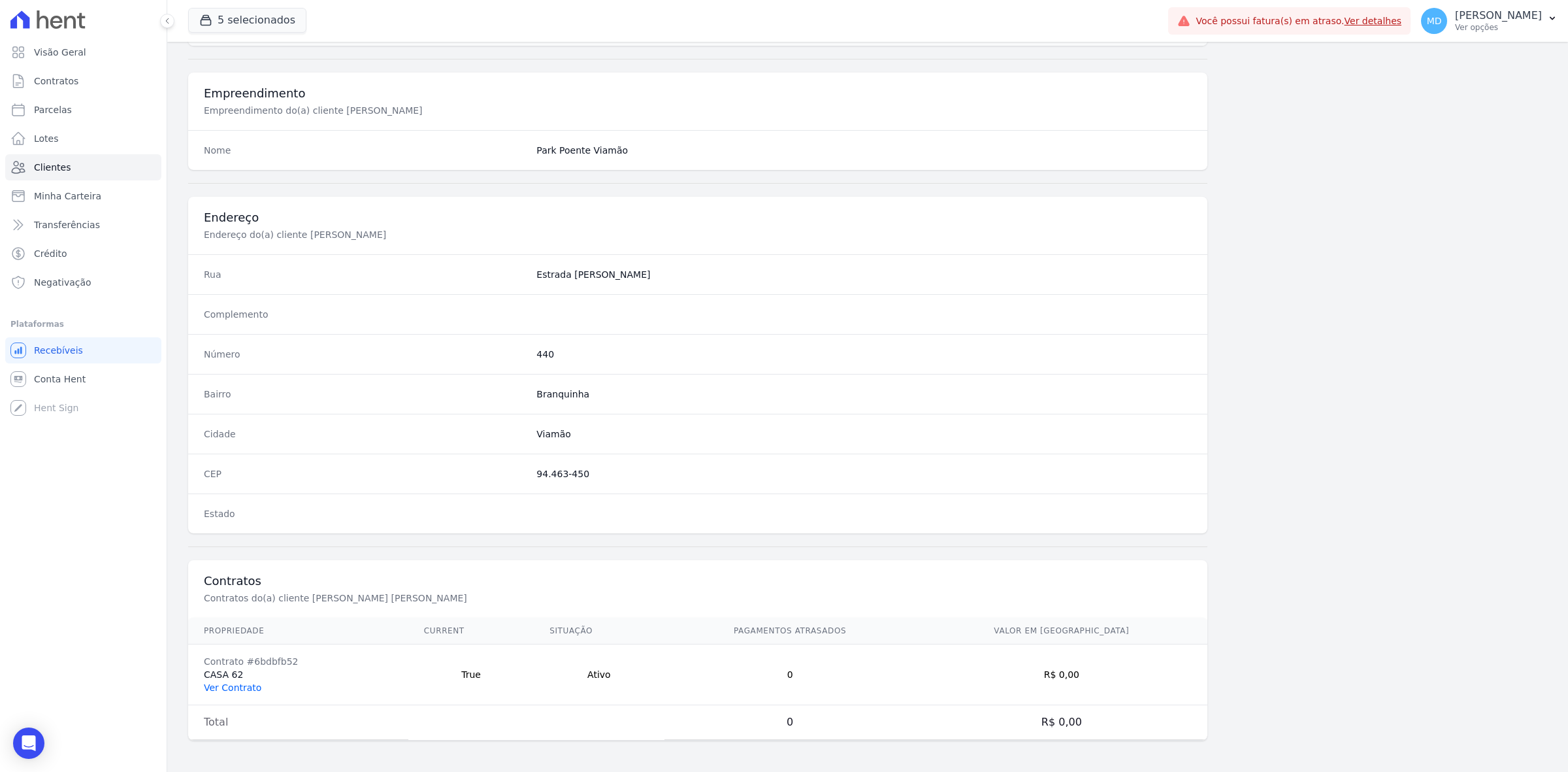
click at [243, 683] on link "Ver Contrato" at bounding box center [233, 688] width 57 height 10
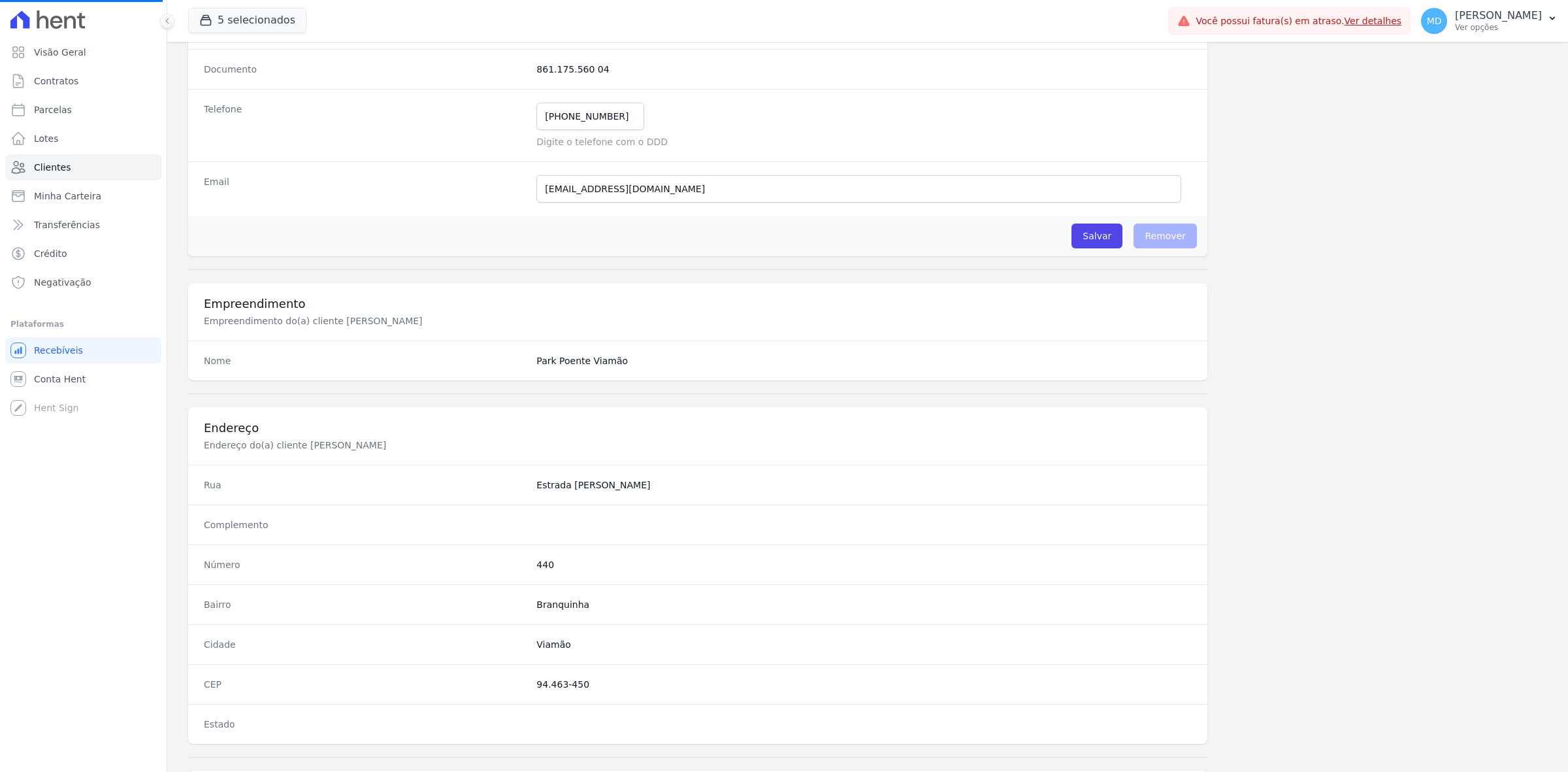
scroll to position [130, 0]
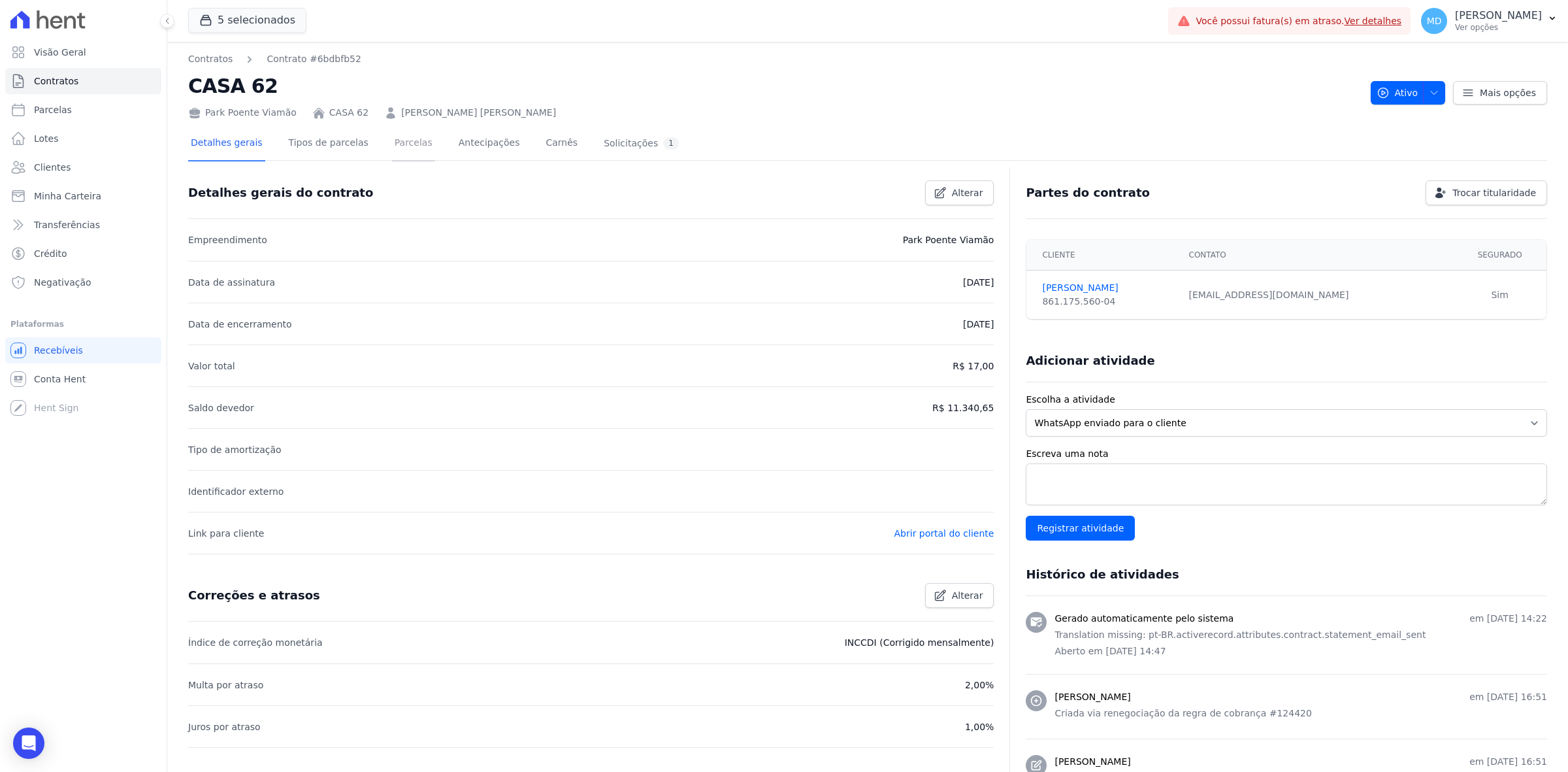
click at [393, 138] on link "Parcelas" at bounding box center [414, 144] width 43 height 35
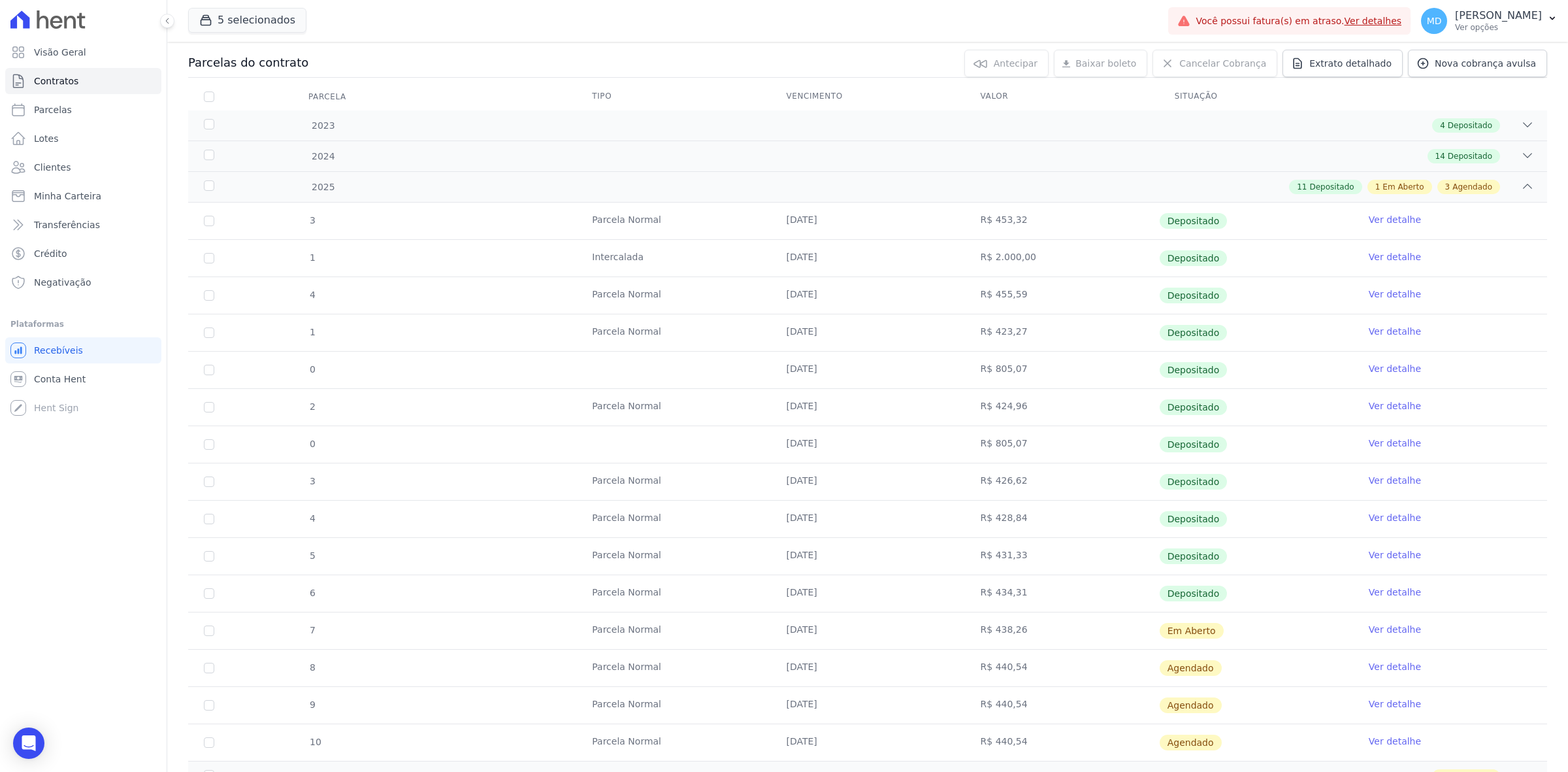
scroll to position [163, 0]
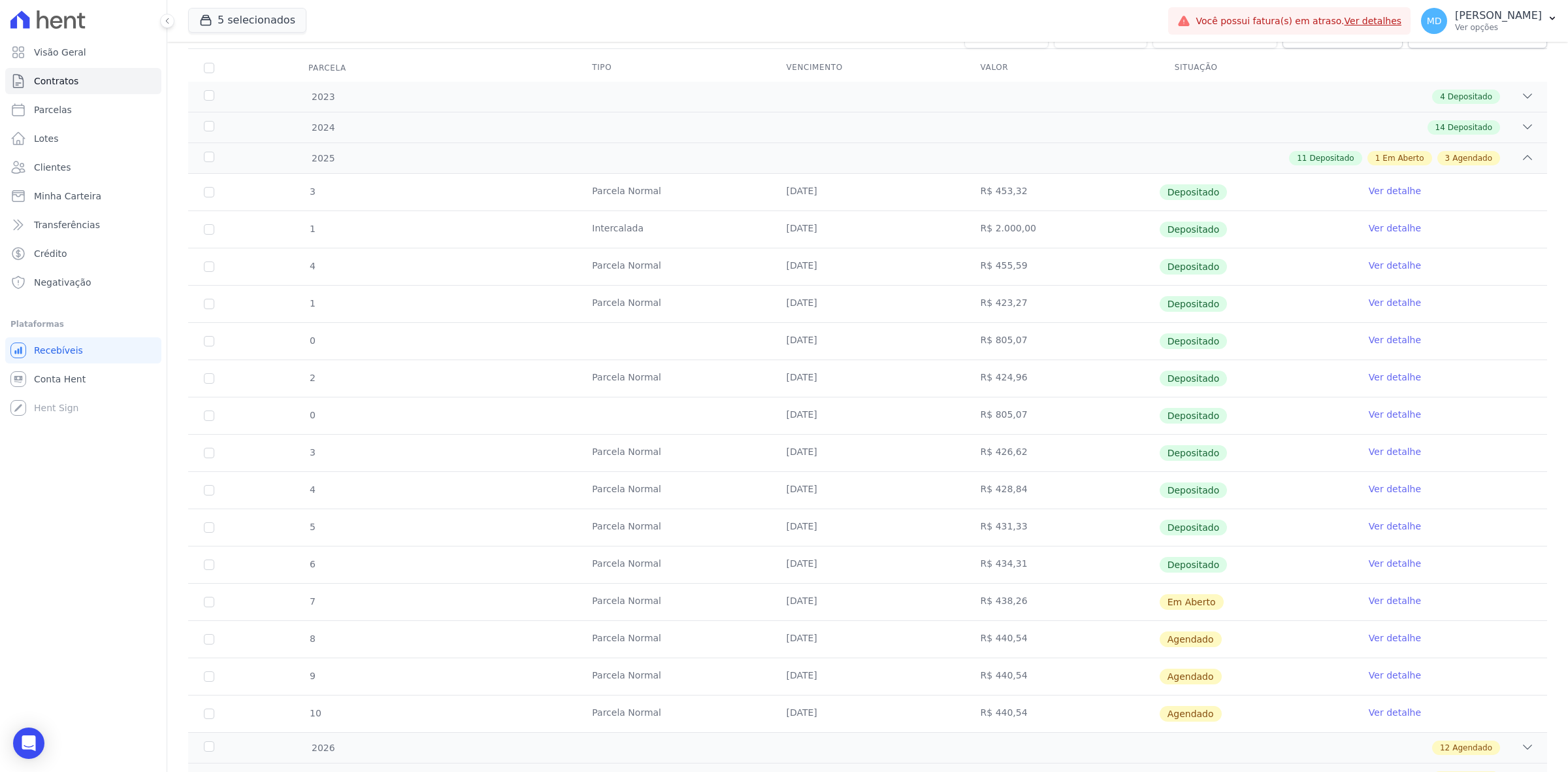
click at [1382, 642] on link "Ver detalhe" at bounding box center [1395, 637] width 52 height 13
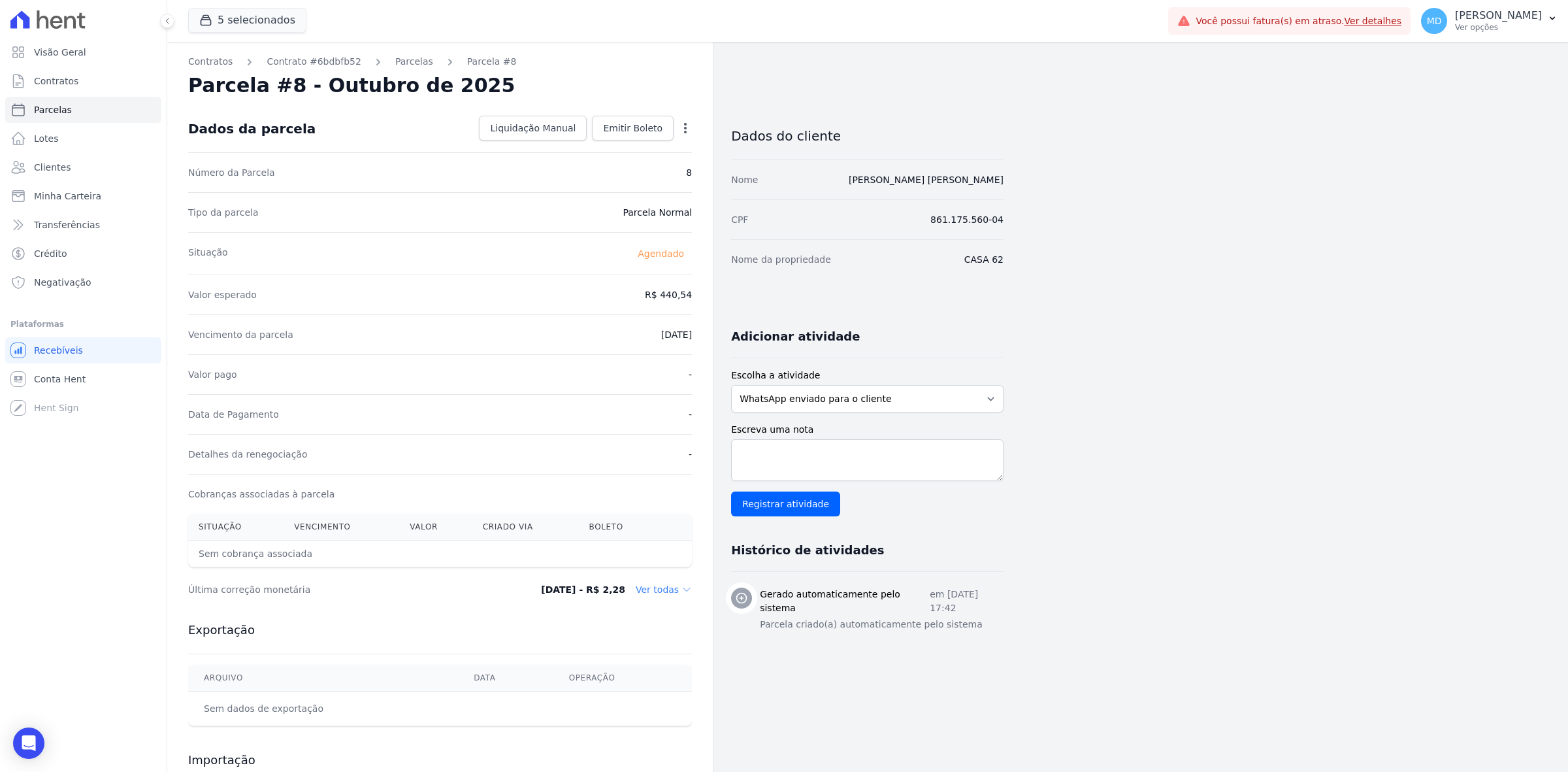
click at [656, 596] on dd "Ver todas" at bounding box center [663, 589] width 56 height 13
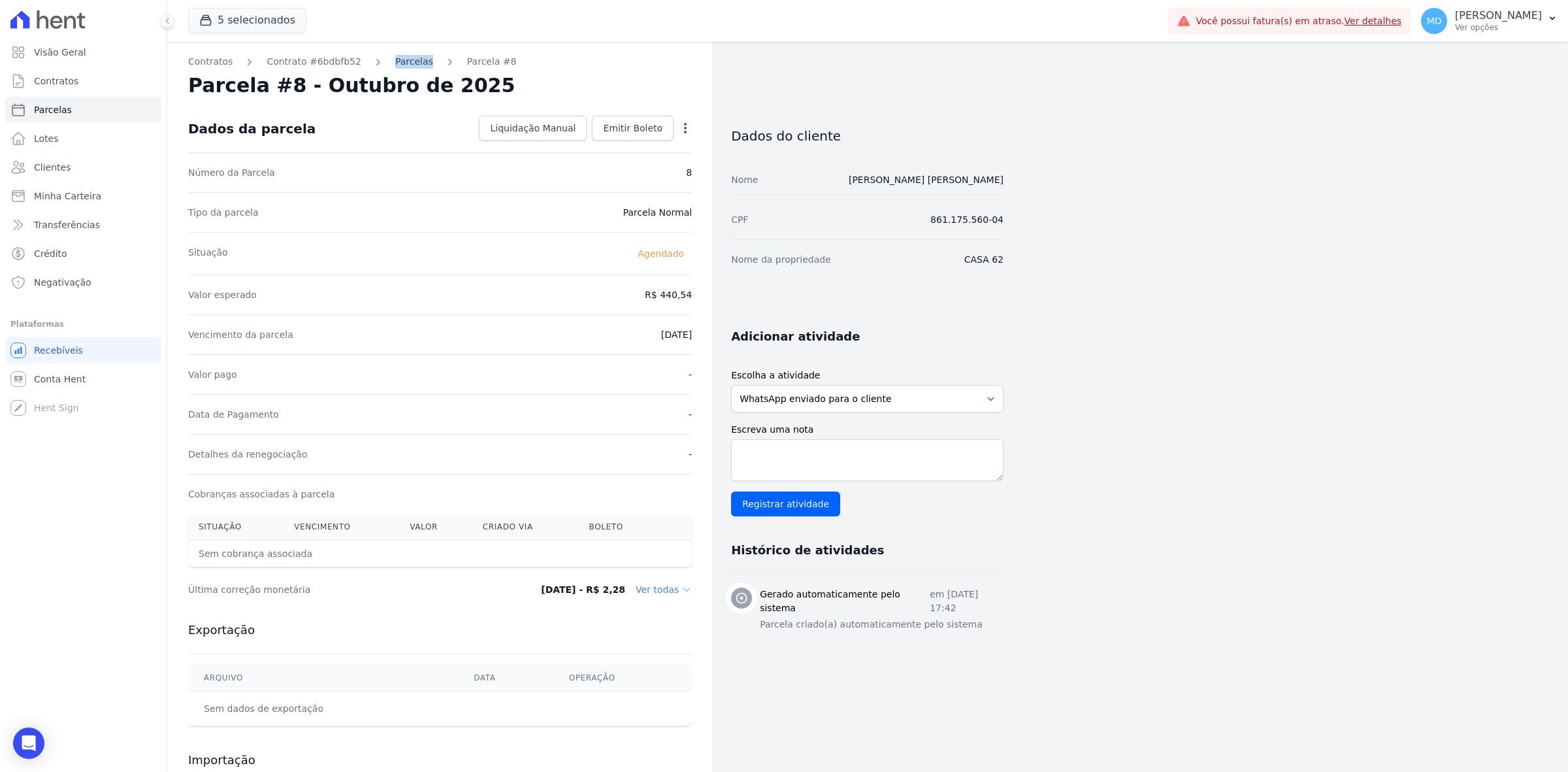
click at [399, 54] on div "Contratos Contrato #6bdbfb52 Parcelas Parcela #8 Parcela #8 - Outubro de 2025 D…" at bounding box center [440, 462] width 546 height 841
click at [399, 55] on link "Parcelas" at bounding box center [415, 62] width 38 height 14
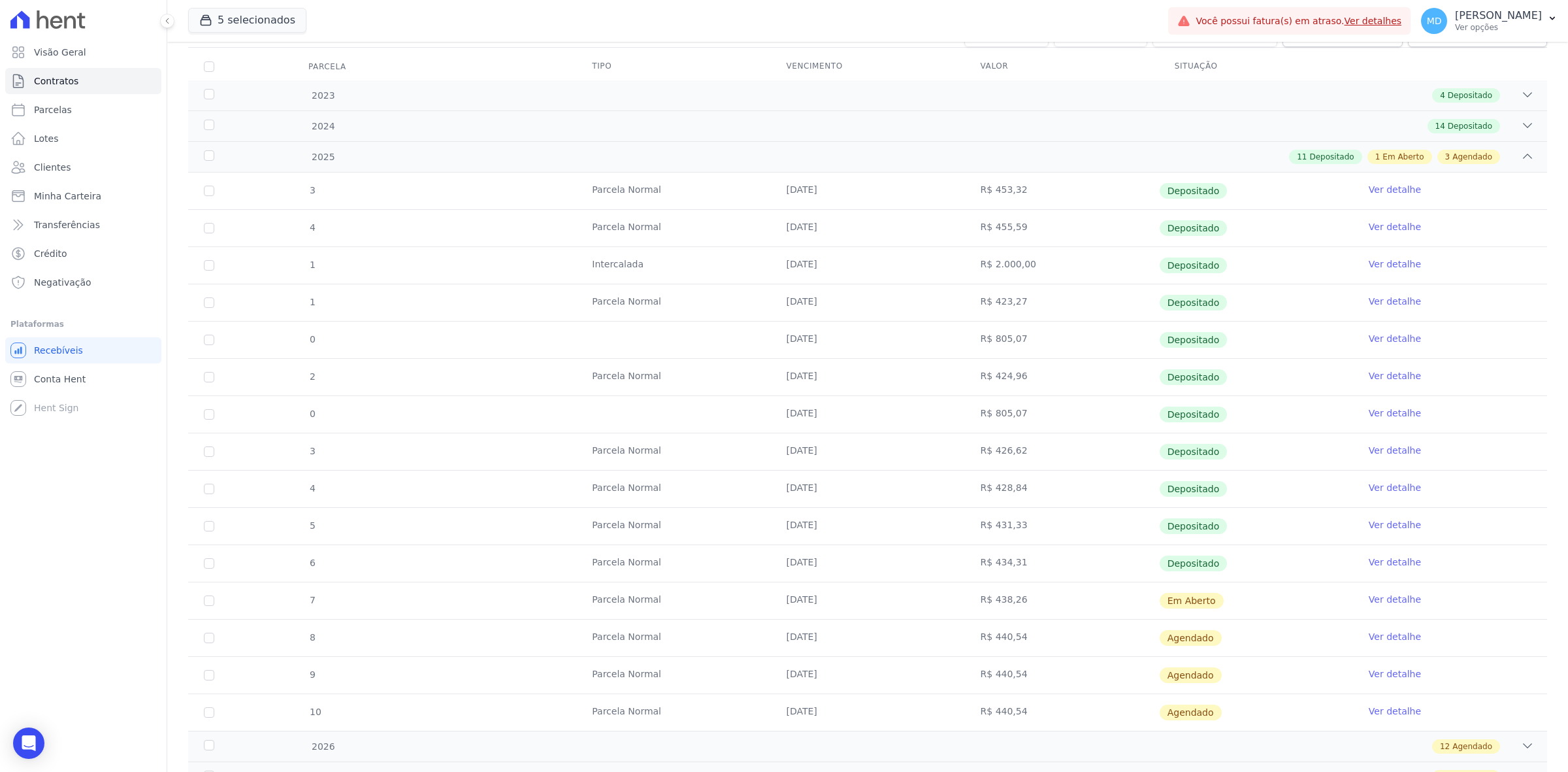
scroll to position [256, 0]
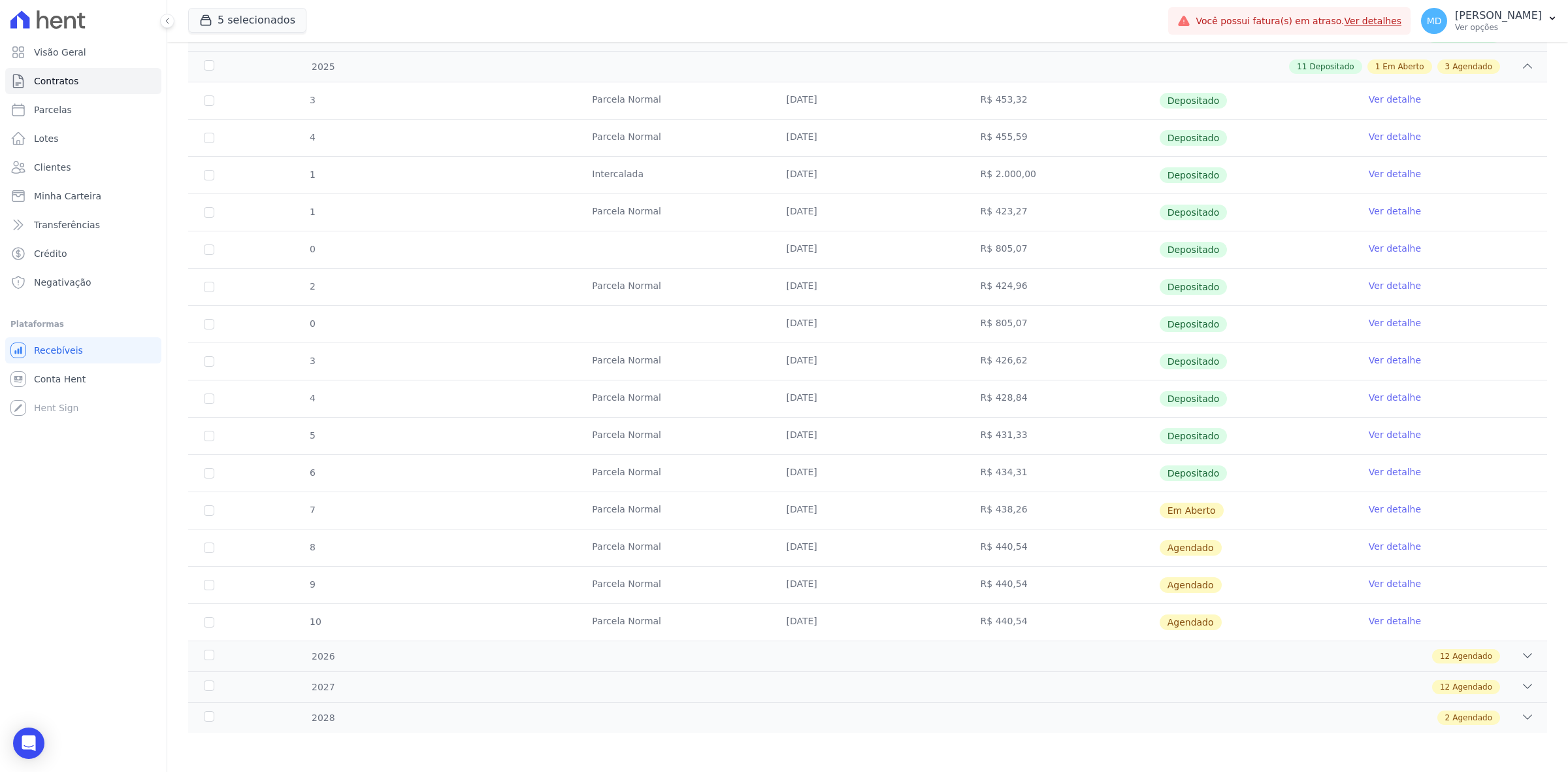
click at [1379, 547] on link "Ver detalhe" at bounding box center [1395, 546] width 52 height 13
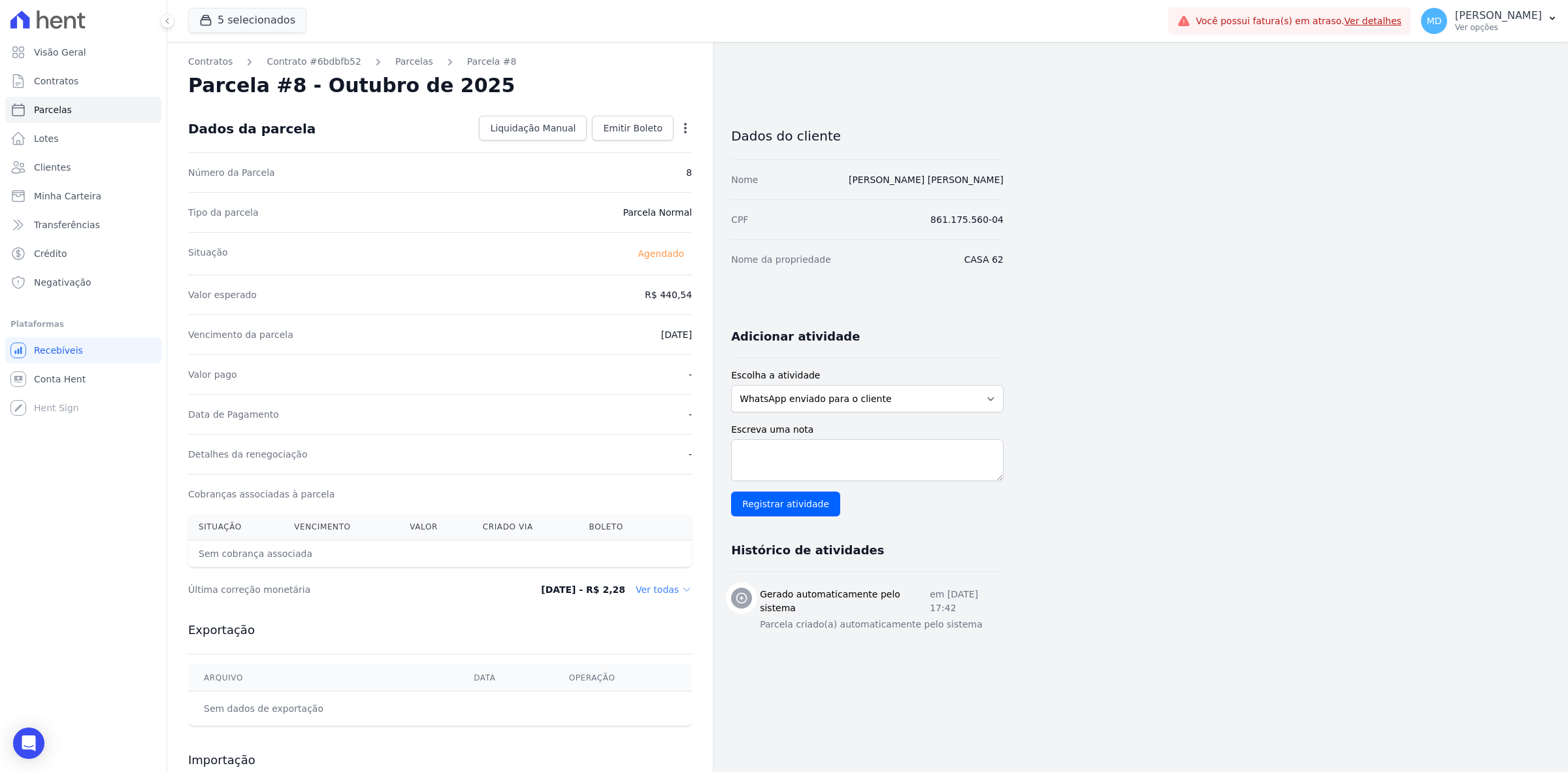
click at [674, 590] on dd "Ver todas" at bounding box center [663, 589] width 56 height 13
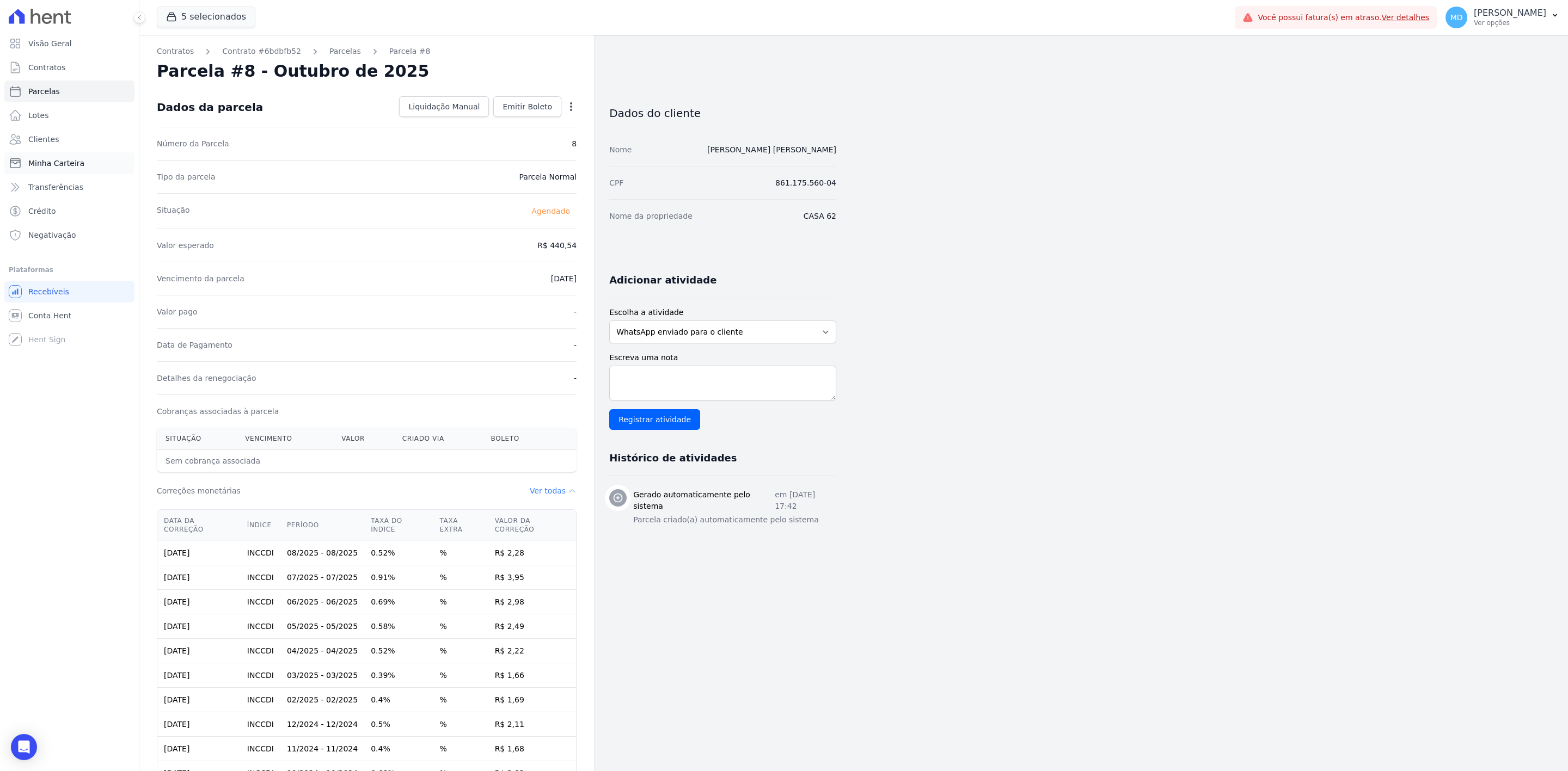
click at [59, 165] on span "Minha Carteira" at bounding box center [56, 163] width 56 height 11
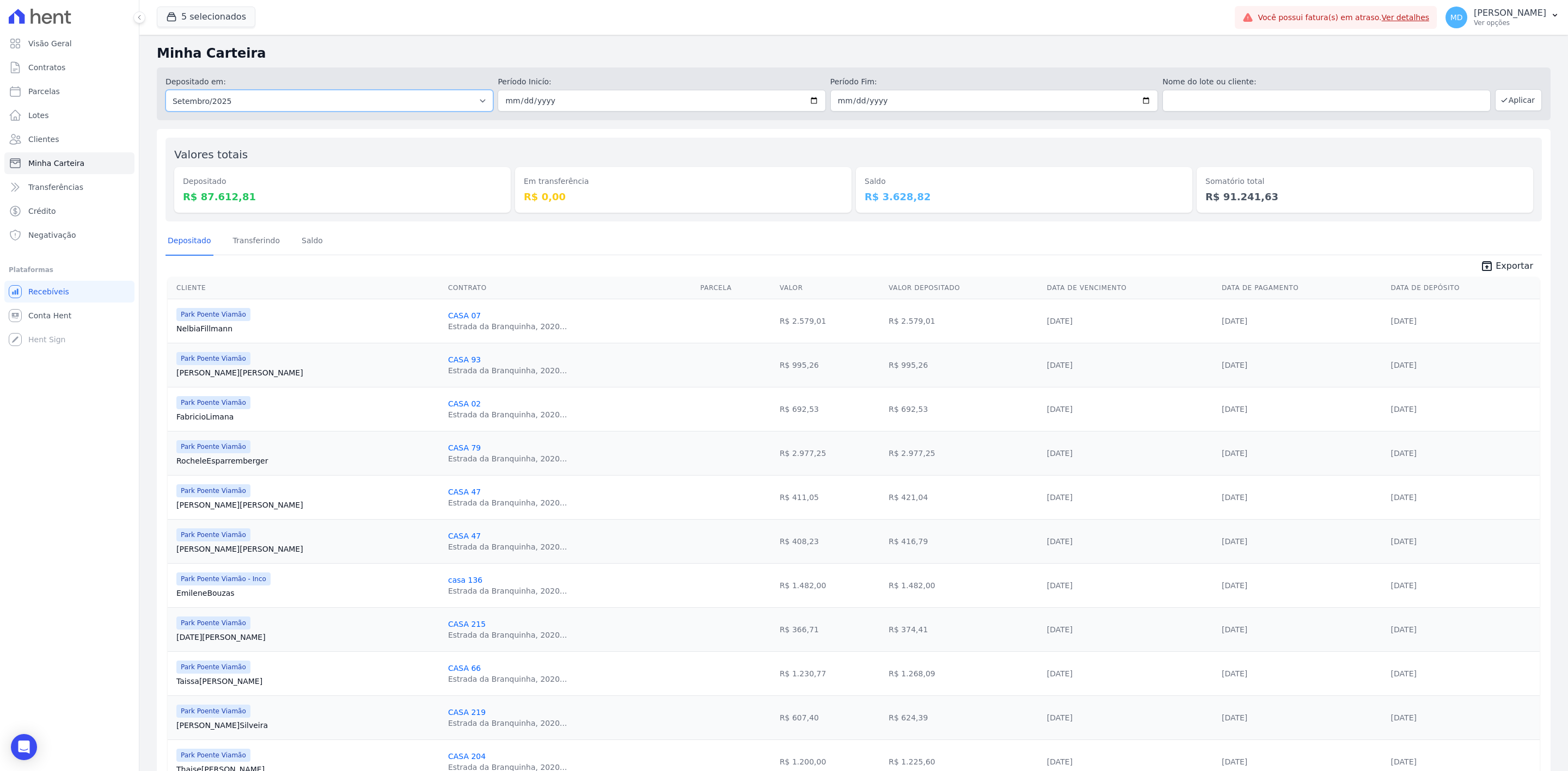
click at [269, 101] on select "Todos os meses Novembro/2022 Dezembro/2022 Janeiro/2023 Fevereiro/2023 Março/20…" at bounding box center [329, 101] width 327 height 22
select select "08/2025"
click at [165, 90] on select "Todos os meses Novembro/2022 Dezembro/2022 Janeiro/2023 Fevereiro/2023 Março/20…" at bounding box center [329, 101] width 327 height 22
click at [1306, 100] on button "Aplicar" at bounding box center [1518, 100] width 47 height 22
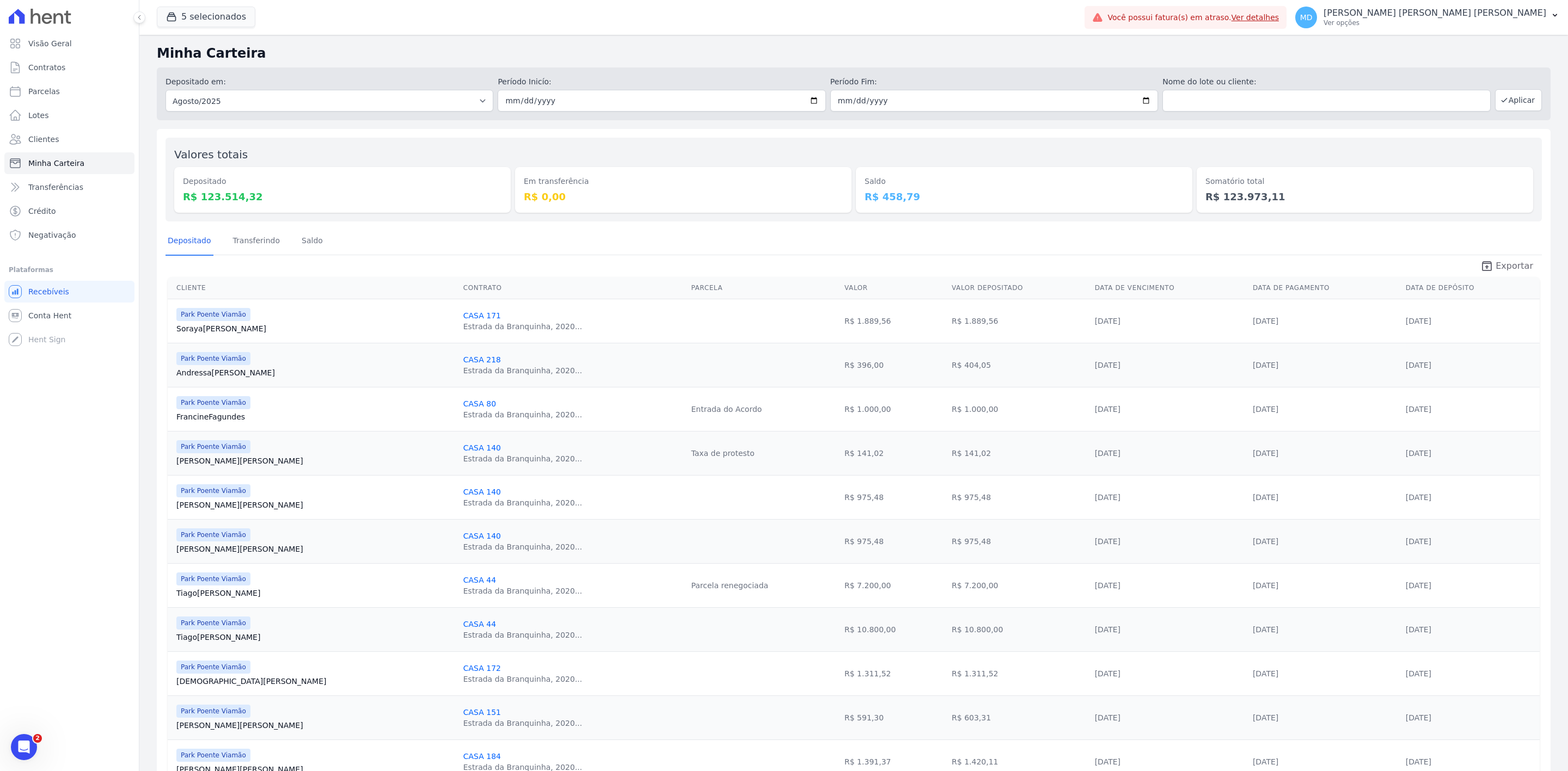
click at [1506, 260] on span "Exportar" at bounding box center [1514, 266] width 38 height 13
